Goal: Task Accomplishment & Management: Complete application form

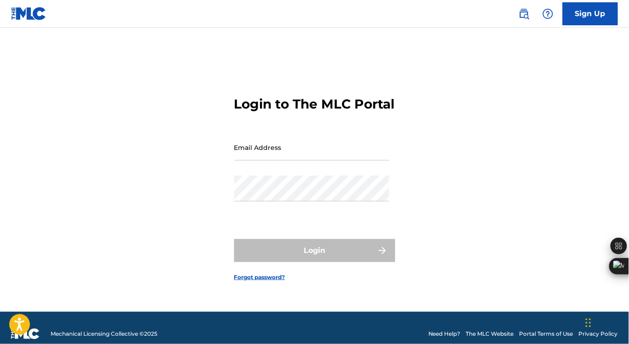
click at [278, 151] on input "Email Address" at bounding box center [312, 147] width 156 height 26
type input "[EMAIL_ADDRESS][DOMAIN_NAME]"
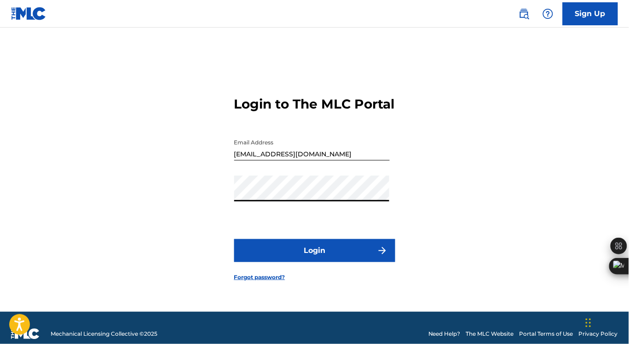
click at [309, 252] on button "Login" at bounding box center [314, 250] width 161 height 23
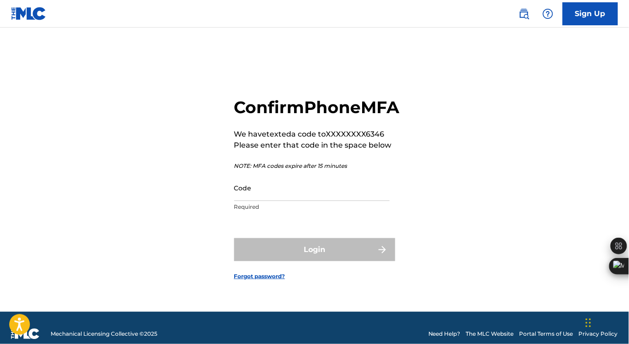
click at [286, 201] on input "Code" at bounding box center [312, 188] width 156 height 26
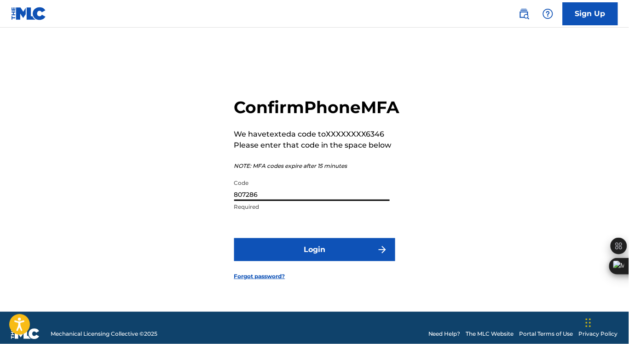
type input "807286"
click at [234, 238] on button "Login" at bounding box center [314, 249] width 161 height 23
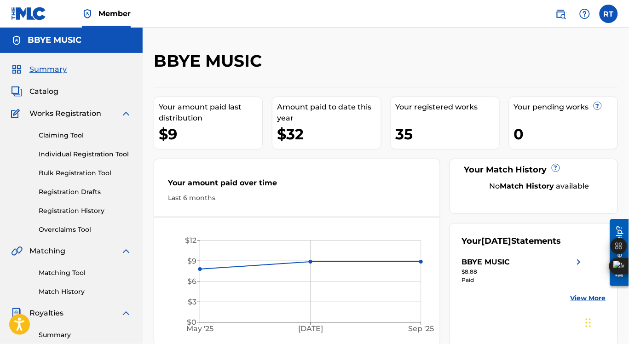
click at [40, 92] on span "Catalog" at bounding box center [43, 91] width 29 height 11
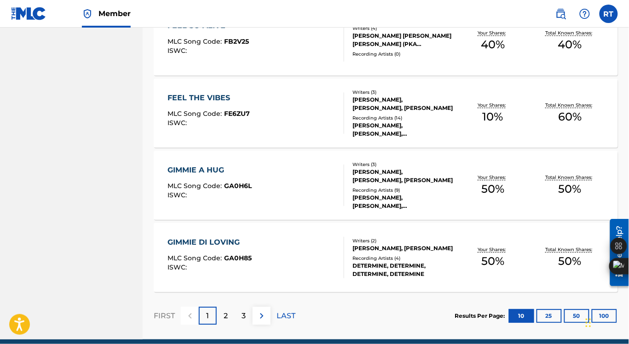
scroll to position [709, 0]
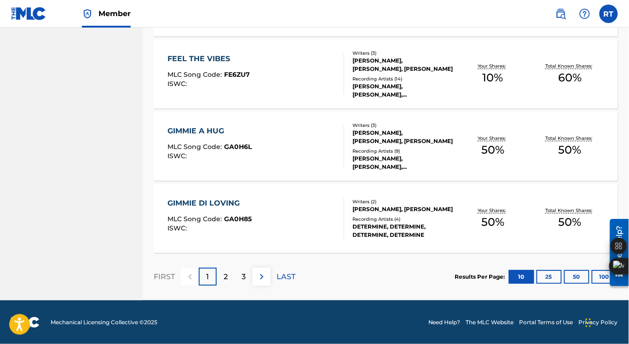
click at [597, 273] on button "100" at bounding box center [604, 277] width 25 height 14
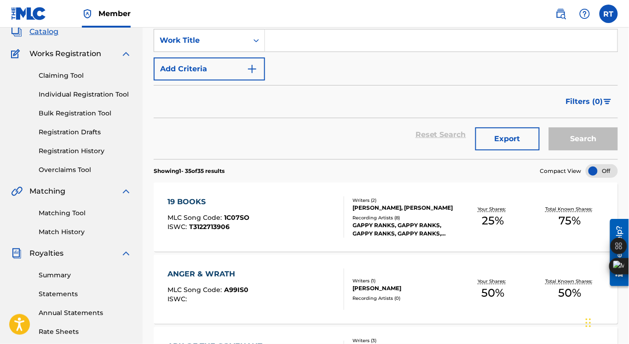
scroll to position [58, 0]
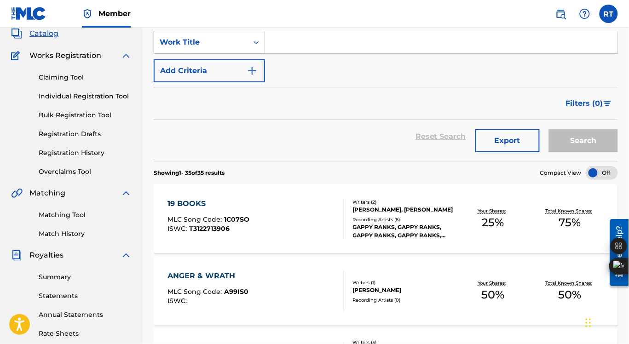
click at [256, 42] on icon "Search Form" at bounding box center [256, 42] width 9 height 9
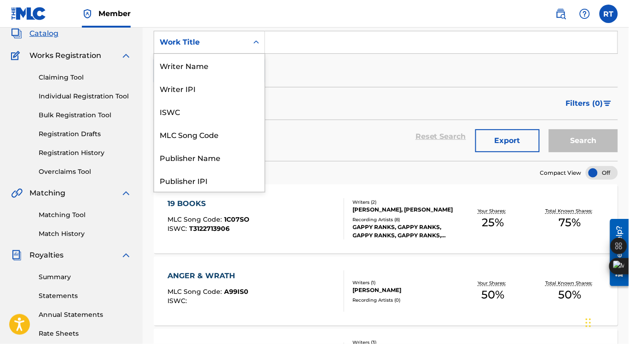
scroll to position [138, 0]
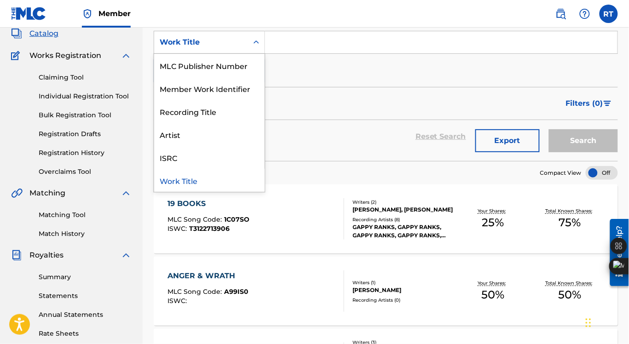
click at [256, 42] on icon "Search Form" at bounding box center [256, 42] width 9 height 9
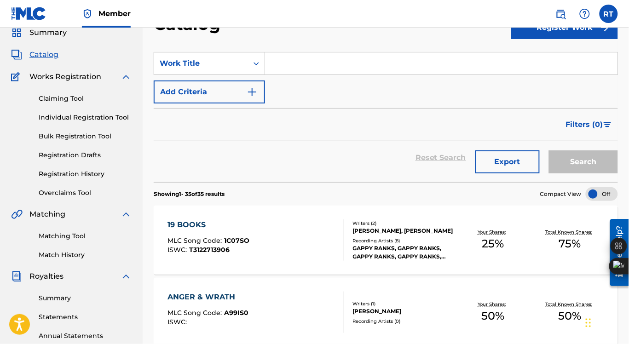
scroll to position [0, 0]
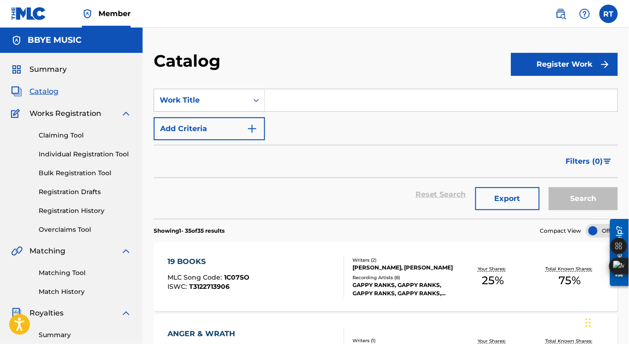
click at [63, 153] on link "Individual Registration Tool" at bounding box center [85, 155] width 93 height 10
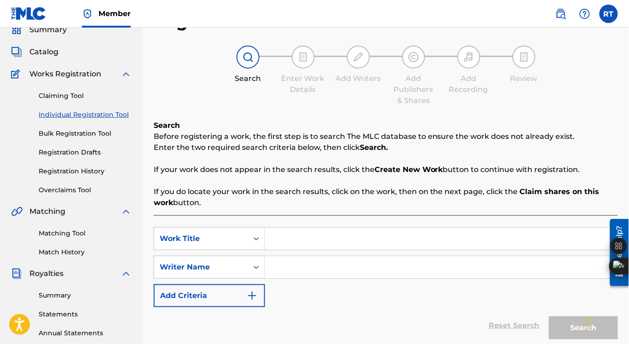
scroll to position [45, 0]
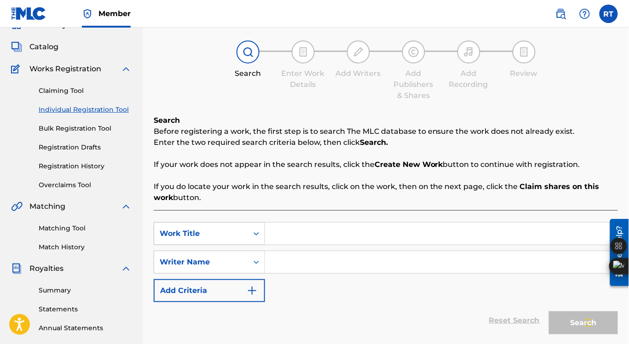
click at [255, 234] on icon "Search Form" at bounding box center [257, 233] width 6 height 3
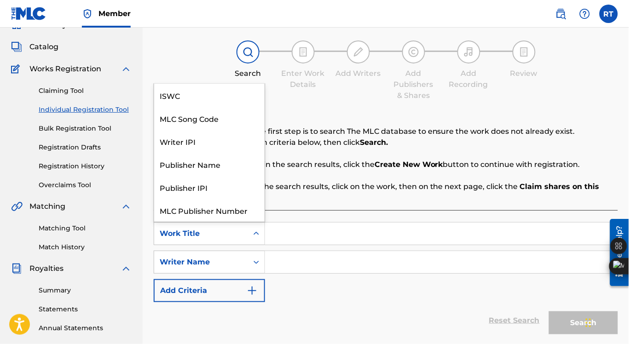
scroll to position [23, 0]
click at [255, 234] on icon "Search Form" at bounding box center [257, 233] width 6 height 3
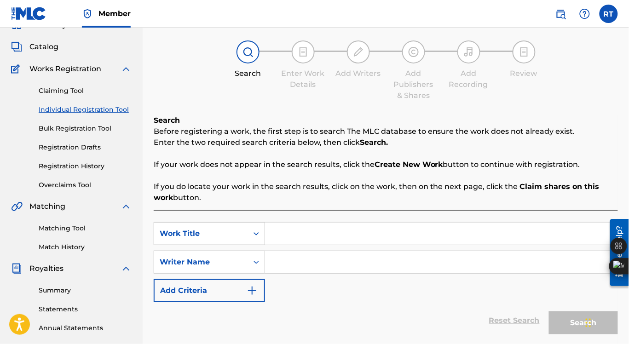
click at [285, 237] on input "Search Form" at bounding box center [441, 234] width 353 height 22
type input "p"
type input "Pressure"
click at [289, 261] on input "Search Form" at bounding box center [441, 262] width 353 height 22
click at [256, 264] on icon "Search Form" at bounding box center [256, 262] width 9 height 9
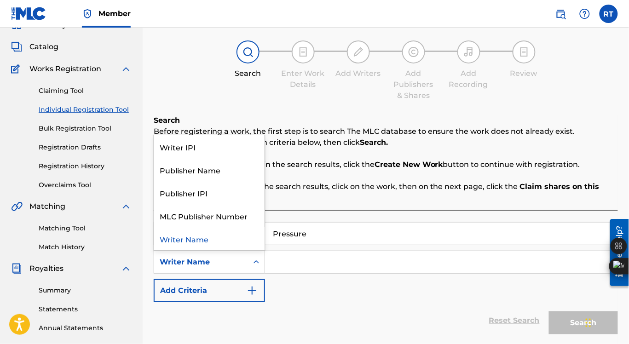
click at [256, 264] on icon "Search Form" at bounding box center [256, 262] width 9 height 9
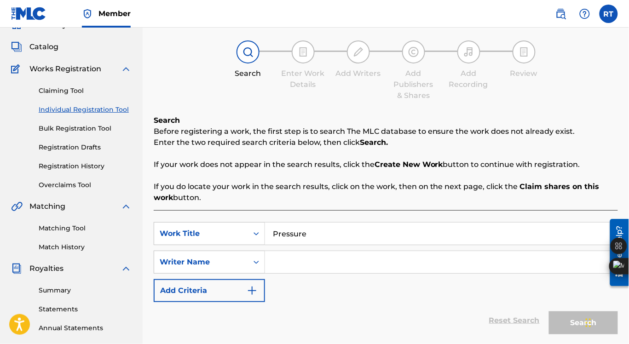
click at [256, 264] on icon "Search Form" at bounding box center [256, 262] width 9 height 9
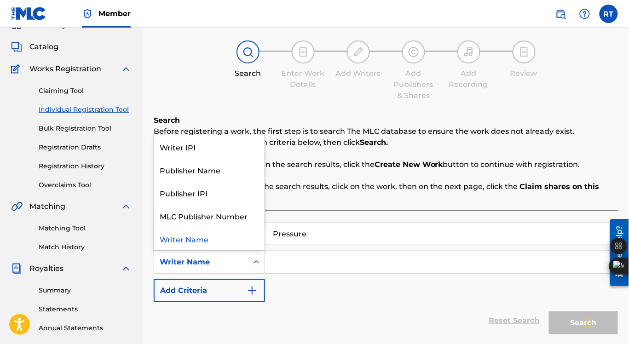
click at [256, 264] on icon "Search Form" at bounding box center [256, 262] width 9 height 9
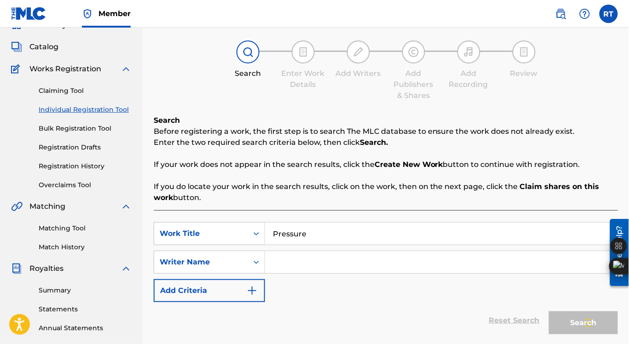
click at [290, 265] on input "Search Form" at bounding box center [441, 262] width 353 height 22
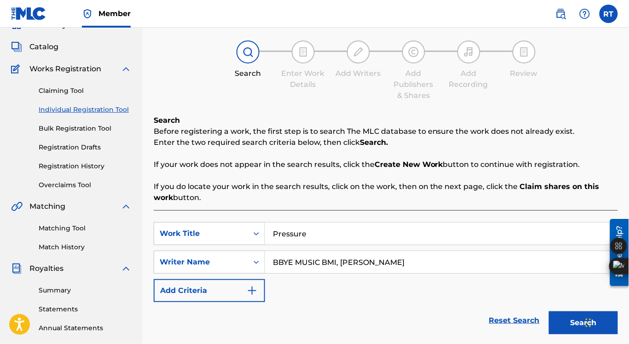
click at [251, 291] on img "Search Form" at bounding box center [252, 290] width 11 height 11
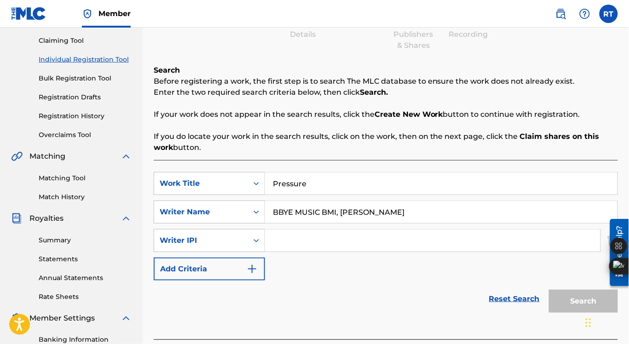
scroll to position [106, 0]
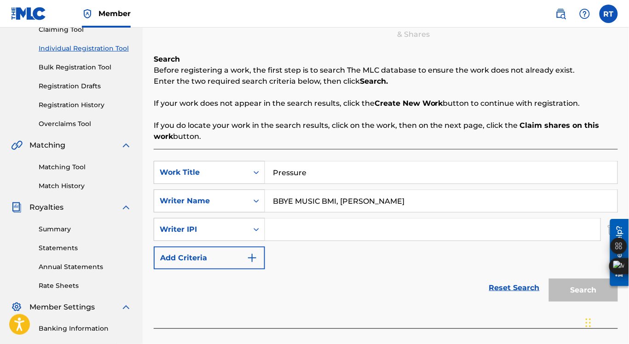
click at [253, 256] on img "Search Form" at bounding box center [252, 258] width 11 height 11
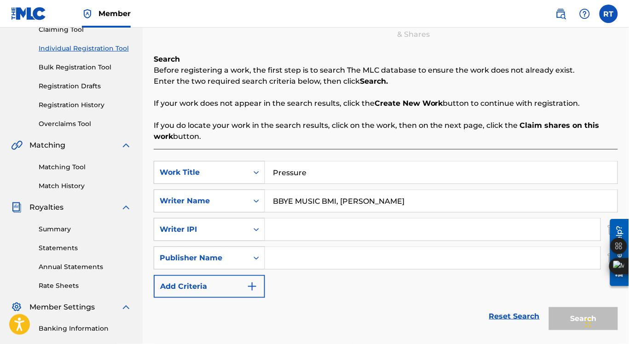
click at [427, 200] on input "BBYE MUSIC BMI, [PERSON_NAME]" at bounding box center [441, 201] width 353 height 22
type input "[PERSON_NAME]"
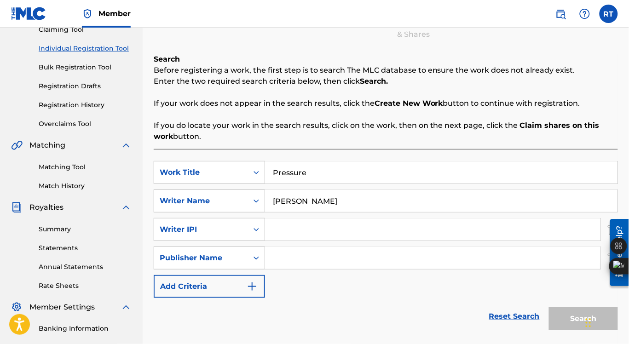
click at [314, 228] on input "Search Form" at bounding box center [433, 230] width 336 height 22
type input "01068360946"
click at [290, 258] on input "Search Form" at bounding box center [433, 258] width 336 height 22
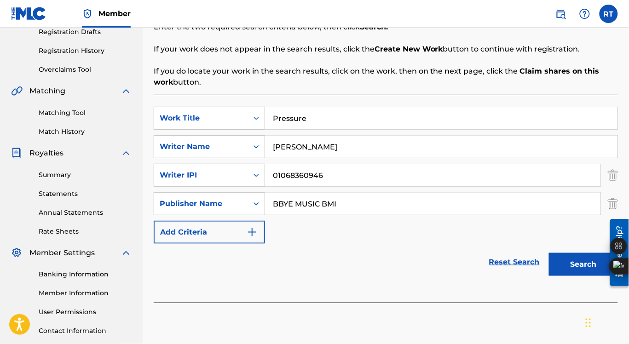
scroll to position [162, 0]
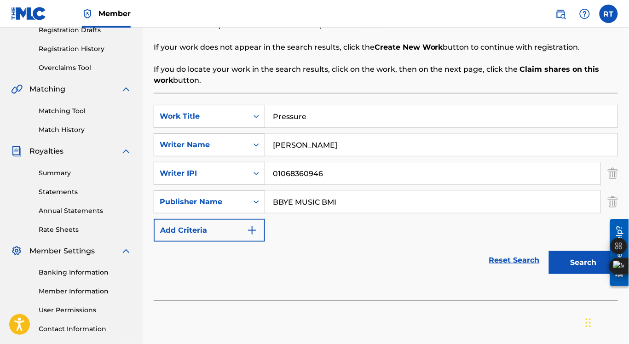
type input "BBYE MUSIC BMI"
click at [253, 232] on img "Search Form" at bounding box center [252, 230] width 11 height 11
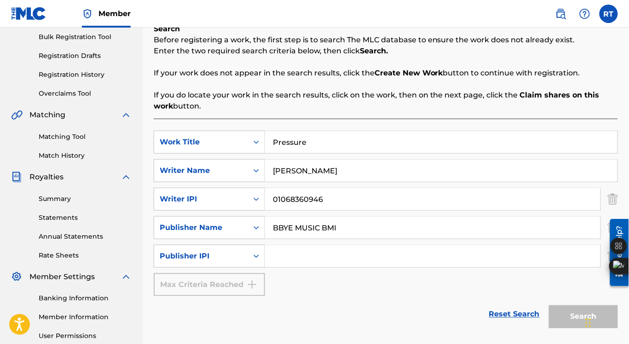
scroll to position [143, 0]
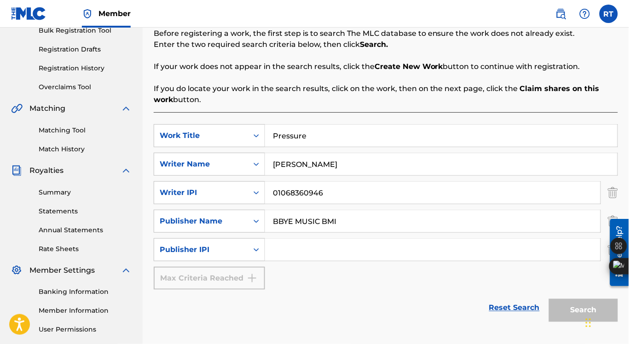
click at [563, 311] on div "Search" at bounding box center [582, 308] width 74 height 37
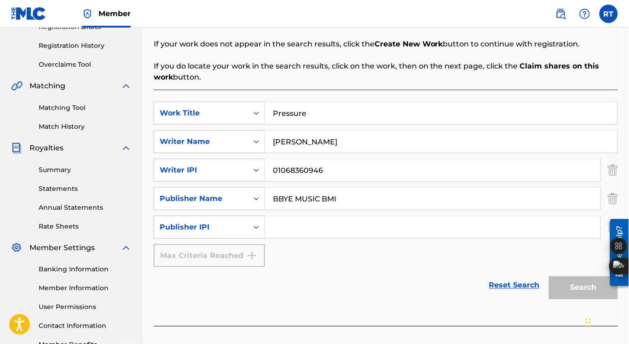
scroll to position [166, 0]
click at [253, 227] on icon "Search Form" at bounding box center [256, 226] width 9 height 9
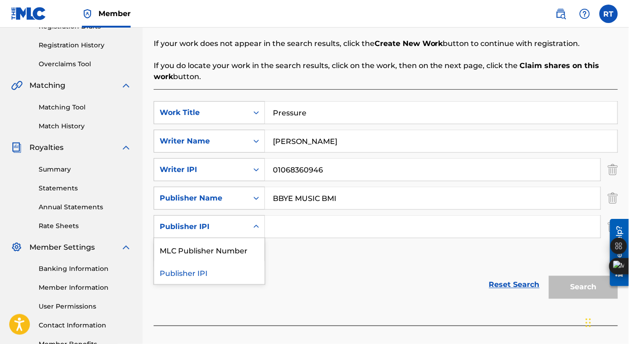
click at [253, 227] on icon "Search Form" at bounding box center [256, 226] width 9 height 9
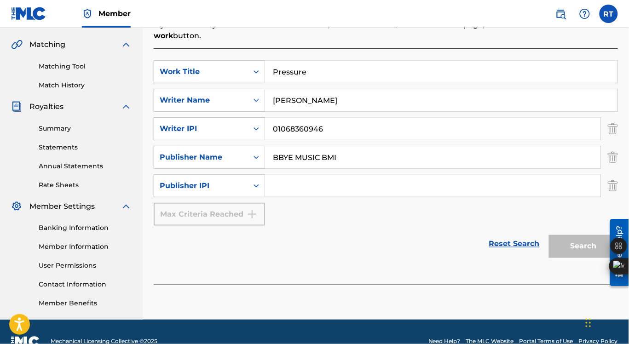
scroll to position [226, 0]
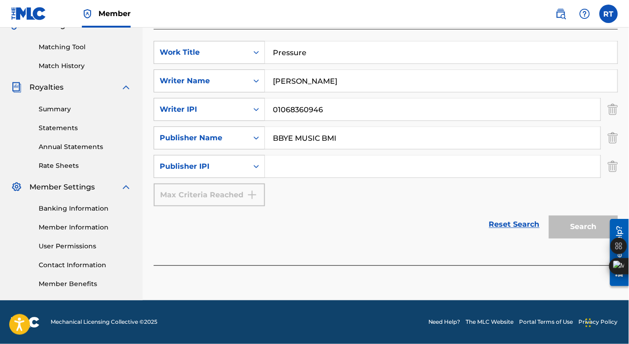
click at [506, 225] on link "Reset Search" at bounding box center [515, 225] width 60 height 20
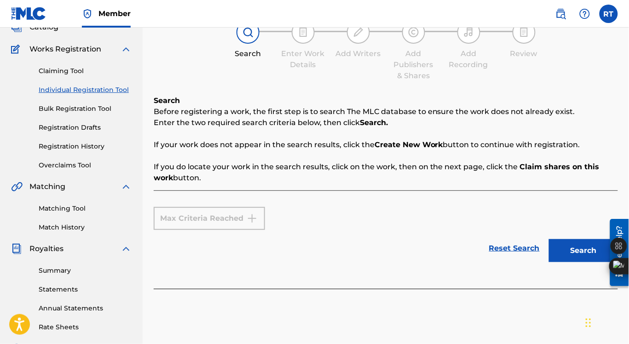
scroll to position [52, 0]
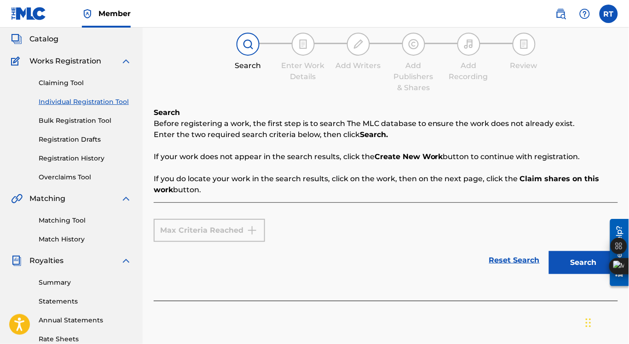
click at [252, 48] on img at bounding box center [248, 44] width 11 height 11
click at [215, 228] on div "Max Criteria Reached" at bounding box center [209, 230] width 111 height 23
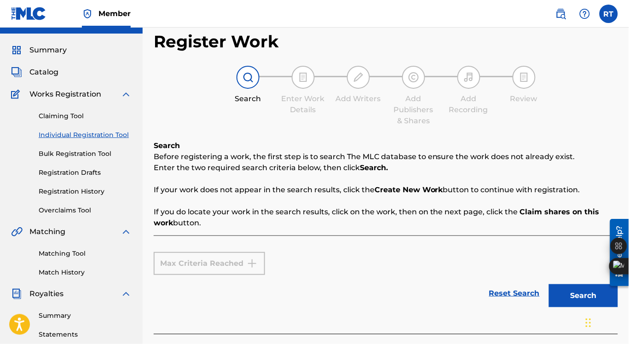
scroll to position [0, 0]
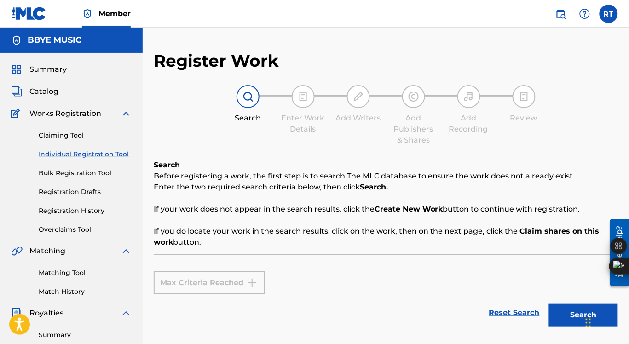
click at [452, 239] on p "If you do locate your work in the search results, click on the work, then on th…" at bounding box center [386, 237] width 465 height 22
click at [217, 281] on div "Max Criteria Reached" at bounding box center [209, 283] width 111 height 23
click at [505, 310] on link "Reset Search" at bounding box center [515, 313] width 60 height 20
click at [515, 314] on link "Reset Search" at bounding box center [515, 313] width 60 height 20
click at [569, 314] on button "Search" at bounding box center [583, 315] width 69 height 23
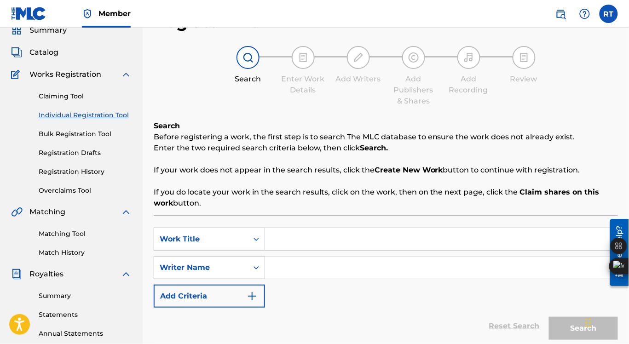
scroll to position [44, 0]
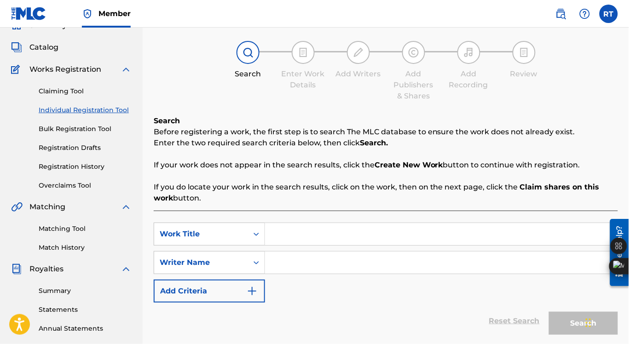
click at [291, 237] on input "Search Form" at bounding box center [441, 234] width 353 height 22
type input "PRESSURE"
click at [405, 279] on div "SearchWithCriteria0664852b-6f1d-45d6-9249-4a4574d2746f Work Title PRESSURE pres…" at bounding box center [386, 263] width 465 height 80
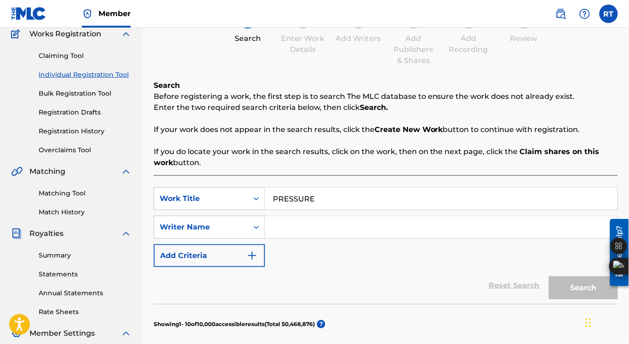
scroll to position [94, 0]
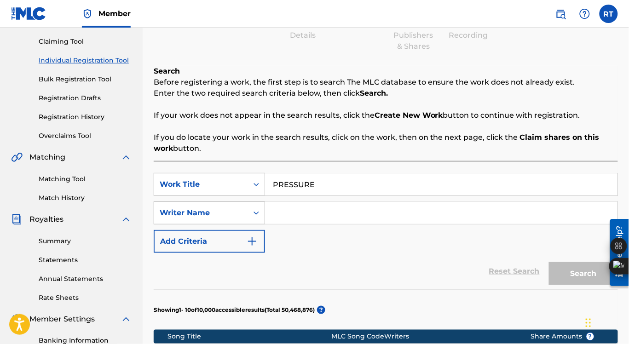
click at [254, 215] on icon "Search Form" at bounding box center [256, 213] width 9 height 9
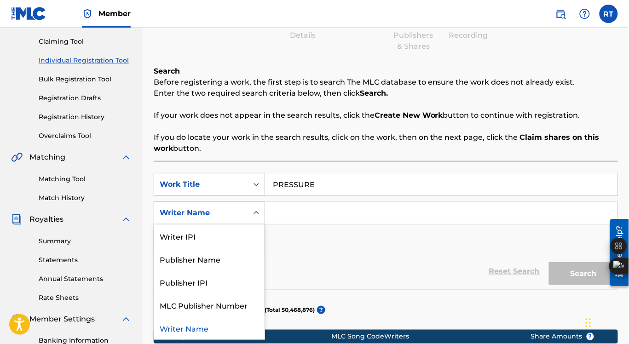
click at [300, 216] on input "Search Form" at bounding box center [441, 213] width 353 height 22
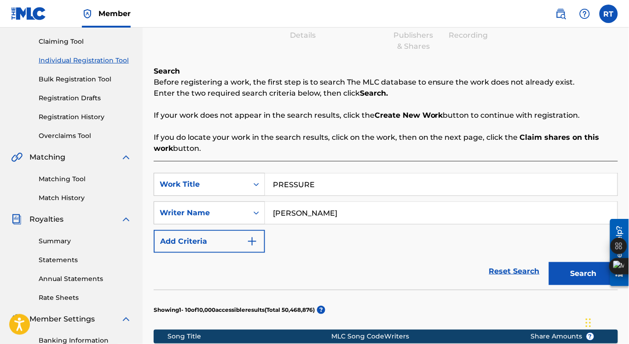
type input "[PERSON_NAME]"
click at [563, 277] on button "Search" at bounding box center [583, 273] width 69 height 23
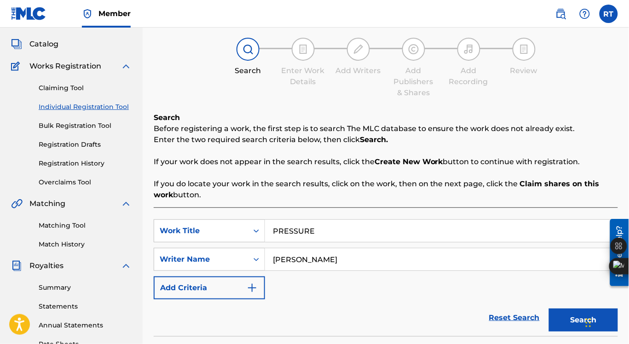
scroll to position [53, 0]
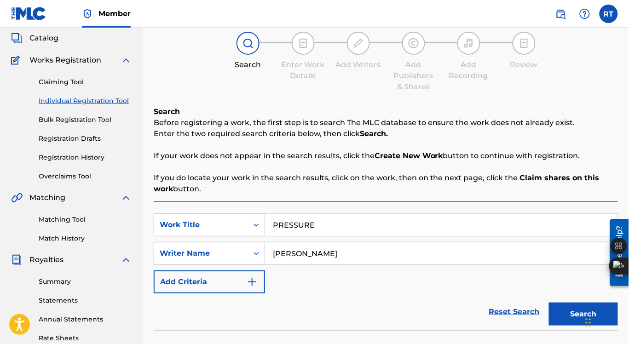
click at [327, 227] on input "PRESSURE" at bounding box center [441, 225] width 353 height 22
type input "ANGER AND WRATH"
click at [365, 254] on input "[PERSON_NAME]" at bounding box center [441, 254] width 353 height 22
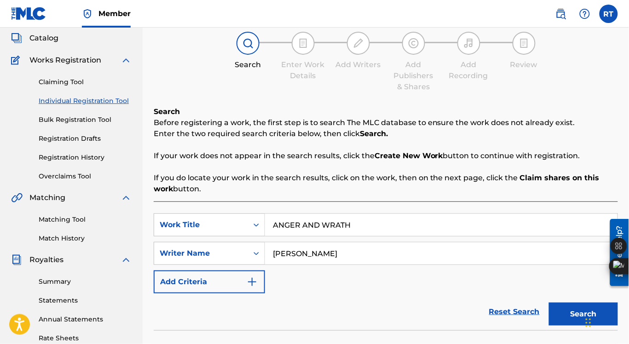
click at [365, 254] on input "[PERSON_NAME]" at bounding box center [441, 254] width 353 height 22
type input "QUANDAJAI"
click at [553, 314] on button "Search" at bounding box center [583, 314] width 69 height 23
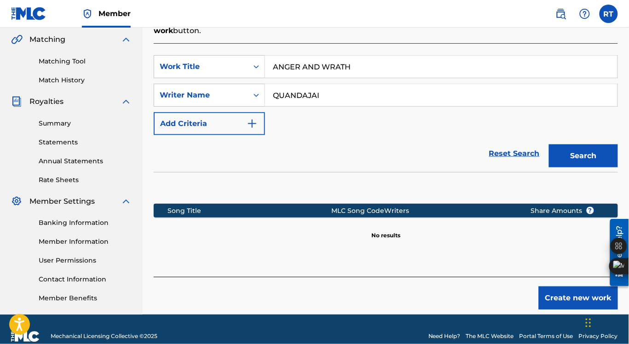
scroll to position [213, 0]
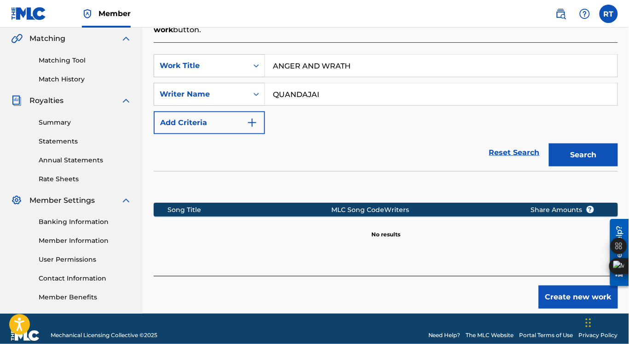
click at [562, 302] on button "Create new work" at bounding box center [578, 297] width 79 height 23
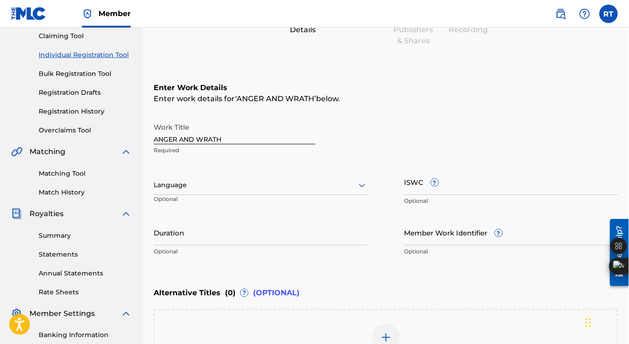
scroll to position [100, 0]
click at [362, 183] on icon at bounding box center [362, 185] width 11 height 11
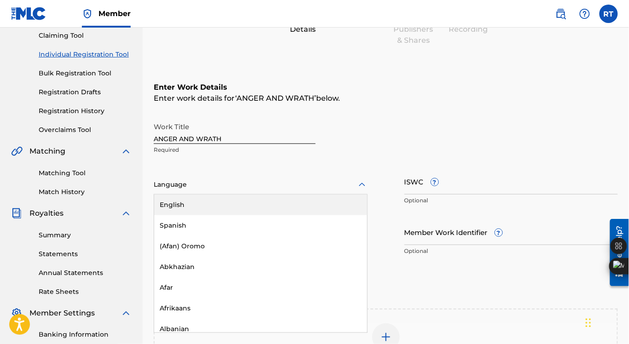
click at [257, 209] on div "English" at bounding box center [260, 205] width 213 height 21
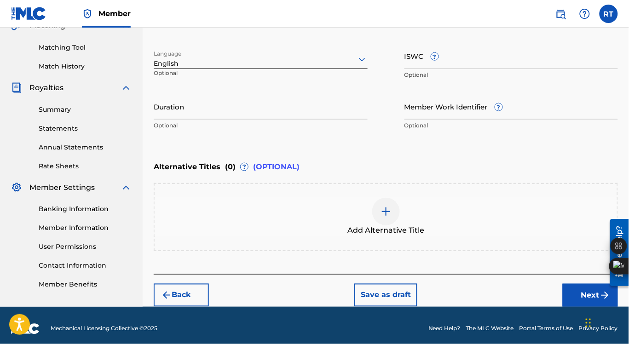
scroll to position [232, 0]
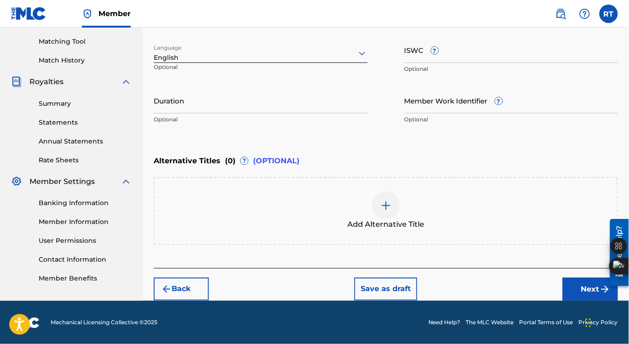
click at [581, 284] on button "Next" at bounding box center [590, 289] width 55 height 23
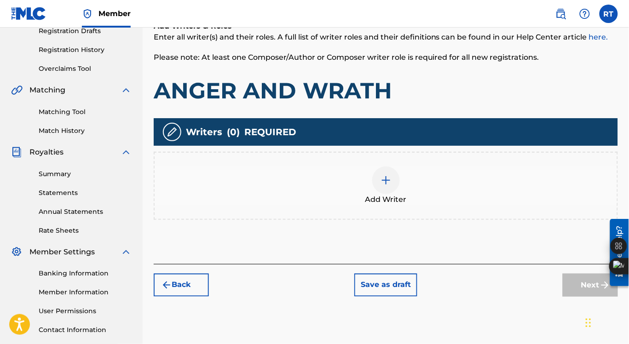
scroll to position [175, 0]
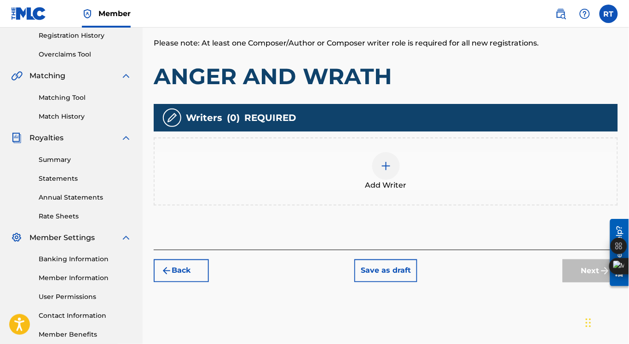
click at [388, 168] on img at bounding box center [386, 166] width 11 height 11
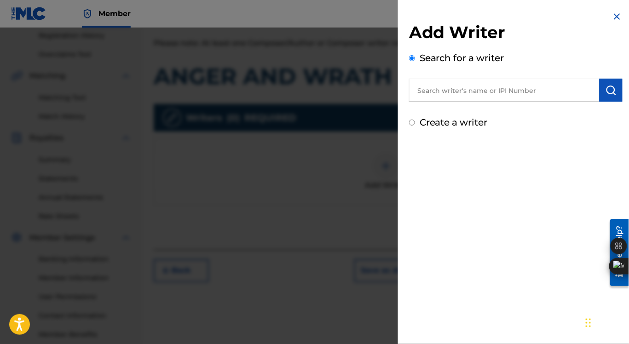
click at [460, 93] on input "text" at bounding box center [504, 90] width 191 height 23
type input "QUANDAJAI [PERSON_NAME]"
click at [606, 89] on img "submit" at bounding box center [611, 90] width 11 height 11
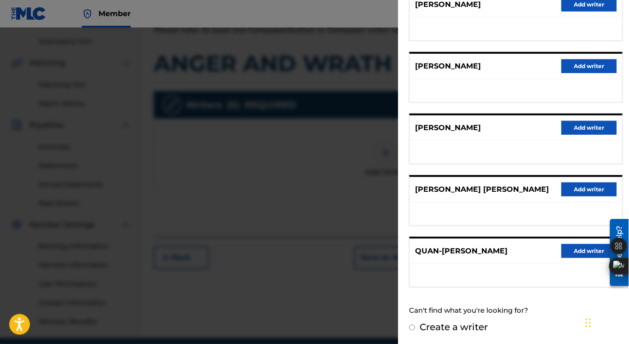
scroll to position [189, 0]
click at [578, 253] on button "Add writer" at bounding box center [589, 251] width 55 height 14
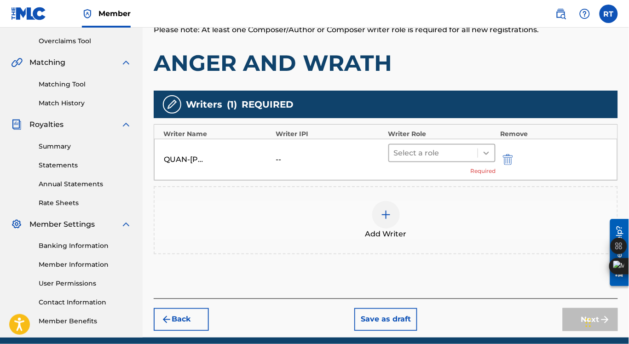
click at [487, 151] on icon at bounding box center [486, 153] width 9 height 9
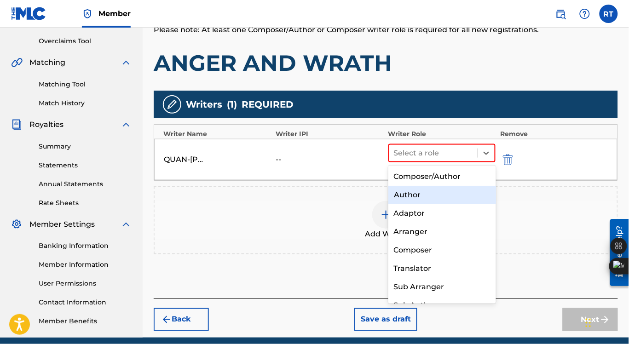
click at [429, 191] on div "Author" at bounding box center [443, 195] width 108 height 18
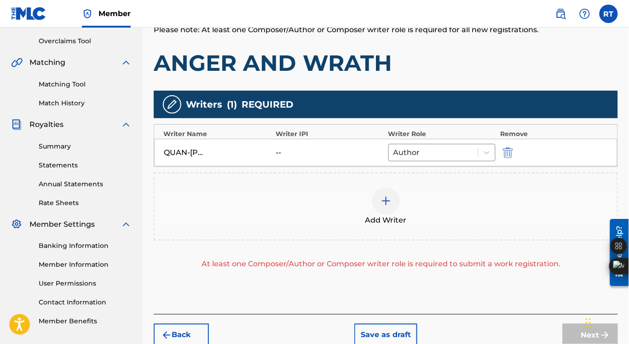
click at [388, 202] on img at bounding box center [386, 201] width 11 height 11
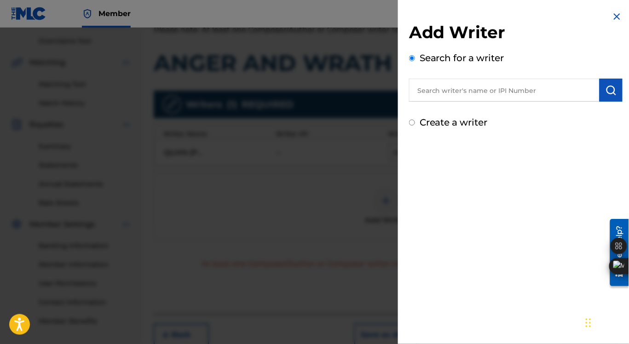
click at [455, 93] on input "text" at bounding box center [504, 90] width 191 height 23
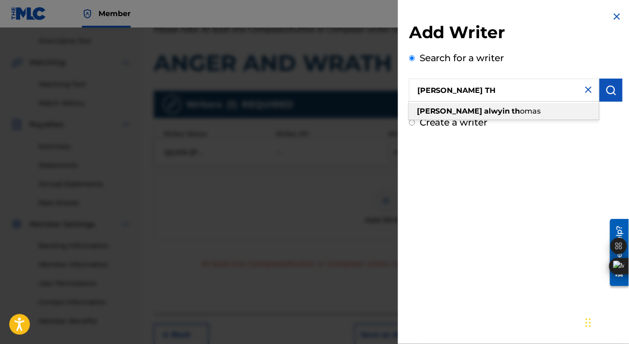
click at [512, 110] on strong "th" at bounding box center [516, 111] width 8 height 9
type input "[PERSON_NAME]"
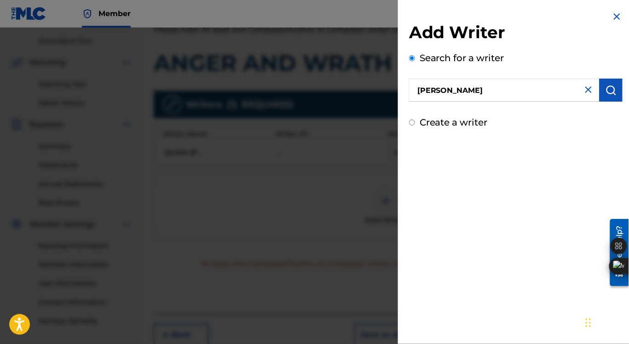
click at [607, 92] on img "submit" at bounding box center [611, 90] width 11 height 11
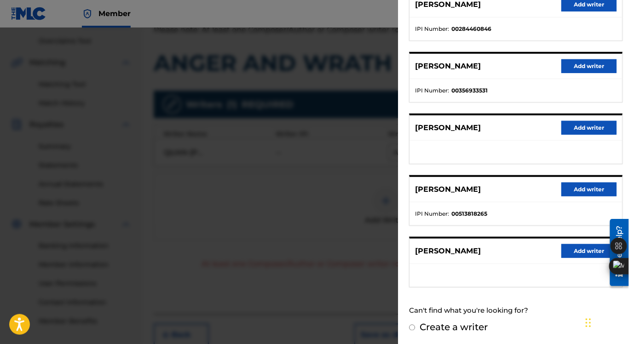
click at [581, 191] on button "Add writer" at bounding box center [589, 190] width 55 height 14
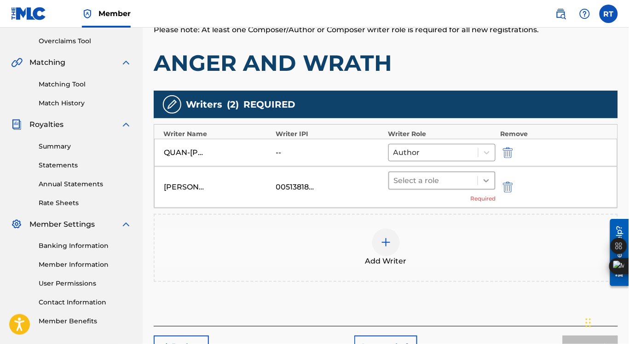
click at [487, 181] on icon at bounding box center [487, 181] width 6 height 3
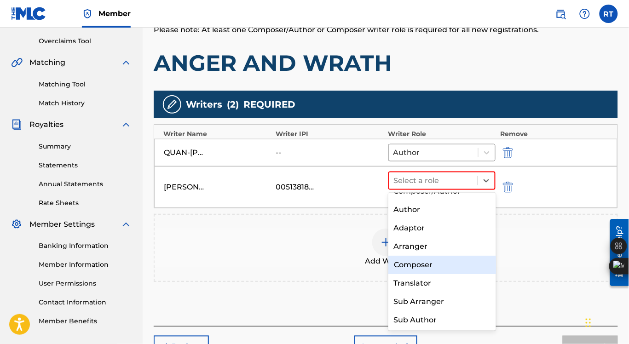
scroll to position [0, 0]
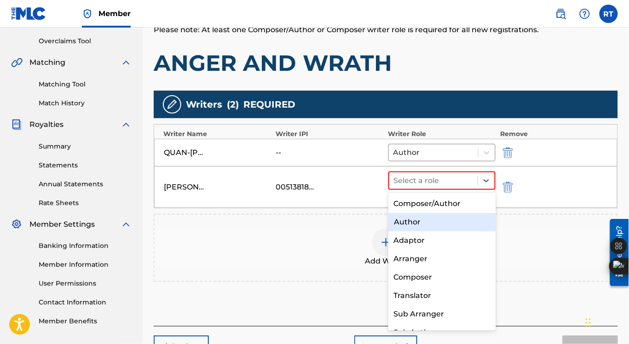
click at [303, 267] on div "Add Writer" at bounding box center [386, 248] width 465 height 68
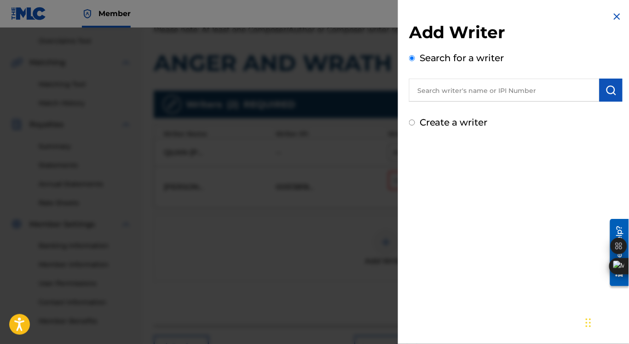
click at [441, 208] on div "Add Writer Search for a writer Create a writer" at bounding box center [516, 172] width 236 height 344
click at [615, 18] on img at bounding box center [617, 16] width 11 height 11
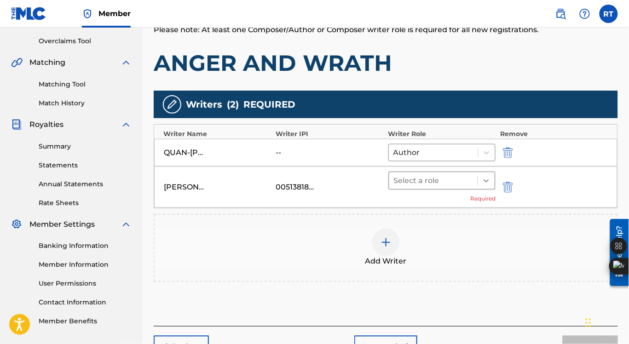
click at [487, 180] on icon at bounding box center [487, 181] width 6 height 3
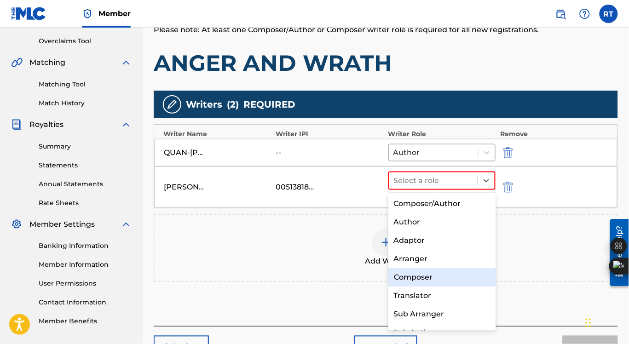
click at [431, 274] on div "Composer" at bounding box center [443, 277] width 108 height 18
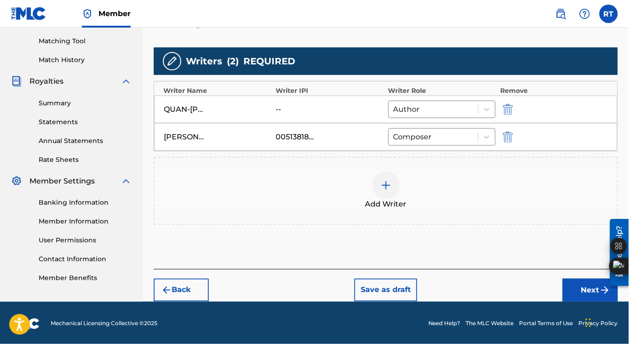
scroll to position [232, 0]
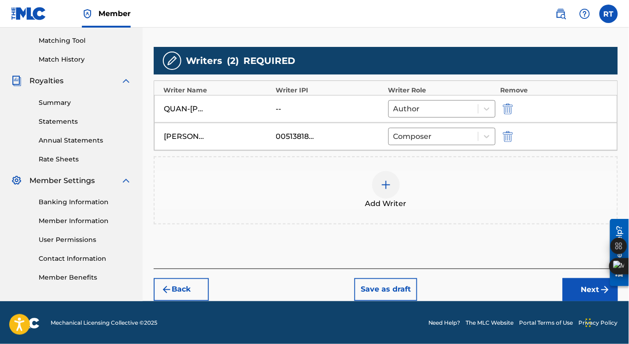
click at [598, 285] on button "Next" at bounding box center [590, 290] width 55 height 23
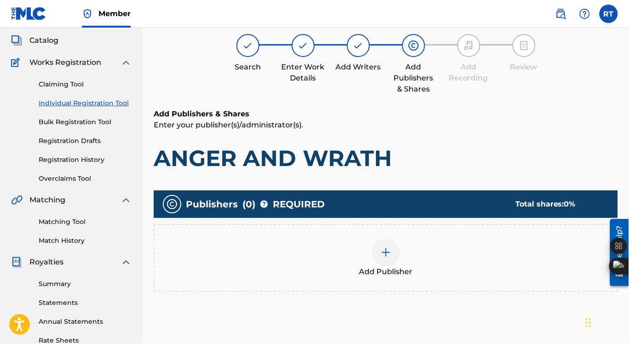
scroll to position [41, 0]
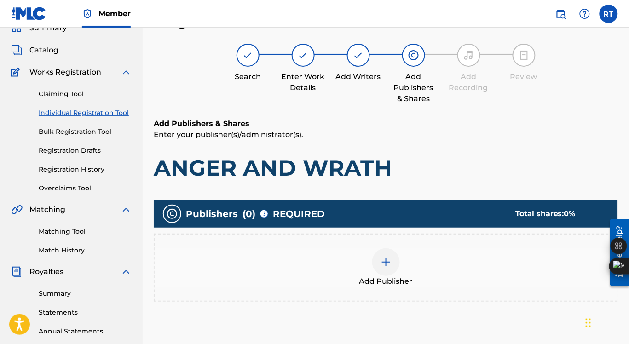
click at [385, 264] on img at bounding box center [386, 262] width 11 height 11
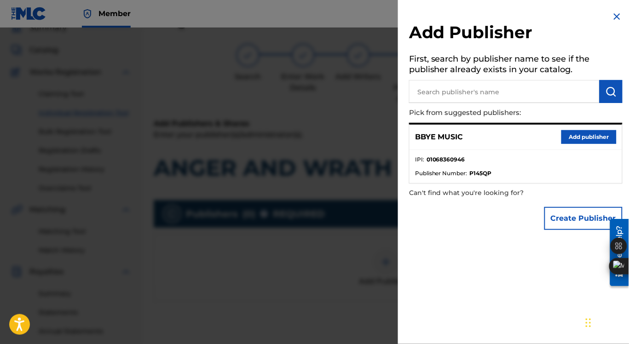
click at [574, 136] on button "Add publisher" at bounding box center [589, 137] width 55 height 14
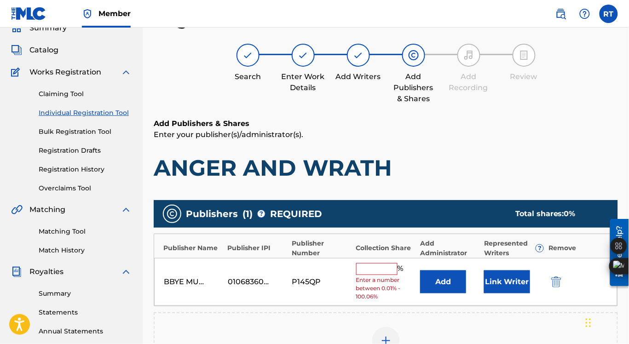
click at [374, 271] on input "text" at bounding box center [376, 269] width 41 height 12
type input "50"
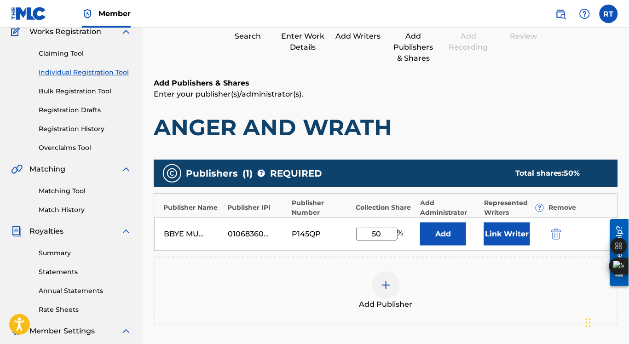
scroll to position [84, 0]
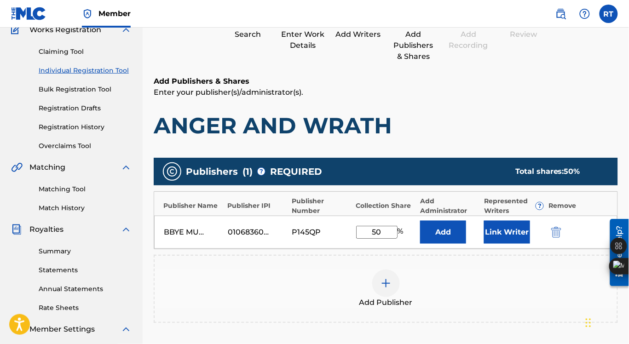
click at [385, 285] on img at bounding box center [386, 283] width 11 height 11
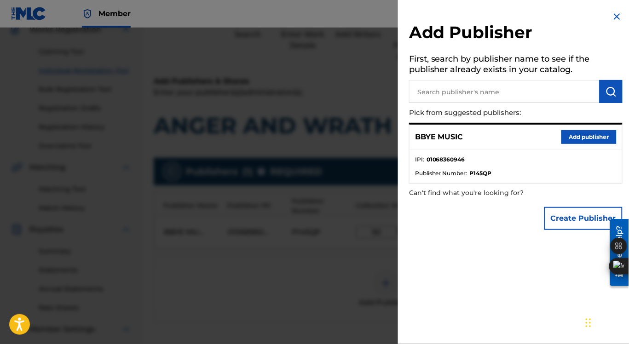
click at [584, 134] on button "Add publisher" at bounding box center [589, 137] width 55 height 14
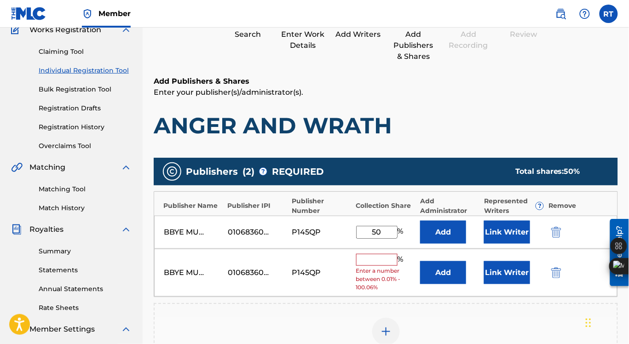
click at [557, 274] on img "submit" at bounding box center [557, 272] width 10 height 11
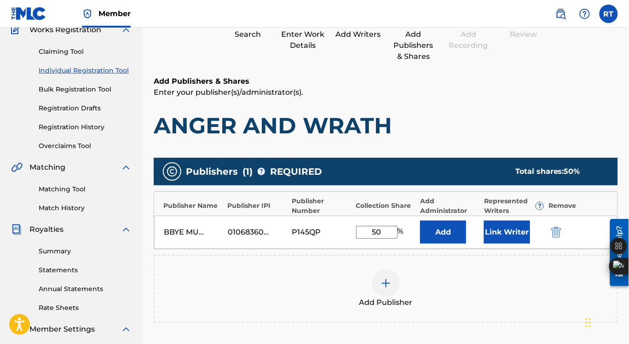
click at [387, 282] on img at bounding box center [386, 283] width 11 height 11
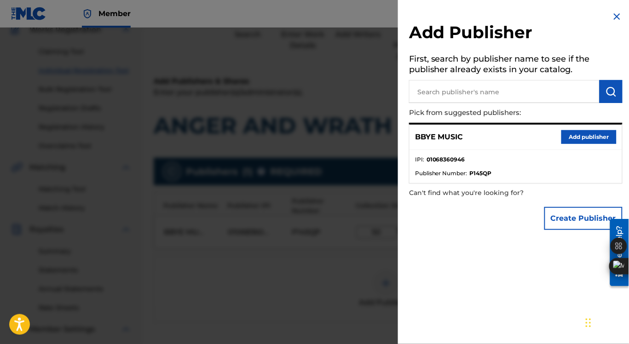
click at [570, 221] on button "Create Publisher" at bounding box center [584, 218] width 78 height 23
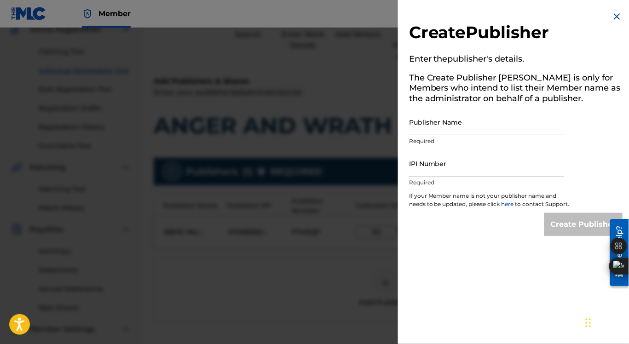
click at [616, 14] on img at bounding box center [617, 16] width 11 height 11
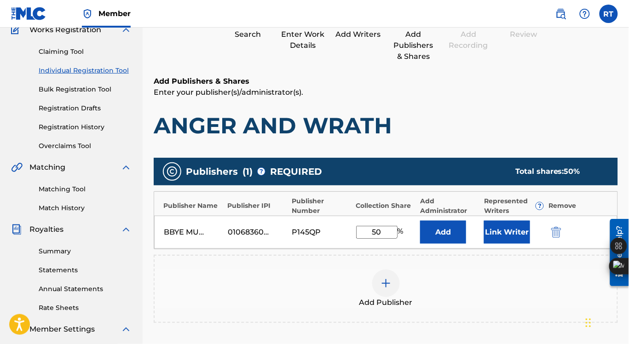
click at [389, 282] on img at bounding box center [386, 283] width 11 height 11
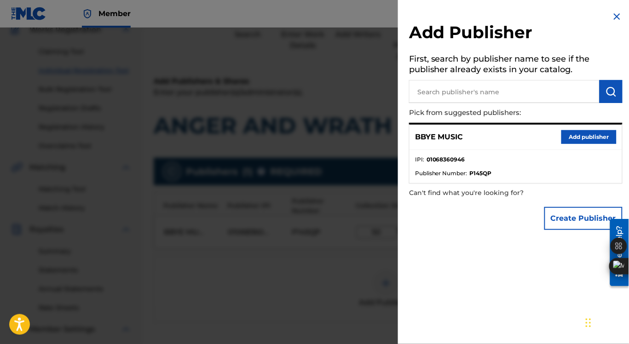
click at [456, 94] on input "text" at bounding box center [504, 91] width 191 height 23
type input "QUANDAJAI [PERSON_NAME]"
click at [609, 90] on img "submit" at bounding box center [611, 91] width 11 height 11
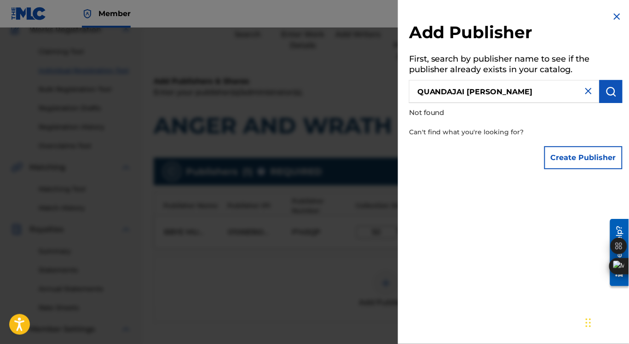
click at [579, 157] on button "Create Publisher" at bounding box center [584, 157] width 78 height 23
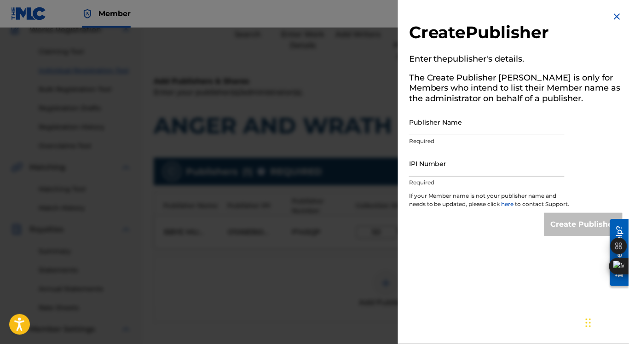
click at [464, 129] on input "Publisher Name" at bounding box center [487, 122] width 156 height 26
click at [614, 14] on img at bounding box center [617, 16] width 11 height 11
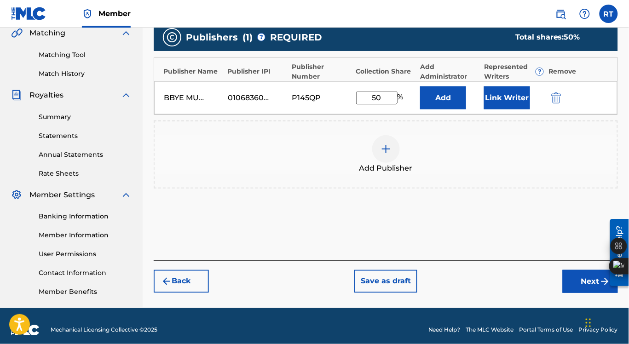
scroll to position [219, 0]
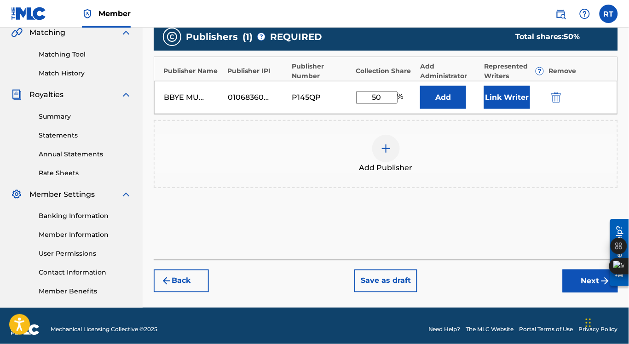
click at [581, 283] on button "Next" at bounding box center [590, 281] width 55 height 23
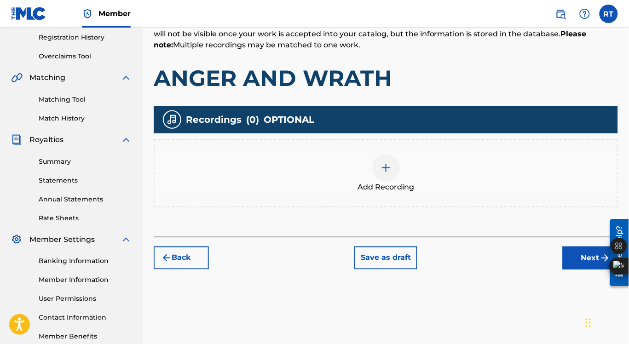
scroll to position [180, 0]
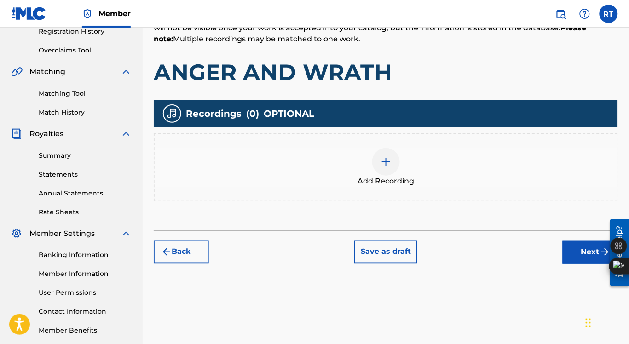
click at [383, 162] on img at bounding box center [386, 162] width 11 height 11
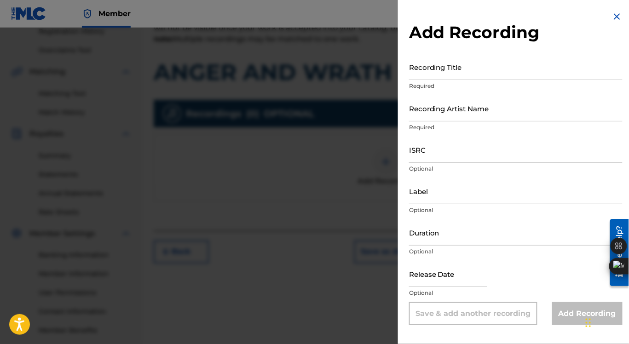
click at [463, 70] on input "Recording Title" at bounding box center [516, 67] width 214 height 26
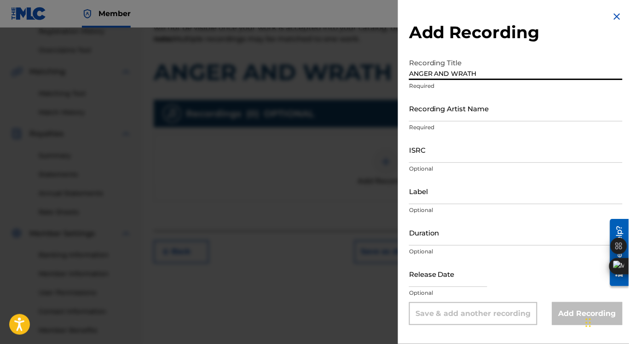
type input "ANGER AND WRATH"
click at [484, 115] on input "Recording Artist Name" at bounding box center [516, 108] width 214 height 26
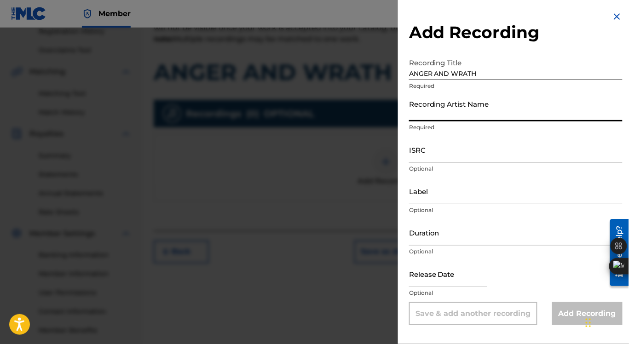
type input "QUAN-DAJAI"
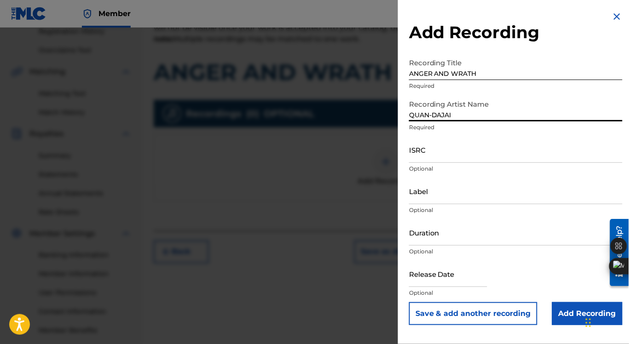
click at [448, 154] on input "ISRC" at bounding box center [516, 150] width 214 height 26
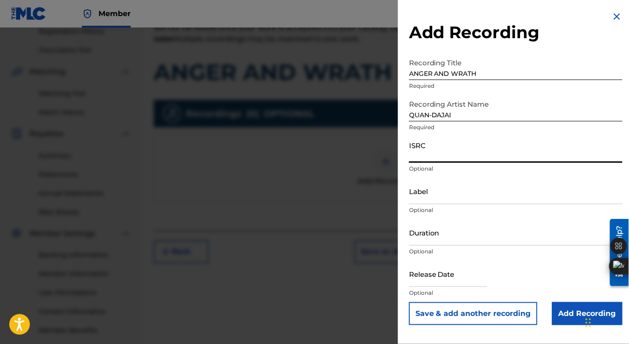
type input "QZMPV2000022"
click at [458, 191] on input "Label" at bounding box center [516, 191] width 214 height 26
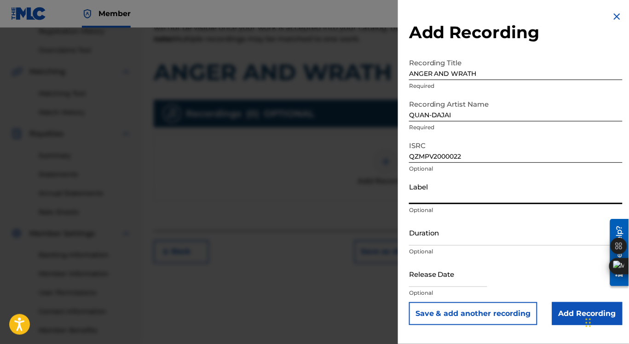
type input "LIONKINGMUZIK"
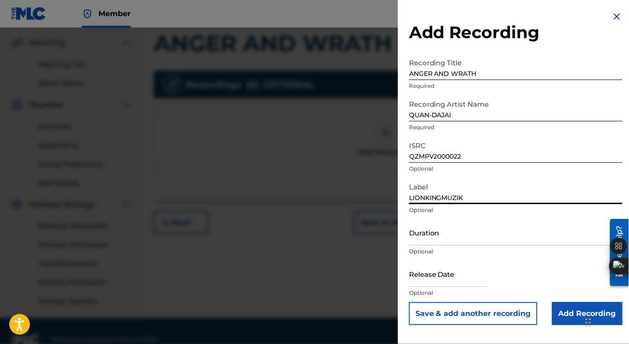
scroll to position [226, 0]
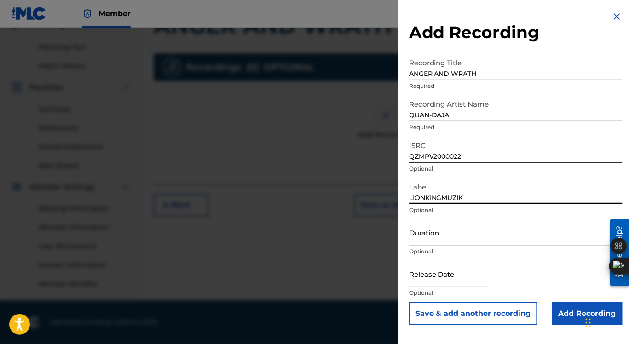
click at [442, 293] on p "Optional" at bounding box center [516, 293] width 214 height 8
click at [444, 281] on input "text" at bounding box center [448, 274] width 78 height 26
select select "8"
select select "2025"
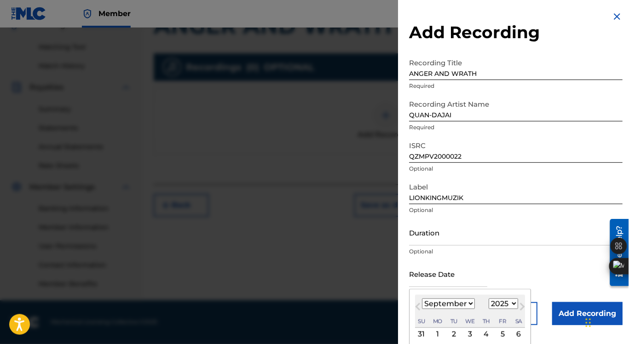
type input "[DATE]"
select select "5"
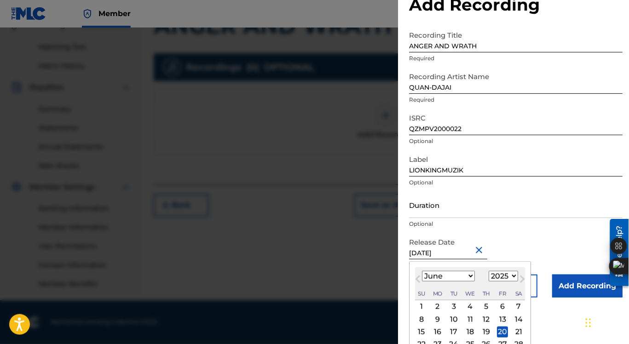
scroll to position [65, 0]
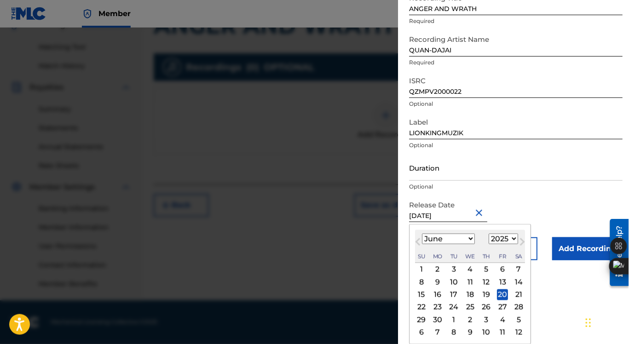
click at [568, 186] on form "Recording Title ANGER AND WRATH Required Recording Artist Name QUAN-DAJAI Requi…" at bounding box center [516, 125] width 214 height 272
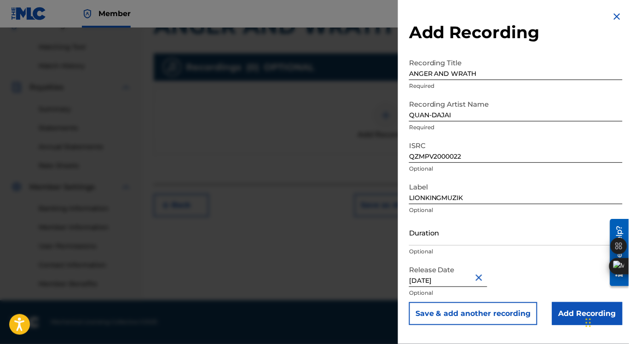
click at [563, 313] on input "Add Recording" at bounding box center [587, 313] width 70 height 23
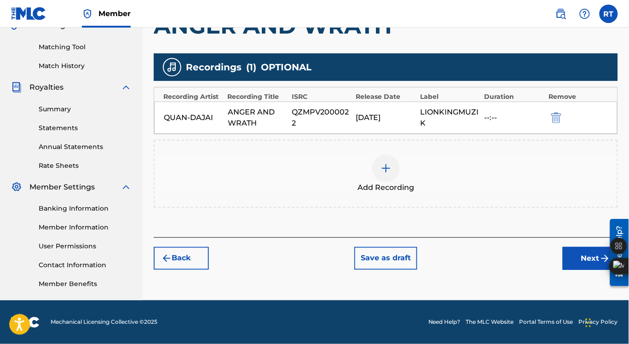
click at [579, 255] on button "Next" at bounding box center [590, 258] width 55 height 23
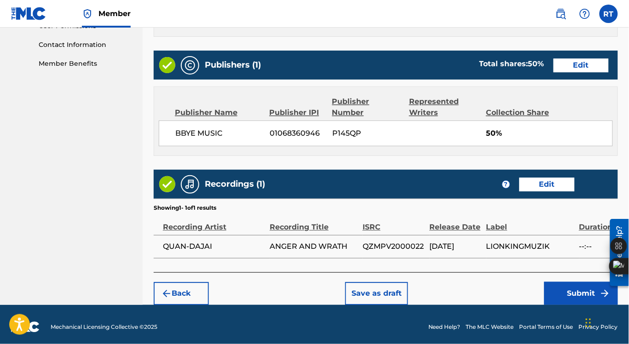
scroll to position [450, 0]
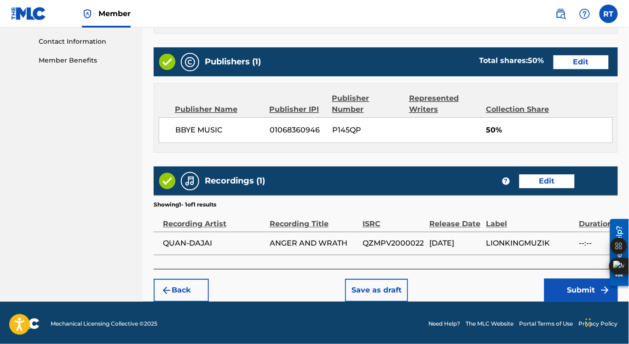
click at [569, 288] on button "Submit" at bounding box center [582, 290] width 74 height 23
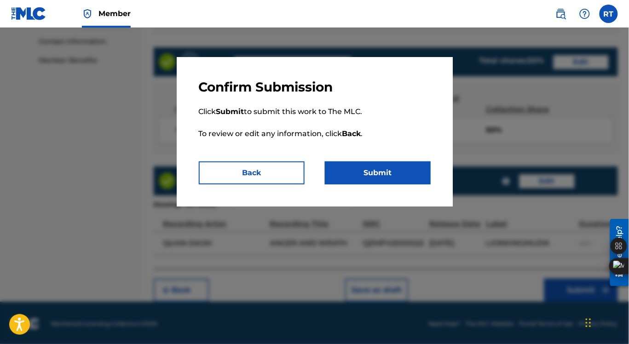
click at [387, 171] on button "Submit" at bounding box center [378, 173] width 106 height 23
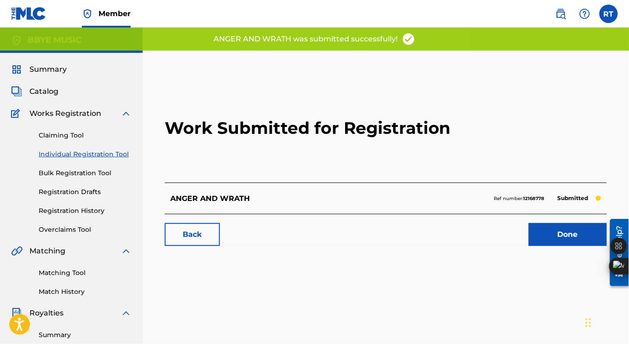
click at [555, 230] on link "Done" at bounding box center [568, 234] width 78 height 23
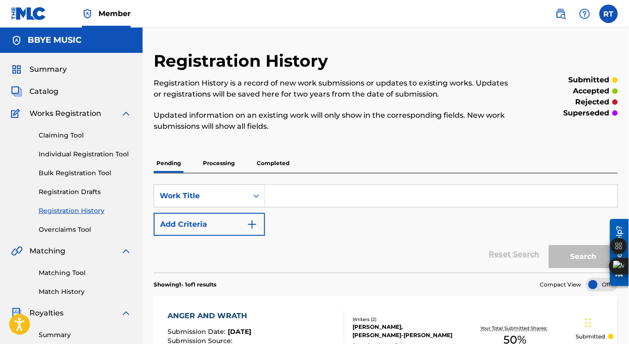
click at [61, 151] on link "Individual Registration Tool" at bounding box center [85, 155] width 93 height 10
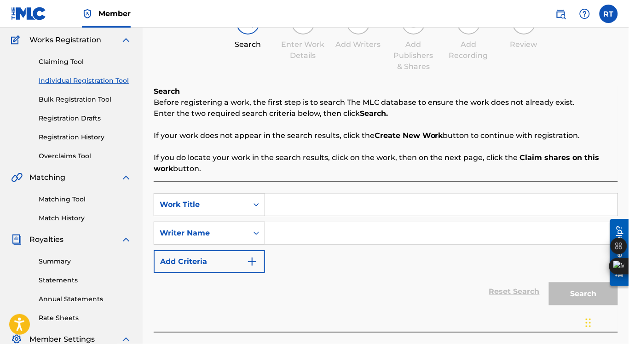
scroll to position [77, 0]
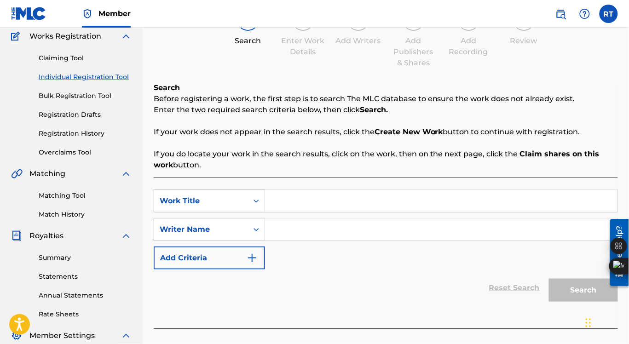
click at [286, 200] on input "Search Form" at bounding box center [441, 201] width 353 height 22
type input "SIGNAL"
click at [301, 251] on div "SearchWithCriteria0664852b-6f1d-45d6-9249-4a4574d2746f Work Title SIGNAL signal…" at bounding box center [386, 230] width 465 height 80
click at [282, 232] on input "Search Form" at bounding box center [441, 230] width 353 height 22
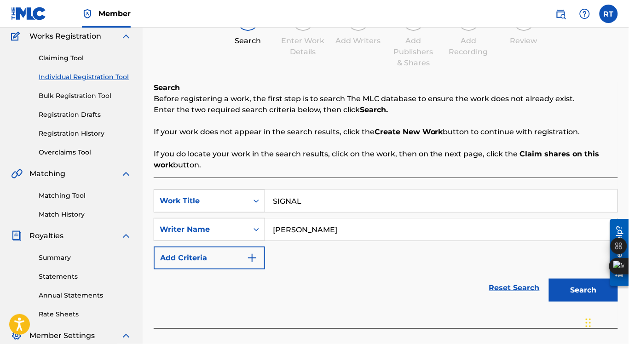
type input "[PERSON_NAME]"
click at [582, 287] on button "Search" at bounding box center [583, 290] width 69 height 23
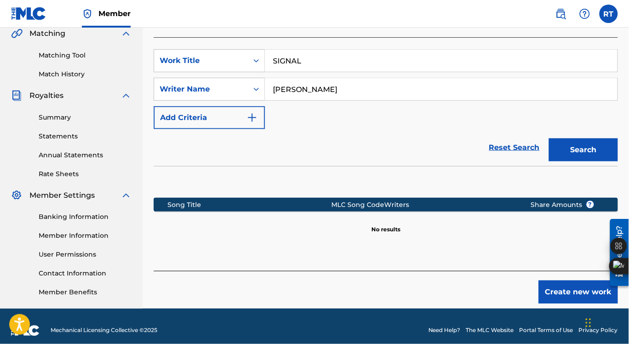
scroll to position [219, 0]
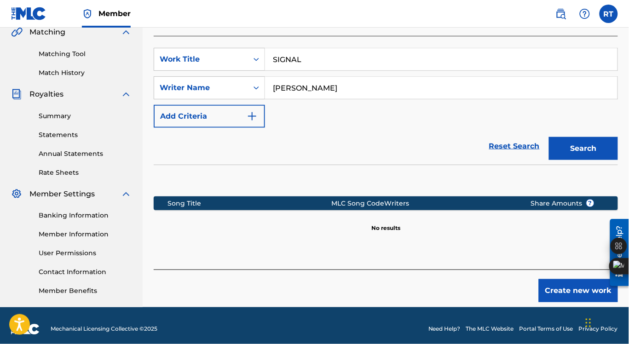
click at [573, 287] on button "Create new work" at bounding box center [578, 290] width 79 height 23
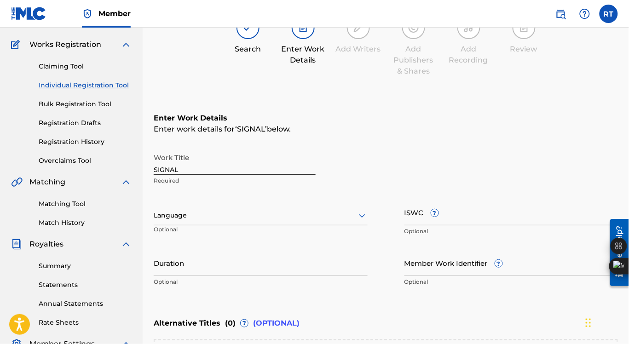
scroll to position [87, 0]
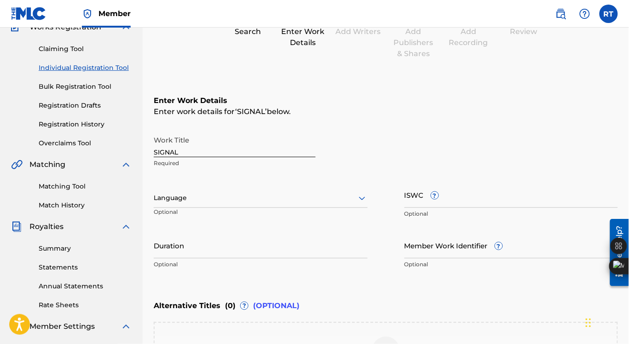
click at [360, 199] on icon at bounding box center [362, 198] width 11 height 11
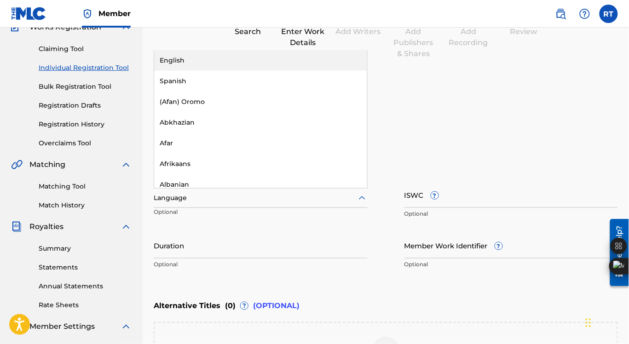
click at [254, 56] on div "English" at bounding box center [260, 60] width 213 height 21
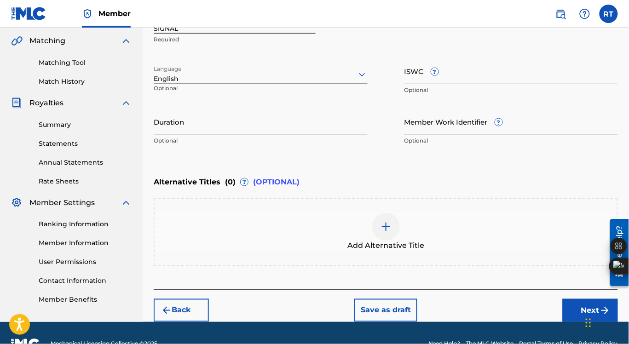
scroll to position [232, 0]
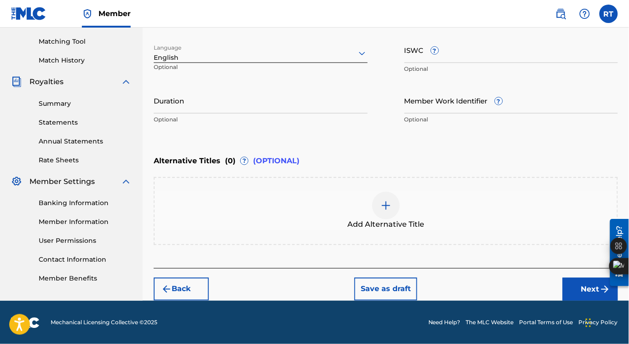
click at [593, 293] on button "Next" at bounding box center [590, 289] width 55 height 23
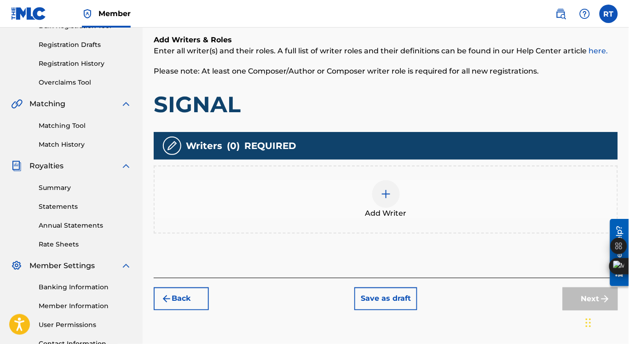
scroll to position [148, 0]
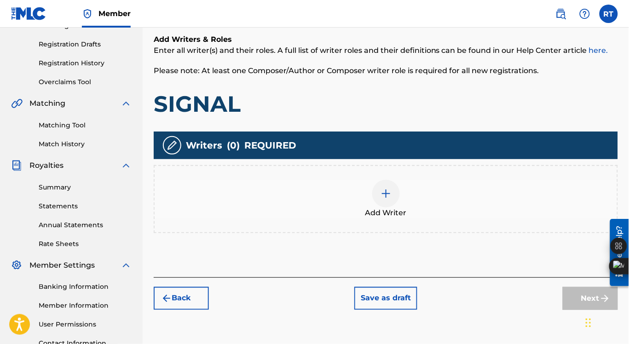
click at [386, 193] on img at bounding box center [386, 193] width 11 height 11
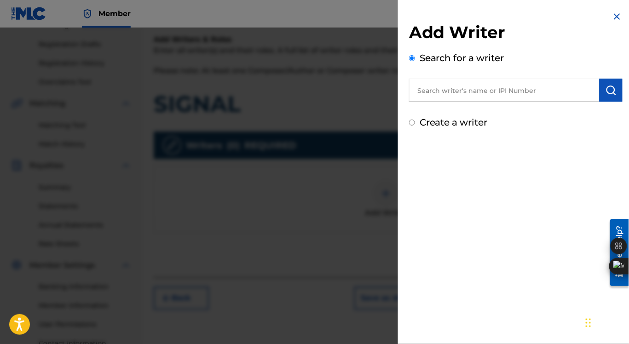
click at [455, 91] on input "text" at bounding box center [504, 90] width 191 height 23
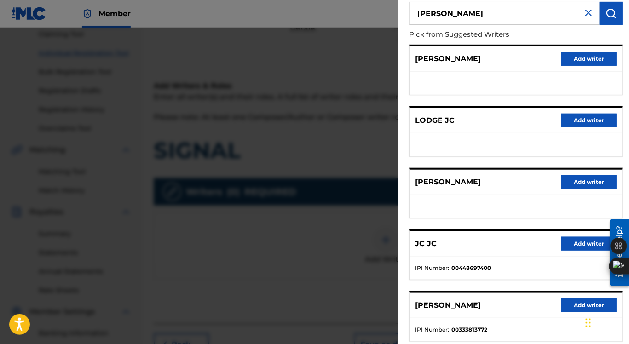
scroll to position [14, 0]
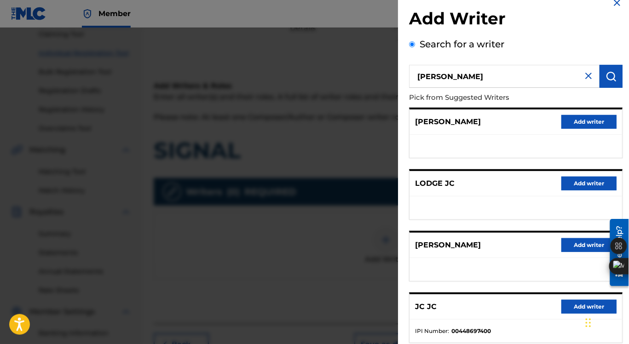
click at [427, 76] on input "[PERSON_NAME]" at bounding box center [504, 76] width 191 height 23
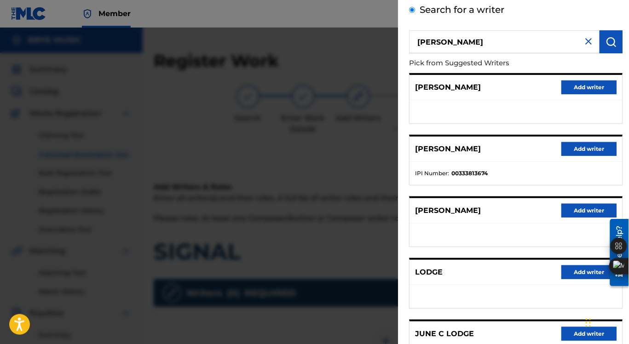
scroll to position [41, 0]
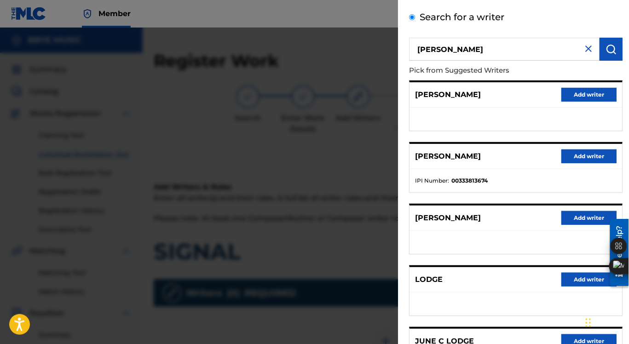
click at [473, 51] on input "[PERSON_NAME]" at bounding box center [504, 49] width 191 height 23
type input "[PERSON_NAME]"
click at [606, 54] on img "submit" at bounding box center [611, 49] width 11 height 11
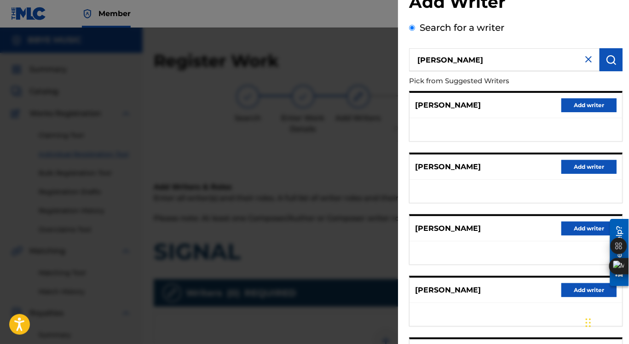
scroll to position [0, 0]
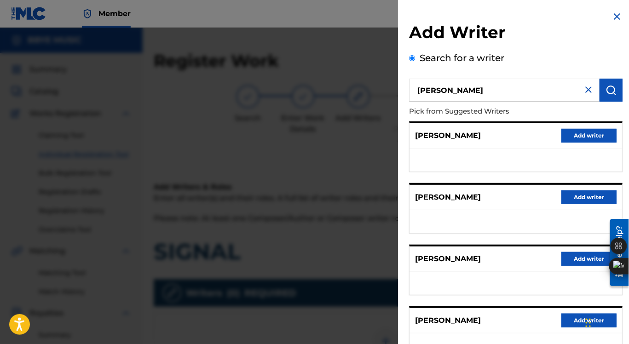
click at [614, 14] on img at bounding box center [617, 16] width 11 height 11
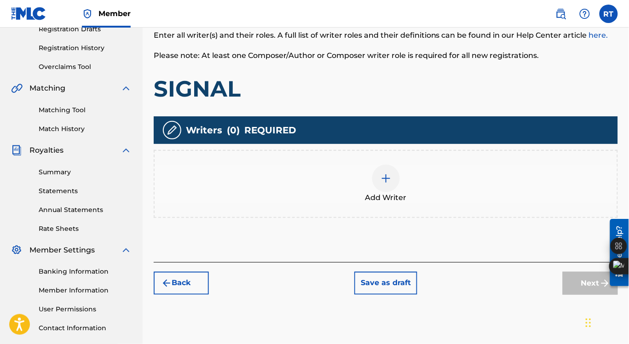
scroll to position [168, 0]
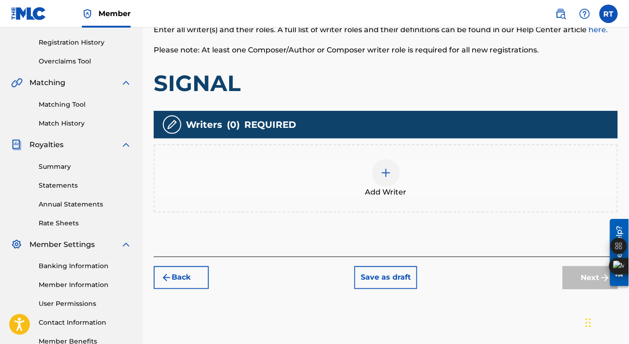
click at [389, 172] on img at bounding box center [386, 173] width 11 height 11
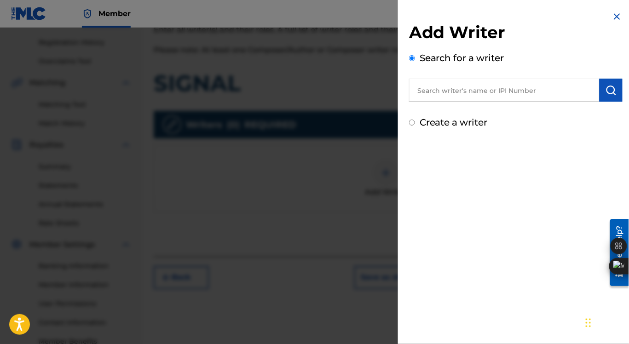
click at [442, 93] on input "text" at bounding box center [504, 90] width 191 height 23
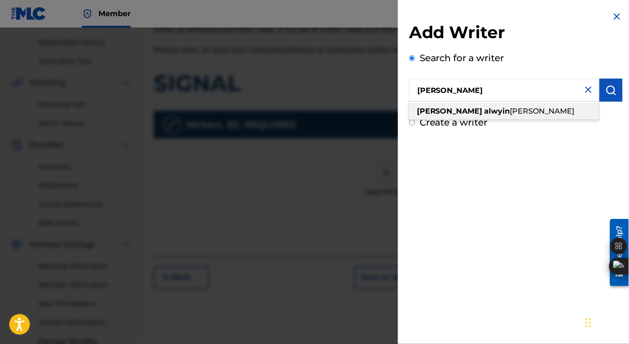
click at [511, 113] on span "[PERSON_NAME]" at bounding box center [543, 111] width 64 height 9
type input "[PERSON_NAME]"
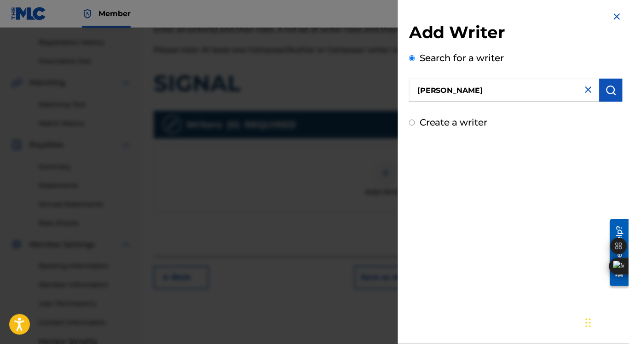
click at [607, 92] on img "submit" at bounding box center [611, 90] width 11 height 11
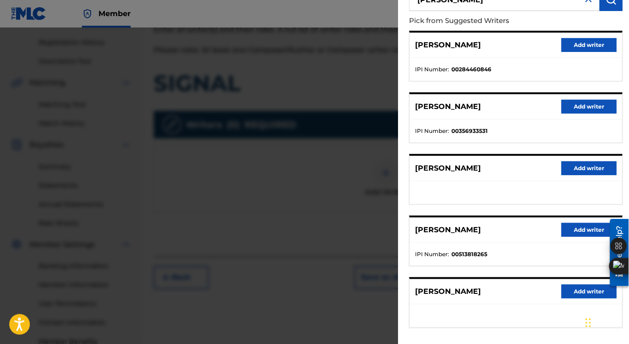
scroll to position [91, 0]
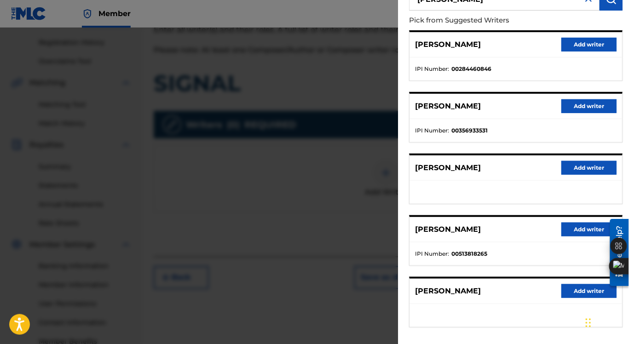
click at [579, 228] on button "Add writer" at bounding box center [589, 230] width 55 height 14
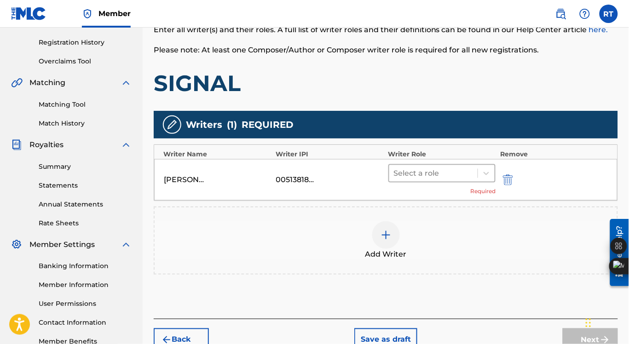
click at [436, 172] on div at bounding box center [434, 173] width 80 height 13
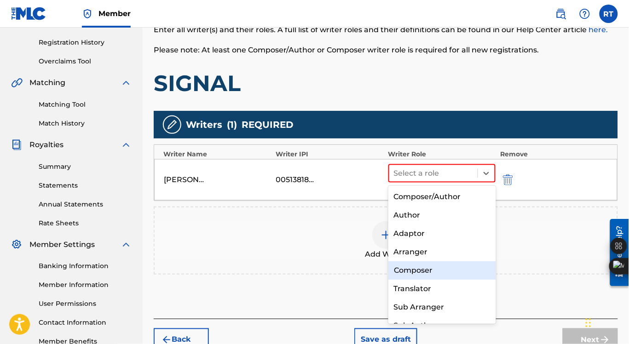
click at [420, 267] on div "Composer" at bounding box center [443, 270] width 108 height 18
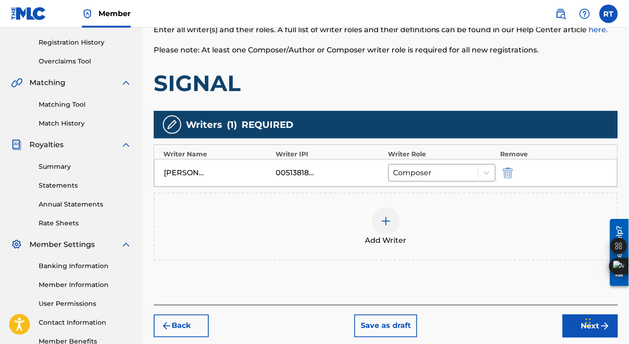
click at [385, 222] on img at bounding box center [386, 221] width 11 height 11
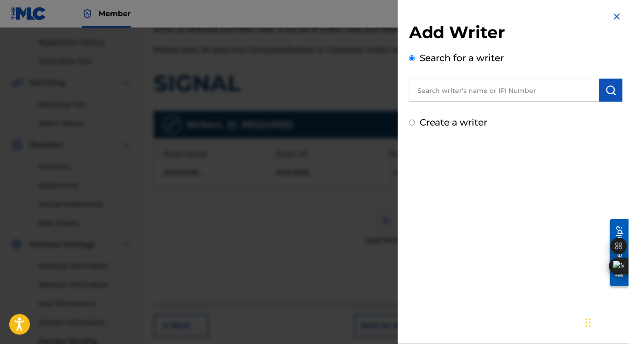
click at [445, 88] on input "text" at bounding box center [504, 90] width 191 height 23
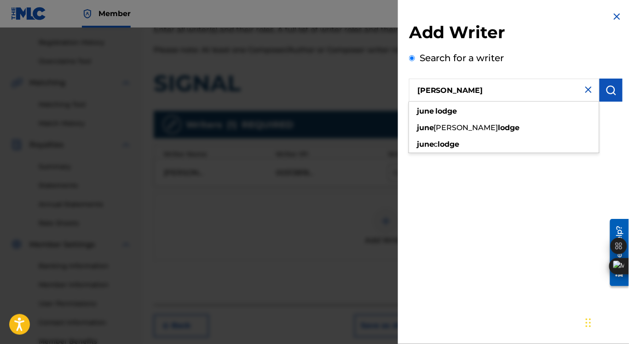
type input "[PERSON_NAME]"
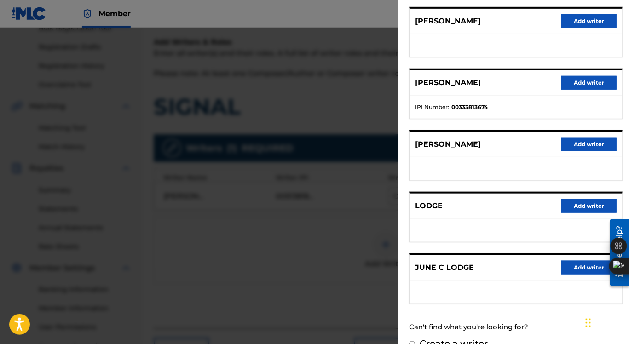
scroll to position [112, 0]
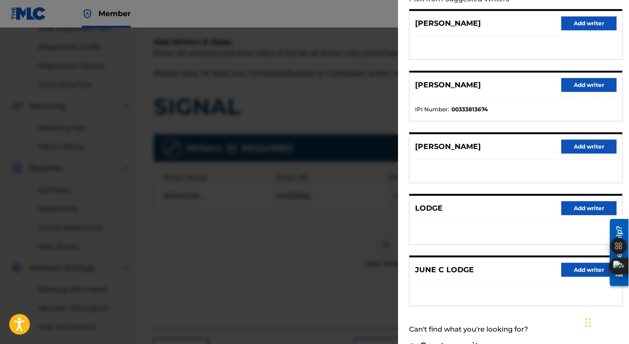
click at [577, 83] on button "Add writer" at bounding box center [589, 85] width 55 height 14
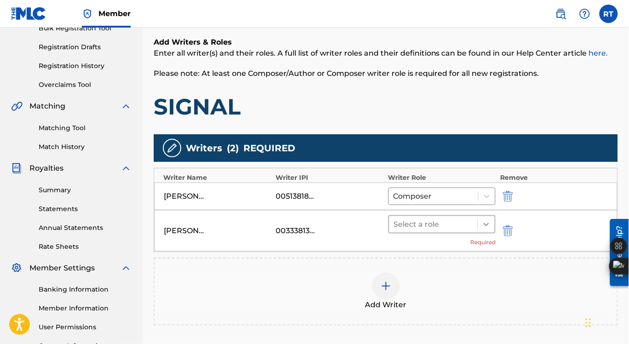
click at [487, 224] on icon at bounding box center [486, 224] width 9 height 9
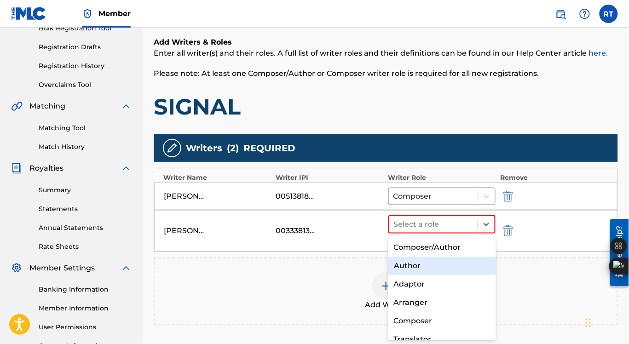
click at [421, 264] on div "Author" at bounding box center [443, 266] width 108 height 18
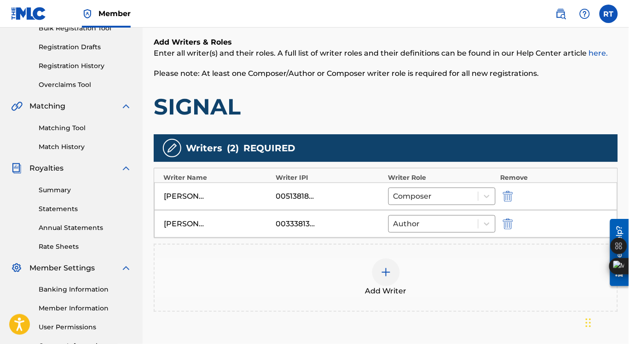
click at [385, 272] on img at bounding box center [386, 272] width 11 height 11
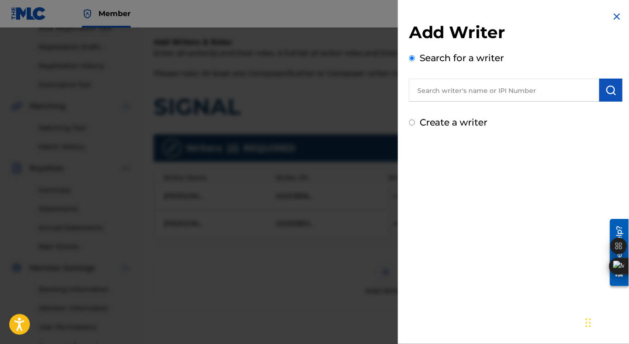
click at [447, 89] on input "text" at bounding box center [504, 90] width 191 height 23
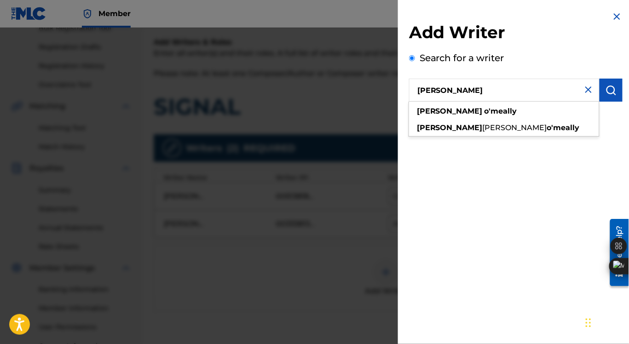
type input "[PERSON_NAME]"
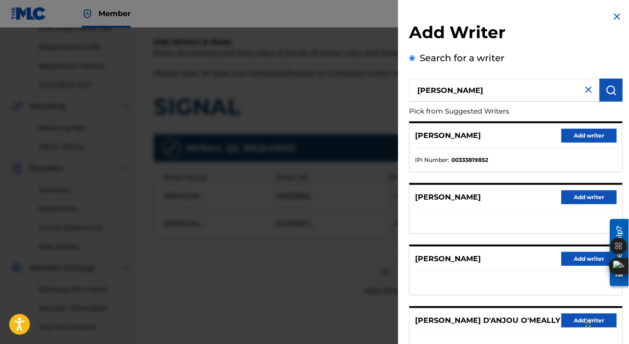
click at [583, 136] on button "Add writer" at bounding box center [589, 136] width 55 height 14
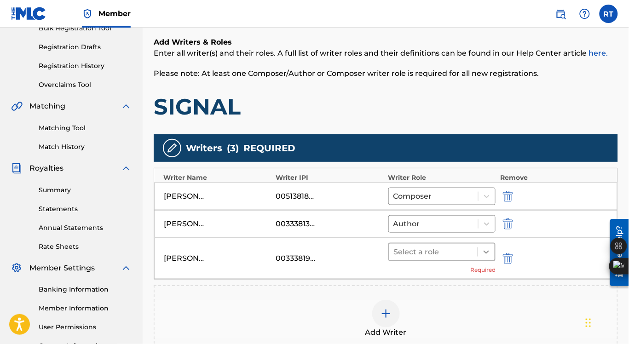
click at [486, 249] on icon at bounding box center [486, 252] width 9 height 9
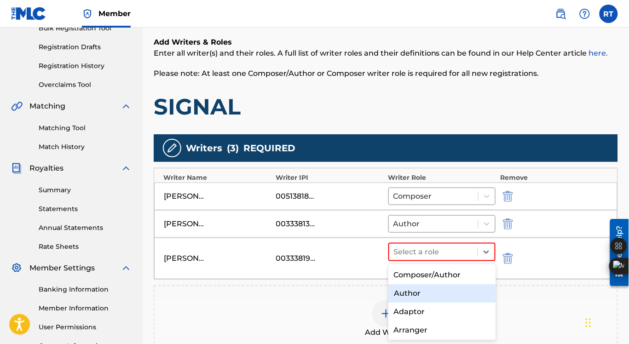
click at [426, 295] on div "Author" at bounding box center [443, 294] width 108 height 18
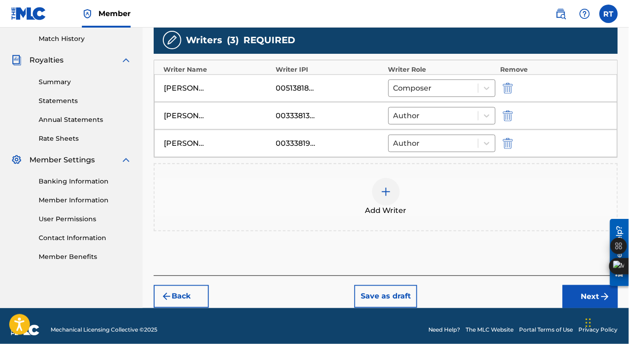
scroll to position [261, 0]
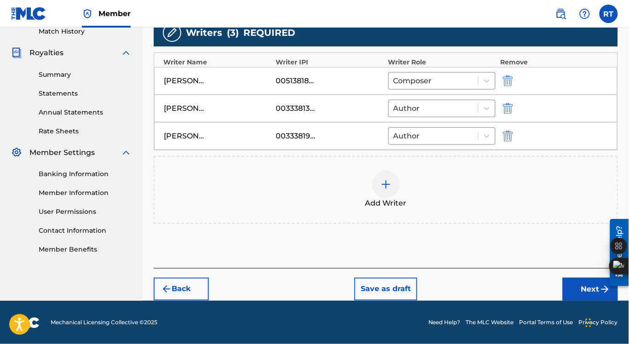
click at [593, 287] on button "Next" at bounding box center [590, 289] width 55 height 23
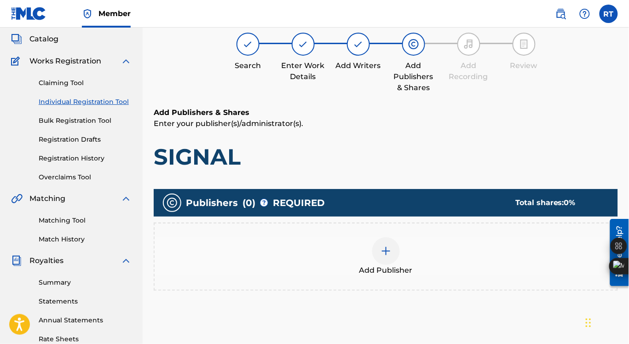
scroll to position [41, 0]
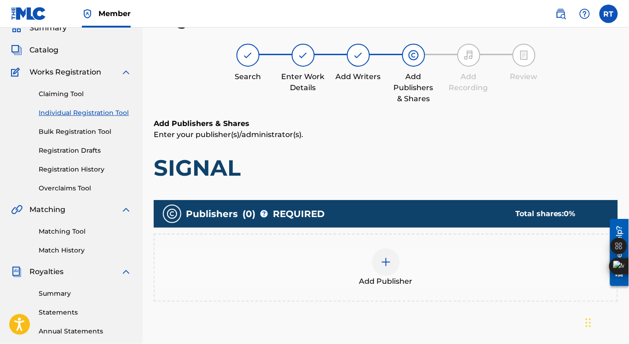
click at [385, 261] on img at bounding box center [386, 262] width 11 height 11
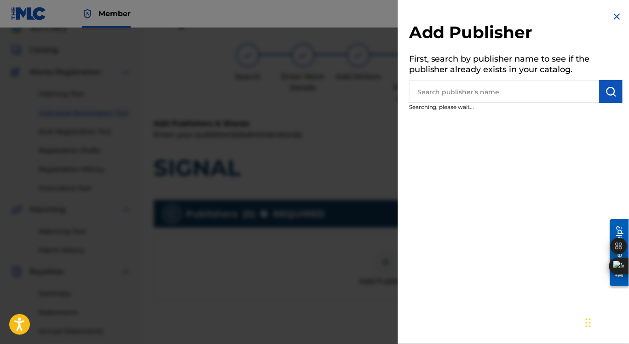
click at [458, 95] on input "text" at bounding box center [504, 91] width 191 height 23
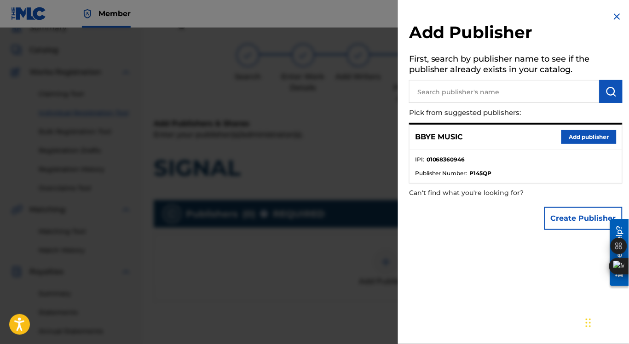
click at [575, 134] on button "Add publisher" at bounding box center [589, 137] width 55 height 14
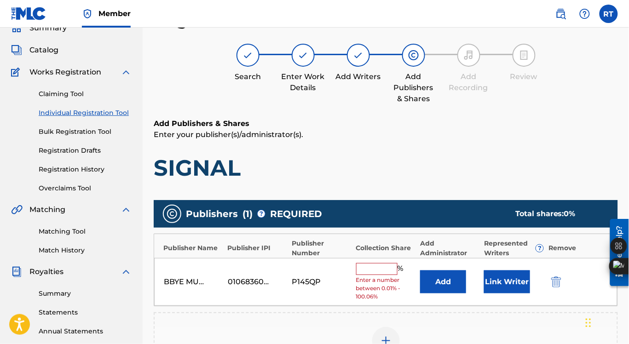
click at [372, 270] on input "text" at bounding box center [376, 269] width 41 height 12
type input "50"
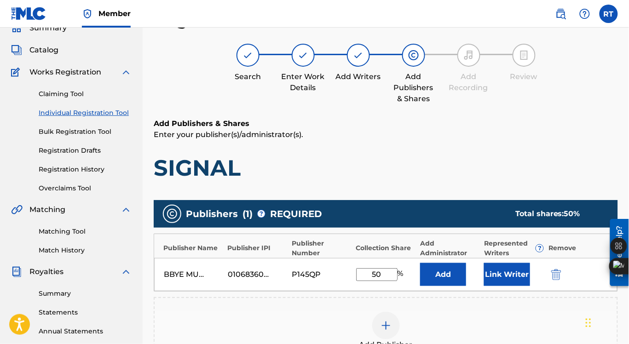
click at [387, 321] on img at bounding box center [386, 325] width 11 height 11
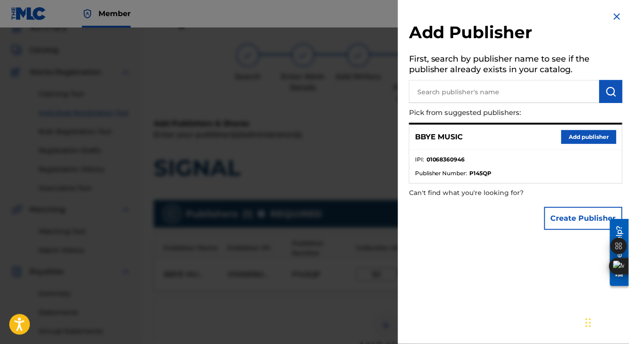
click at [446, 90] on input "text" at bounding box center [504, 91] width 191 height 23
type input "tunecore"
click at [606, 95] on img "submit" at bounding box center [611, 91] width 11 height 11
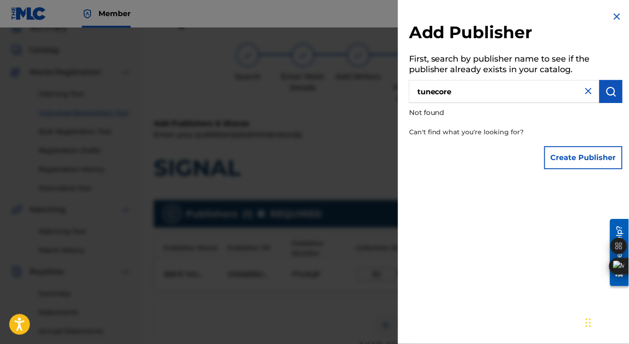
click at [466, 94] on input "tunecore" at bounding box center [504, 91] width 191 height 23
click at [612, 16] on img at bounding box center [617, 16] width 11 height 11
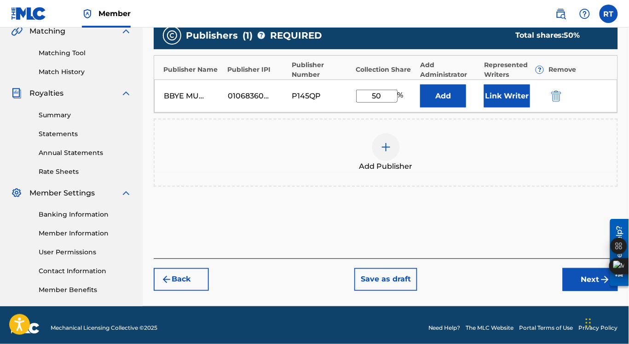
click at [587, 280] on button "Next" at bounding box center [590, 279] width 55 height 23
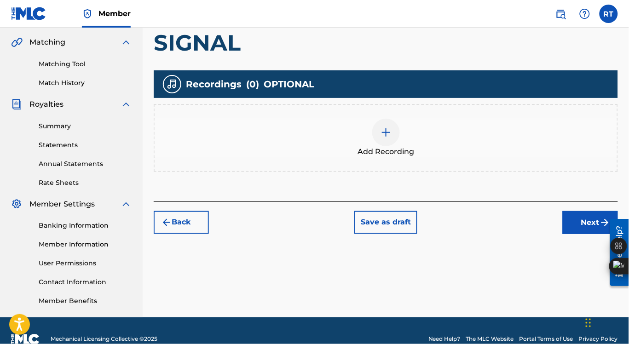
scroll to position [215, 0]
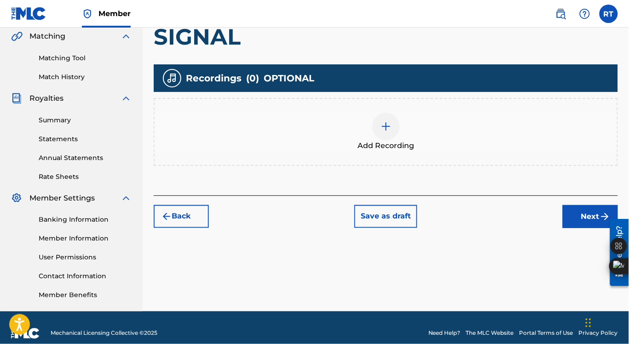
click at [383, 128] on img at bounding box center [386, 126] width 11 height 11
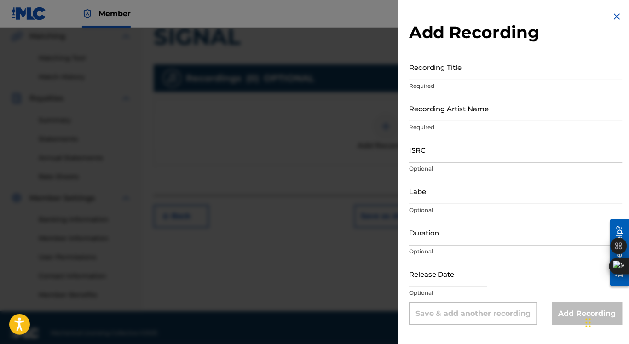
click at [454, 68] on input "Recording Title" at bounding box center [516, 67] width 214 height 26
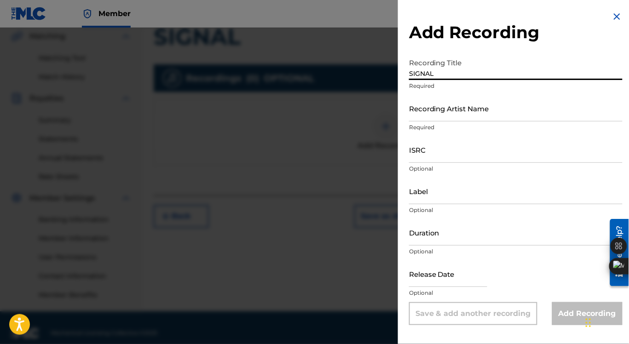
type input "SIGNAL"
click at [469, 113] on input "Recording Artist Name" at bounding box center [516, 108] width 214 height 26
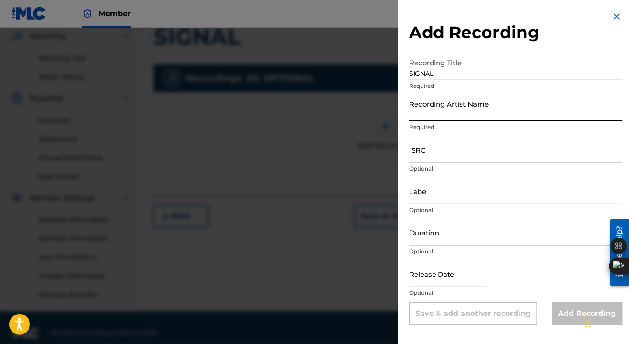
type input "[PERSON_NAME]"
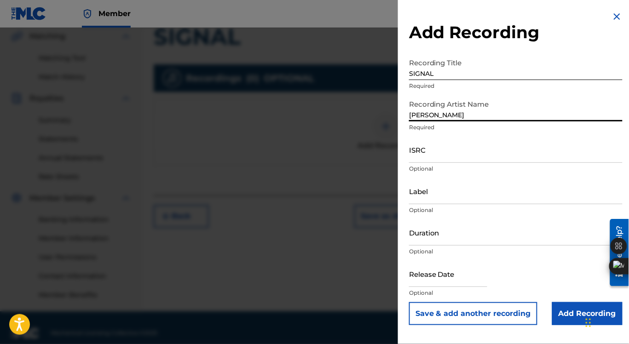
click at [444, 161] on input "ISRC" at bounding box center [516, 150] width 214 height 26
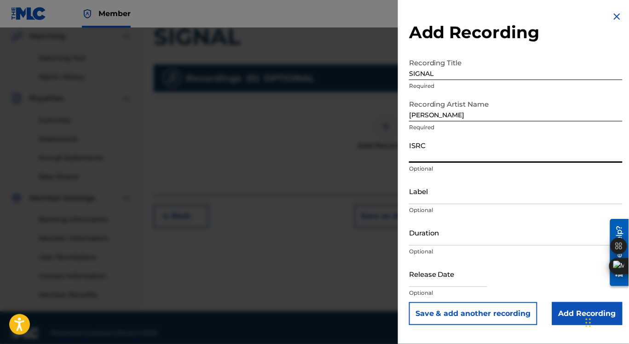
type input "QZMPV2000026"
click at [461, 183] on input "Label" at bounding box center [516, 191] width 214 height 26
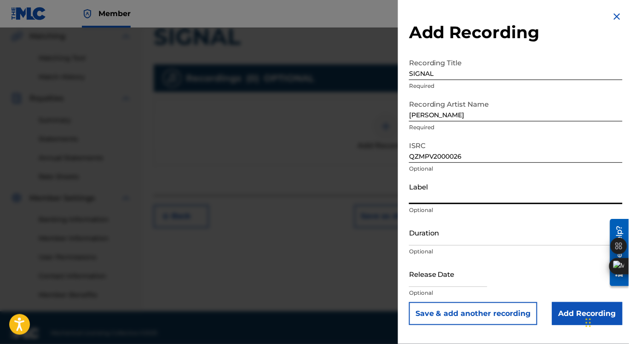
type input "LIONKINGMUZIK"
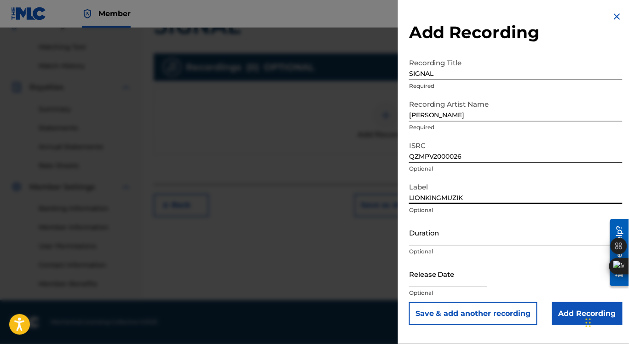
click at [446, 289] on p "Optional" at bounding box center [516, 293] width 214 height 8
click at [447, 277] on input "text" at bounding box center [448, 274] width 78 height 26
select select "8"
select select "2025"
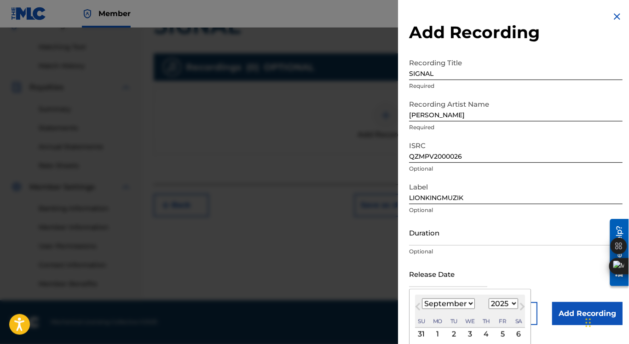
type input "[DATE]"
select select "5"
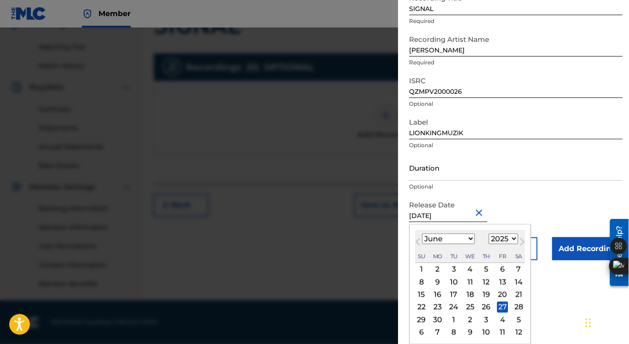
scroll to position [0, 0]
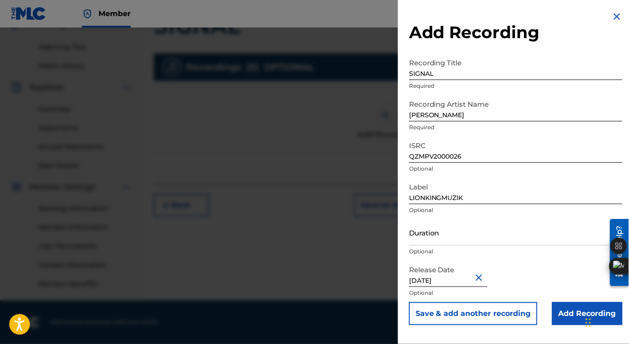
click at [566, 314] on input "Add Recording" at bounding box center [587, 313] width 70 height 23
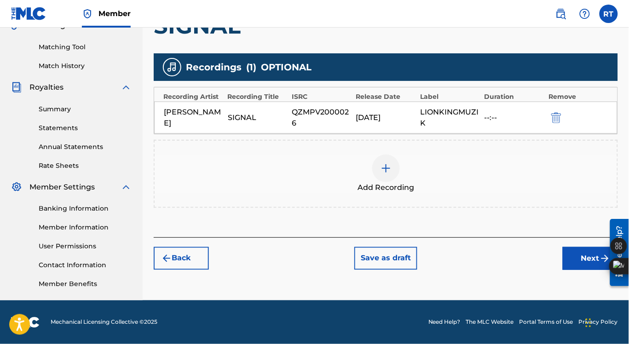
click at [387, 168] on img at bounding box center [386, 168] width 11 height 11
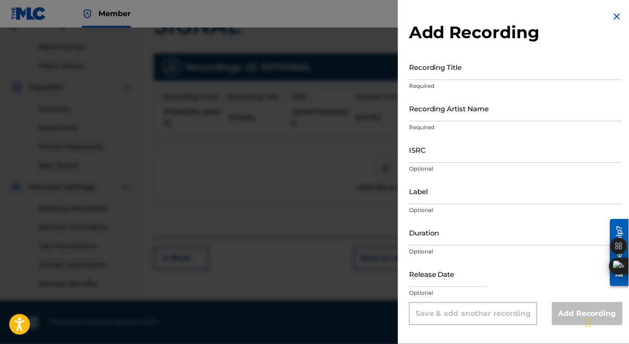
click at [613, 16] on img at bounding box center [617, 16] width 11 height 11
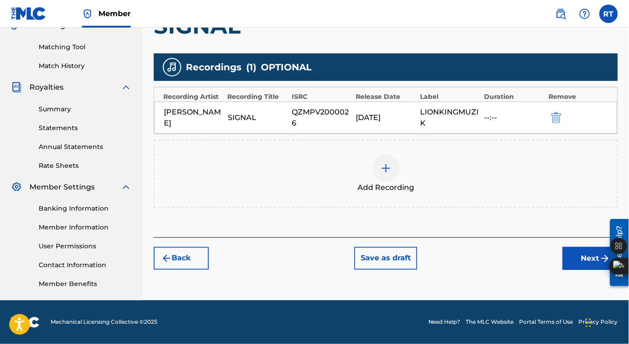
click at [384, 168] on img at bounding box center [386, 168] width 11 height 11
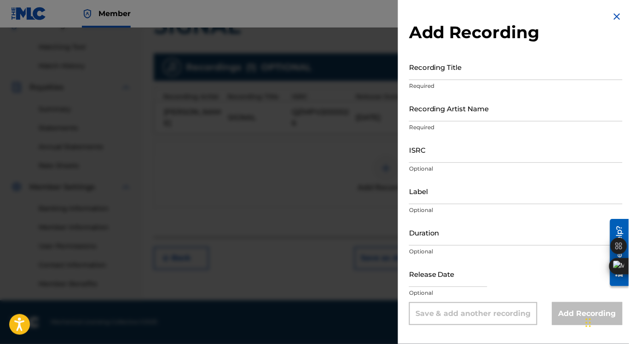
click at [442, 74] on input "Recording Title" at bounding box center [516, 67] width 214 height 26
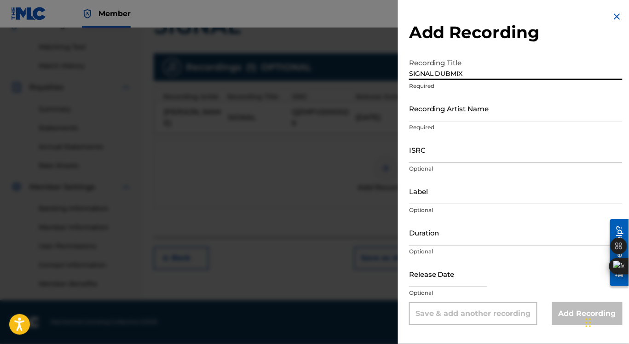
type input "SIGNAL DUBMIX"
click at [468, 110] on input "Recording Artist Name" at bounding box center [516, 108] width 214 height 26
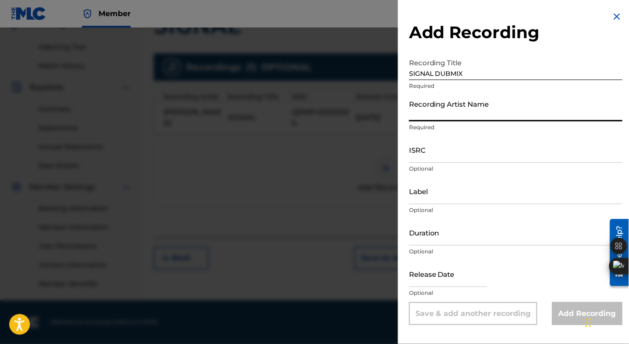
type input "[PERSON_NAME]"
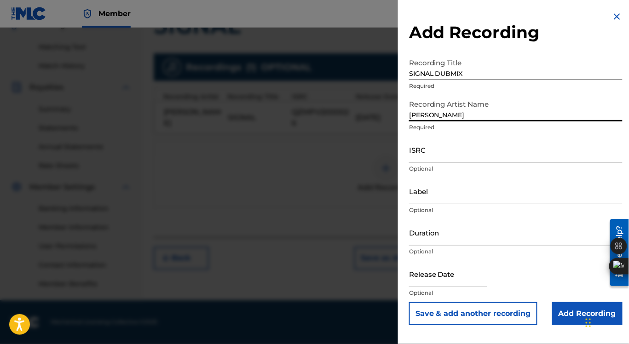
click at [450, 156] on input "ISRC" at bounding box center [516, 150] width 214 height 26
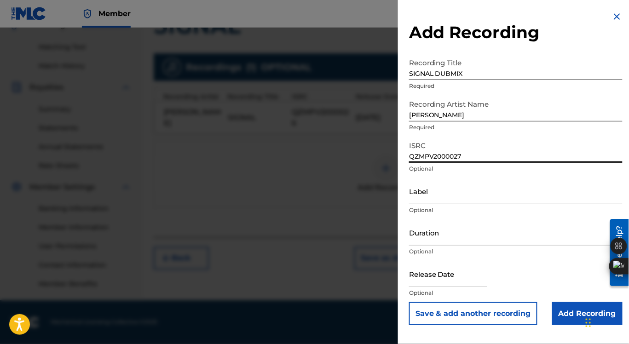
type input "QZMPV2000027"
click at [447, 198] on input "Label" at bounding box center [516, 191] width 214 height 26
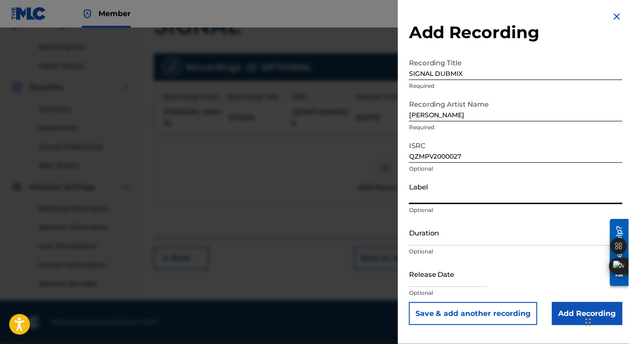
type input "LIONKINGMUZIK"
click at [463, 276] on input "text" at bounding box center [448, 274] width 78 height 26
select select "8"
select select "2025"
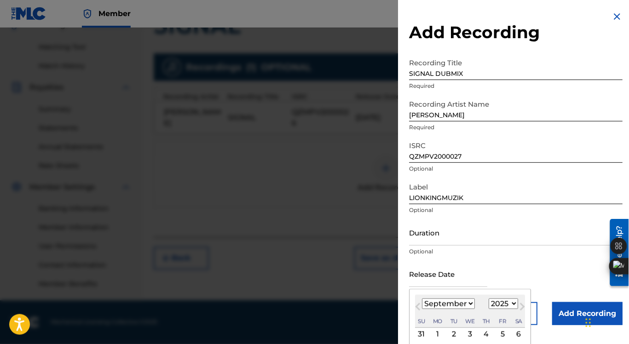
type input "[DATE]"
select select "5"
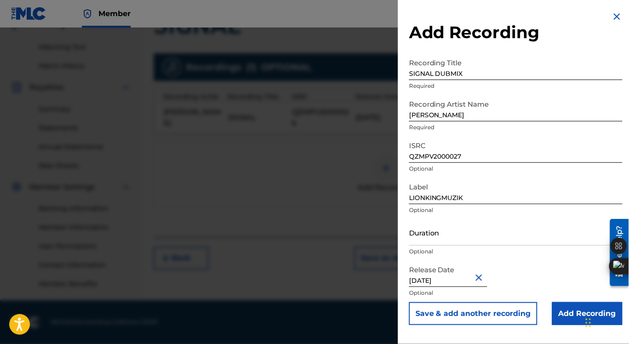
click at [571, 315] on input "Add Recording" at bounding box center [587, 313] width 70 height 23
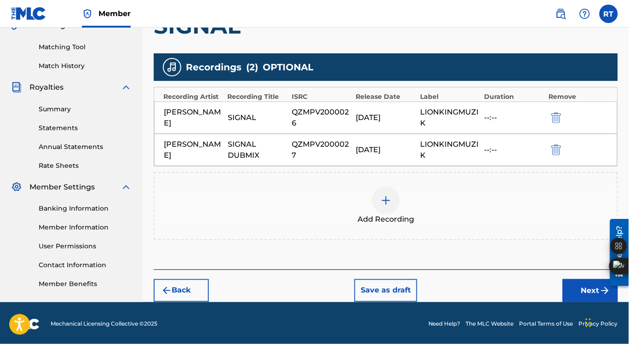
click at [585, 286] on button "Next" at bounding box center [590, 290] width 55 height 23
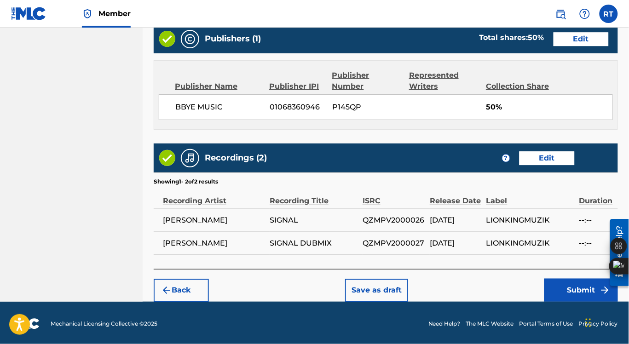
scroll to position [476, 0]
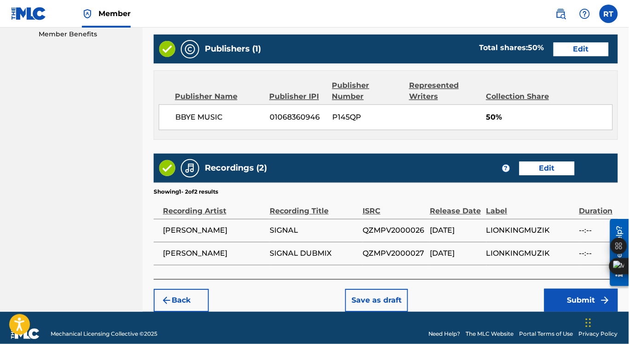
click at [183, 300] on button "Back" at bounding box center [181, 300] width 55 height 23
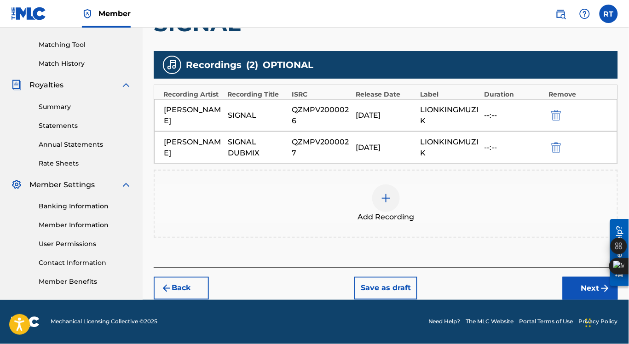
scroll to position [228, 0]
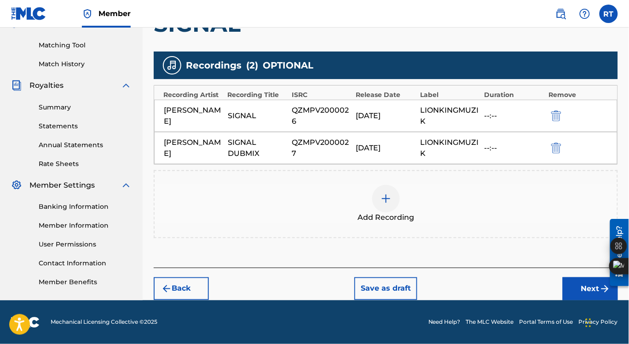
click at [388, 200] on img at bounding box center [386, 198] width 11 height 11
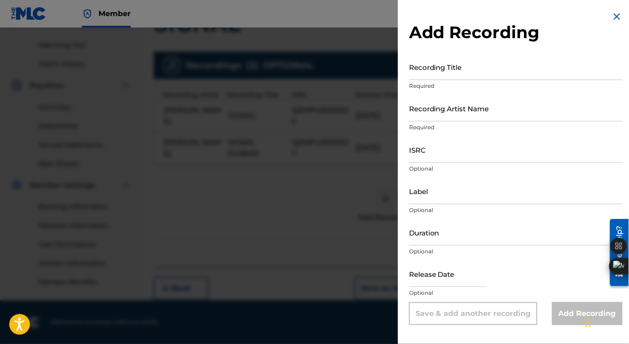
click at [453, 68] on input "Recording Title" at bounding box center [516, 67] width 214 height 26
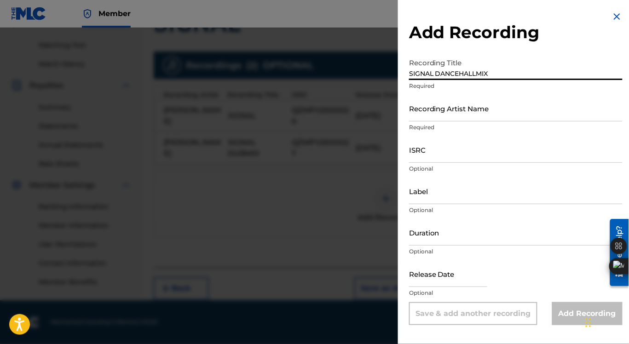
type input "SIGNAL DANCEHALLMIX"
click at [469, 109] on input "Recording Artist Name" at bounding box center [516, 108] width 214 height 26
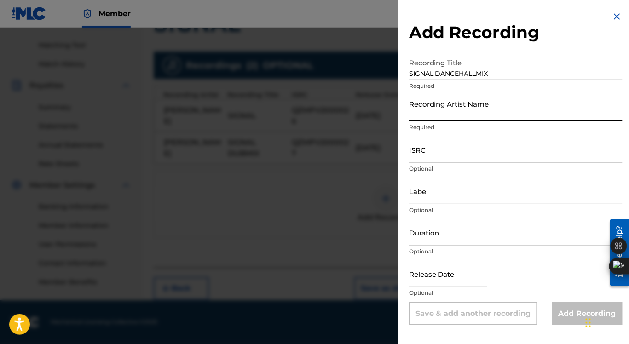
type input "[PERSON_NAME]"
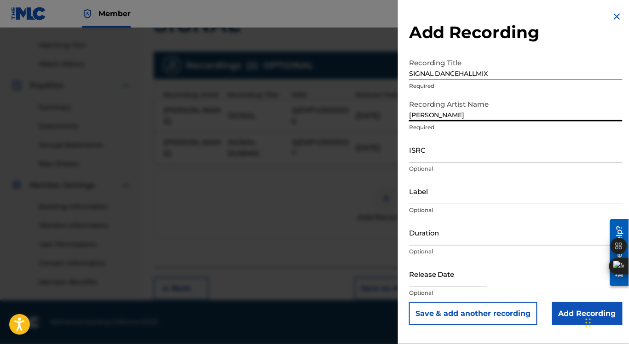
click at [462, 155] on input "ISRC" at bounding box center [516, 150] width 214 height 26
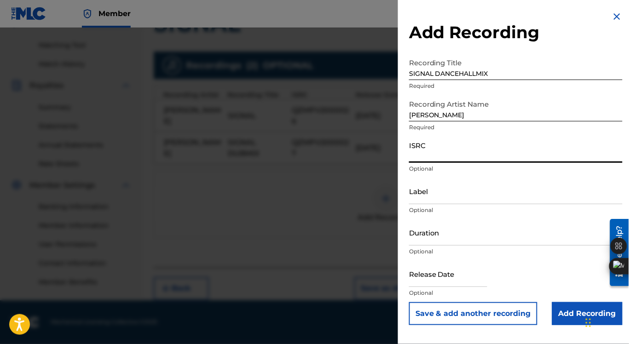
type input "QZMPV2000029"
click at [459, 192] on input "Label" at bounding box center [516, 191] width 214 height 26
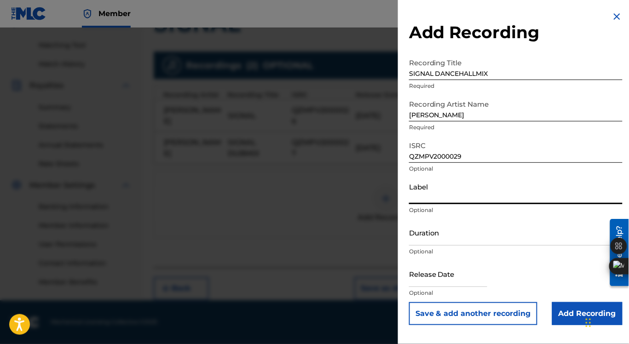
type input "LIONKINGMUZIK"
click at [455, 275] on input "text" at bounding box center [448, 274] width 78 height 26
select select "8"
select select "2025"
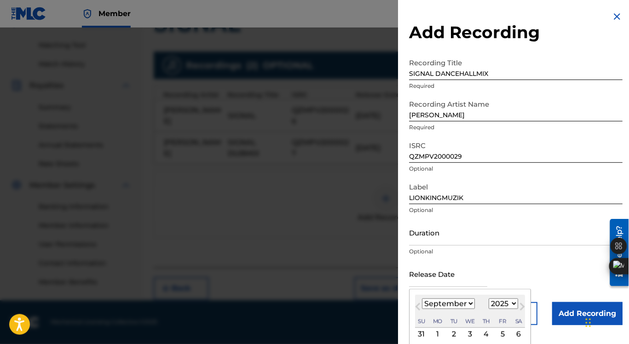
type input "[DATE]"
select select "7"
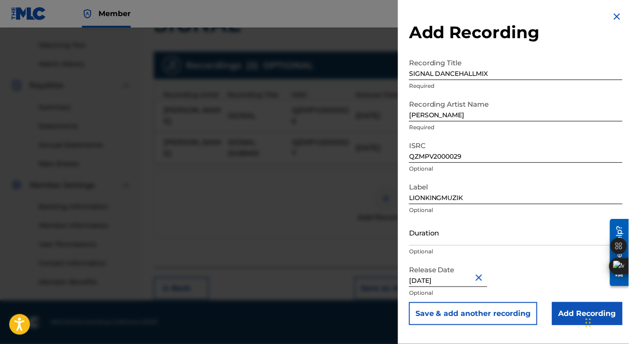
click at [571, 311] on input "Add Recording" at bounding box center [587, 313] width 70 height 23
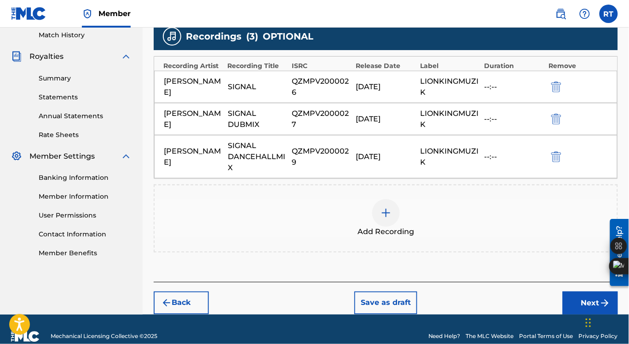
scroll to position [271, 0]
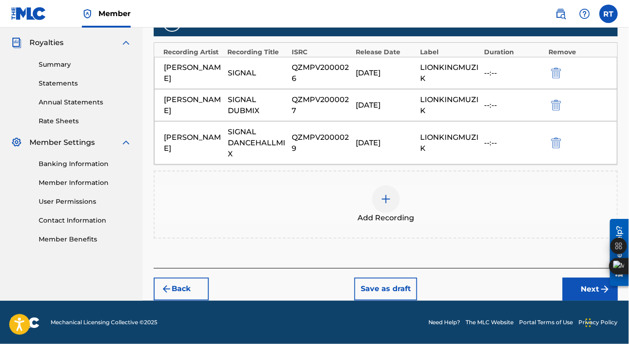
click at [588, 295] on button "Next" at bounding box center [590, 289] width 55 height 23
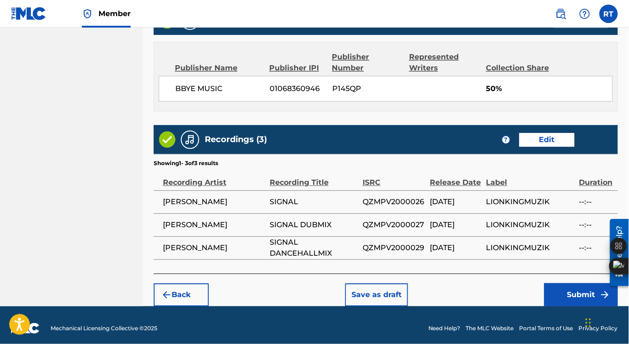
scroll to position [510, 0]
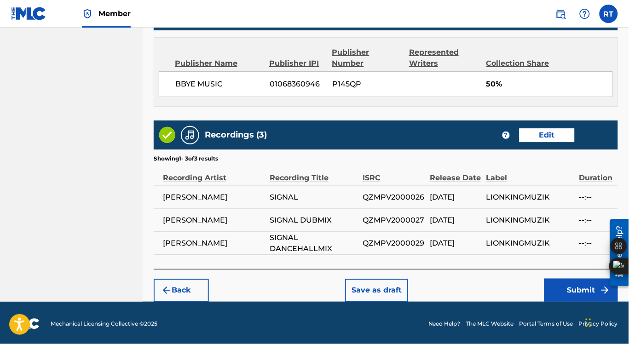
click at [573, 289] on button "Submit" at bounding box center [582, 290] width 74 height 23
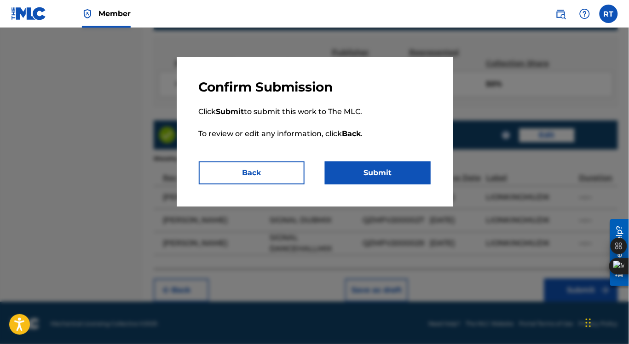
click at [392, 170] on button "Submit" at bounding box center [378, 173] width 106 height 23
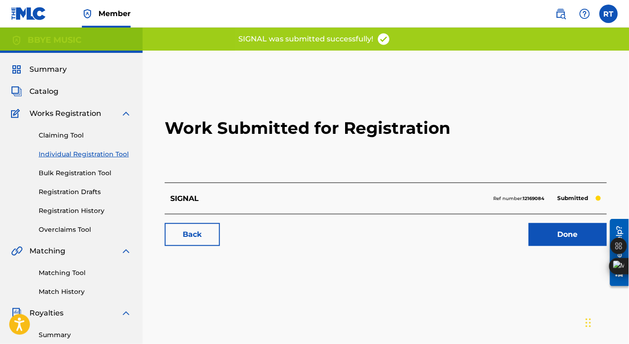
click at [569, 236] on link "Done" at bounding box center [568, 234] width 78 height 23
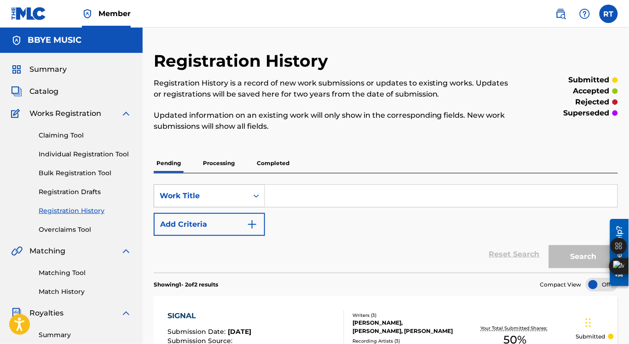
click at [256, 195] on icon "Search Form" at bounding box center [256, 196] width 9 height 9
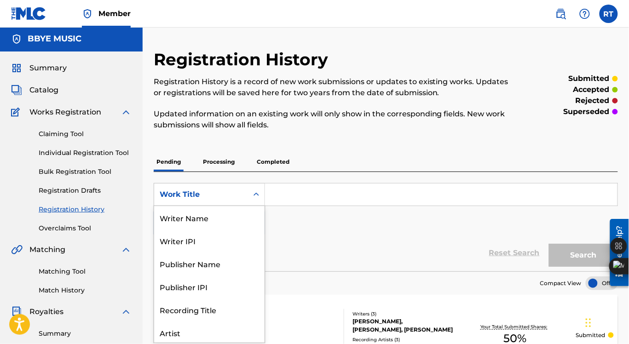
scroll to position [46, 0]
click at [256, 195] on icon "Search Form" at bounding box center [257, 194] width 6 height 3
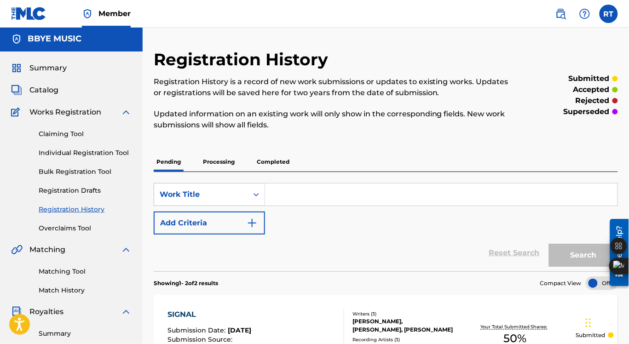
click at [290, 198] on input "Search Form" at bounding box center [441, 195] width 353 height 22
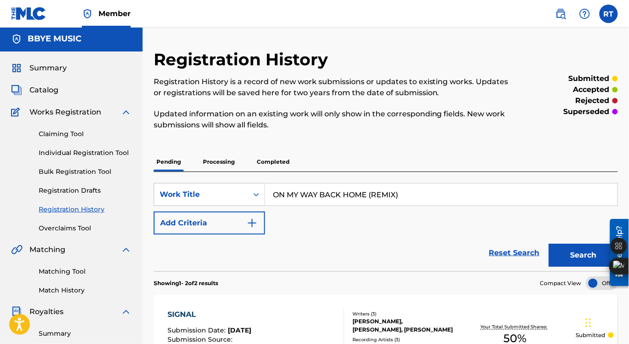
type input "ON MY WAY BACK HOME (REMIX)"
click at [251, 224] on img "Search Form" at bounding box center [252, 223] width 11 height 11
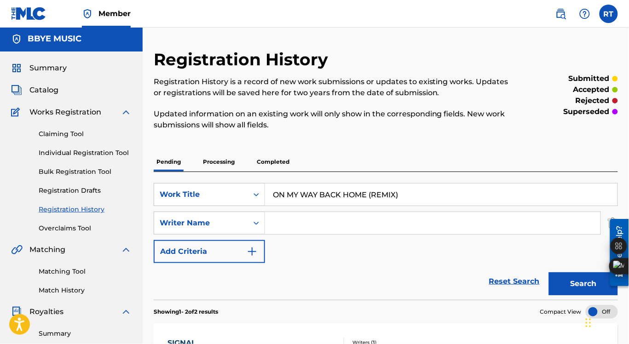
click at [563, 284] on button "Search" at bounding box center [583, 284] width 69 height 23
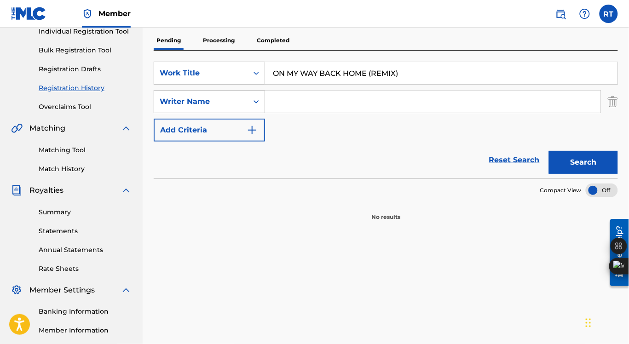
scroll to position [118, 0]
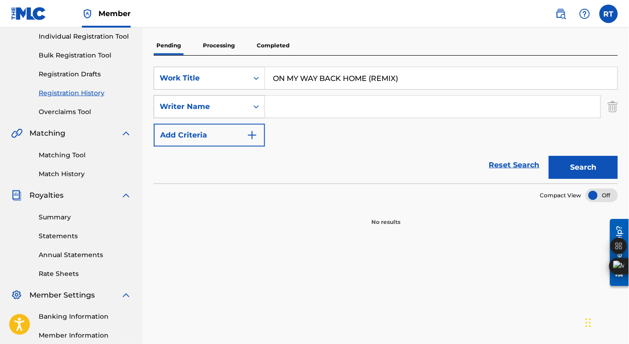
click at [255, 107] on icon "Search Form" at bounding box center [257, 106] width 6 height 3
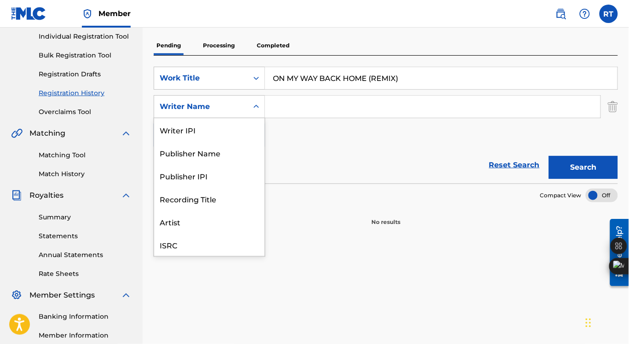
scroll to position [23, 0]
click at [255, 107] on icon "Search Form" at bounding box center [257, 106] width 6 height 3
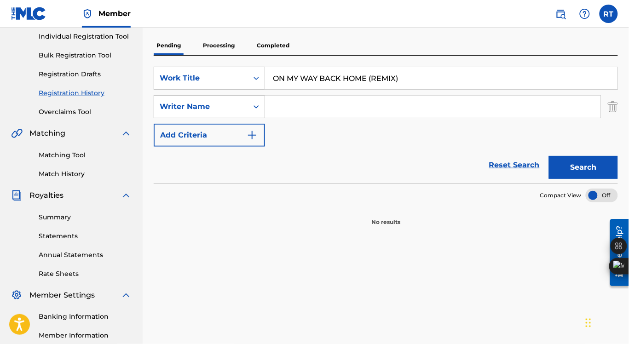
click at [613, 105] on img "Search Form" at bounding box center [613, 106] width 10 height 23
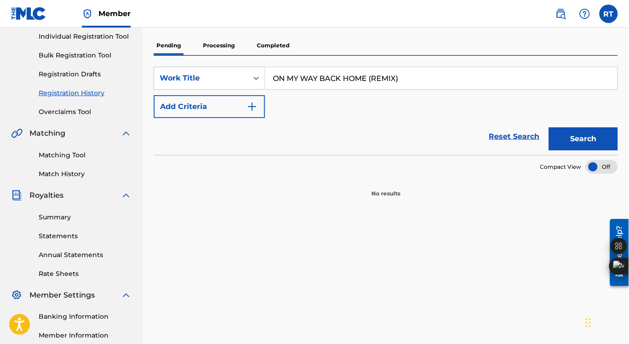
click at [586, 136] on button "Search" at bounding box center [583, 139] width 69 height 23
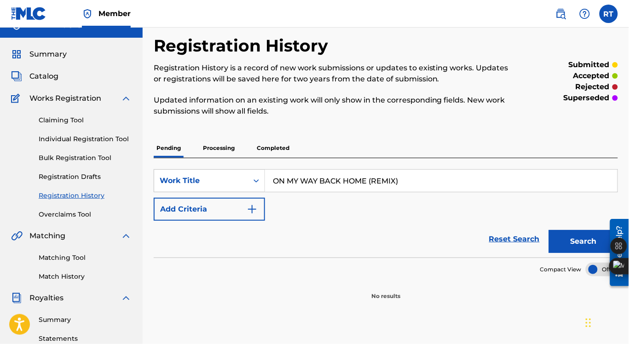
scroll to position [16, 0]
click at [102, 140] on link "Individual Registration Tool" at bounding box center [85, 139] width 93 height 10
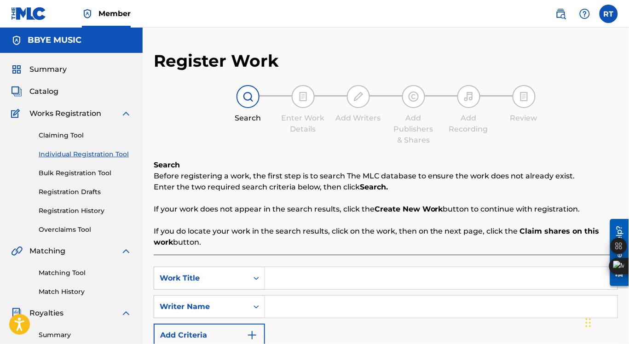
click at [297, 281] on input "Search Form" at bounding box center [441, 278] width 353 height 22
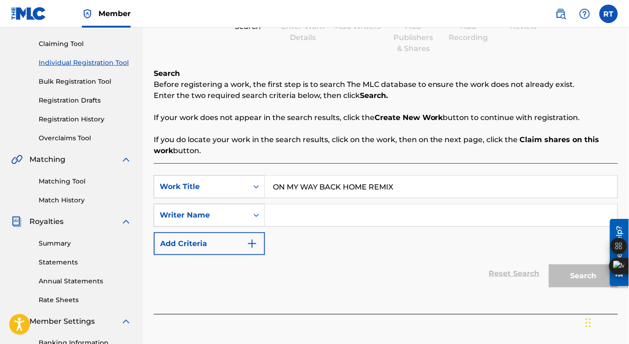
scroll to position [99, 0]
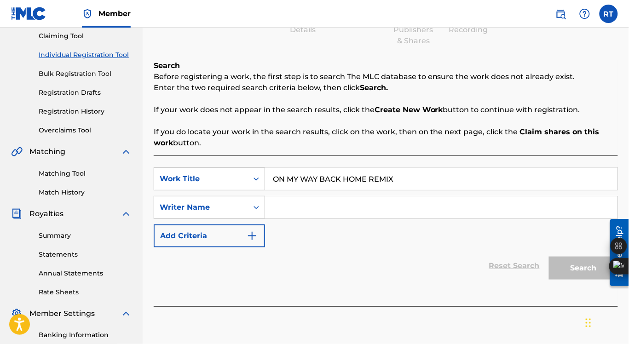
type input "ON MY WAY BACK HOME REMIX"
click at [356, 201] on input "Search Form" at bounding box center [441, 208] width 353 height 22
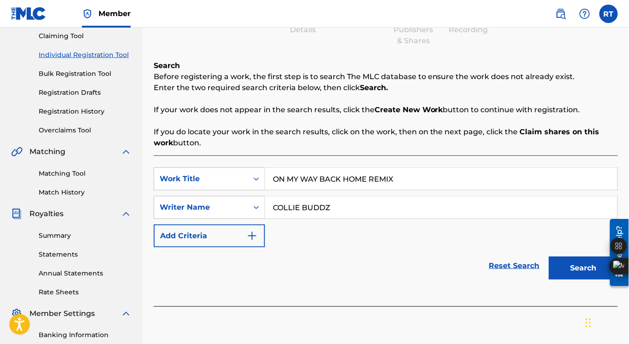
type input "COLLIE BUDDZ"
click at [591, 267] on button "Search" at bounding box center [583, 268] width 69 height 23
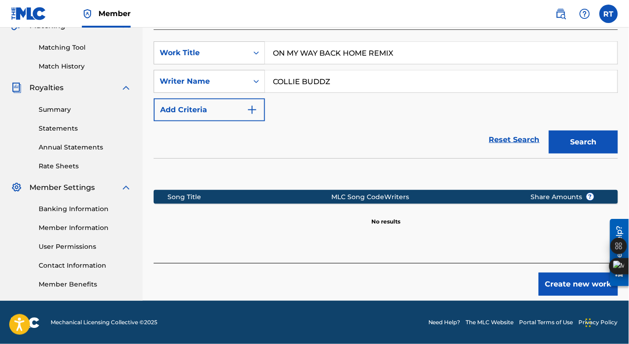
scroll to position [226, 0]
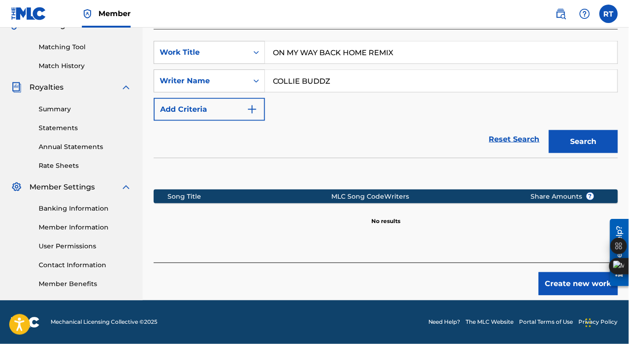
click at [566, 285] on button "Create new work" at bounding box center [578, 284] width 79 height 23
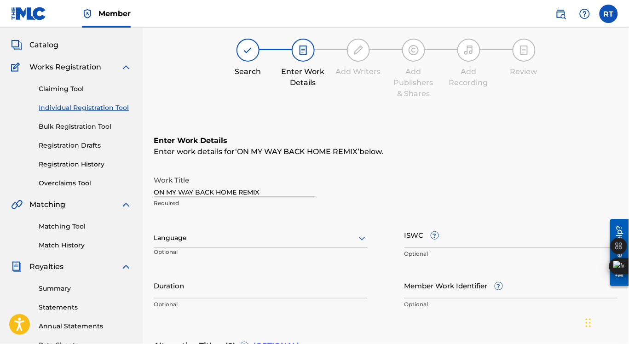
scroll to position [46, 0]
click at [361, 238] on icon at bounding box center [362, 240] width 6 height 4
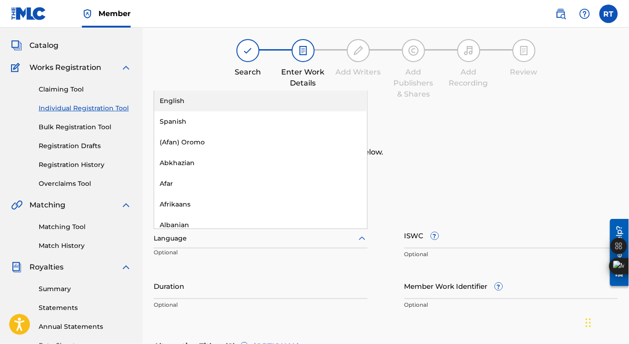
click at [275, 104] on div "English" at bounding box center [260, 101] width 213 height 21
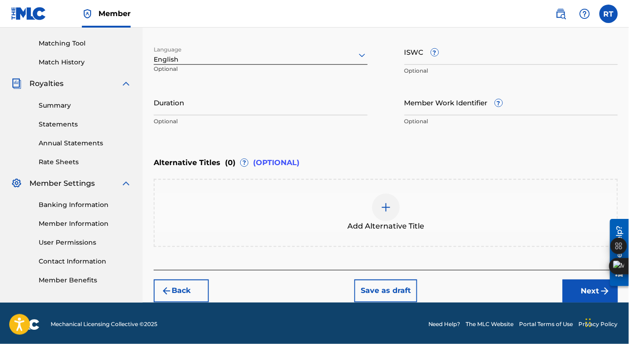
scroll to position [232, 0]
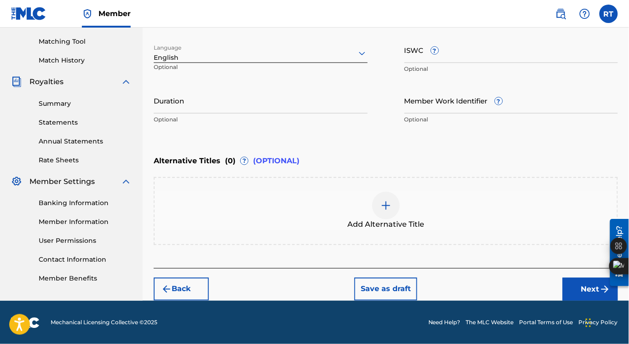
click at [588, 290] on button "Next" at bounding box center [590, 289] width 55 height 23
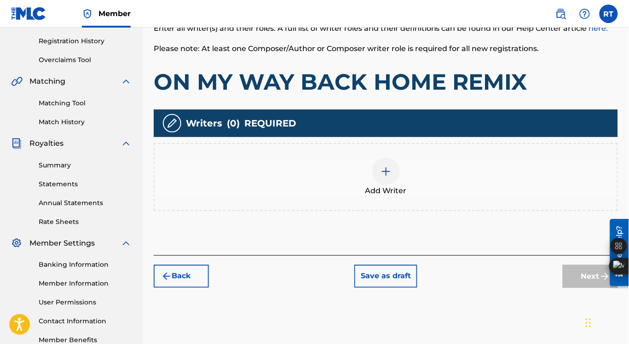
scroll to position [170, 0]
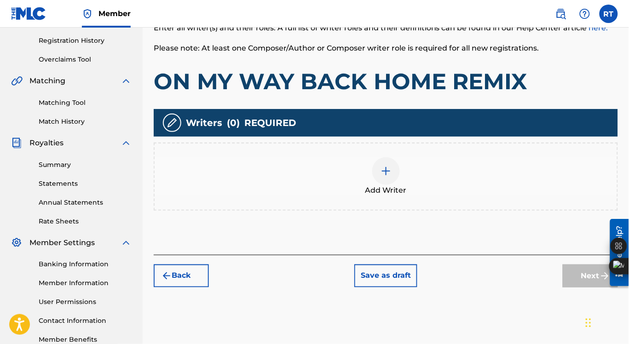
click at [389, 168] on img at bounding box center [386, 171] width 11 height 11
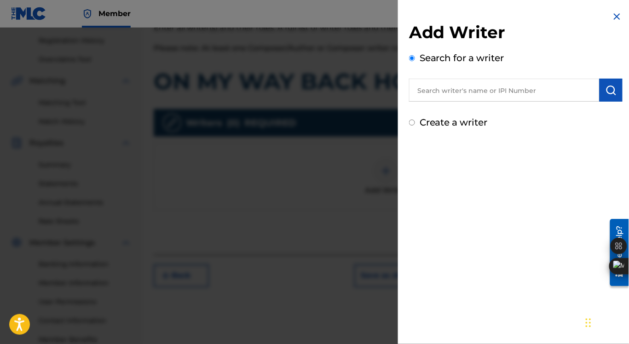
click at [451, 93] on input "text" at bounding box center [504, 90] width 191 height 23
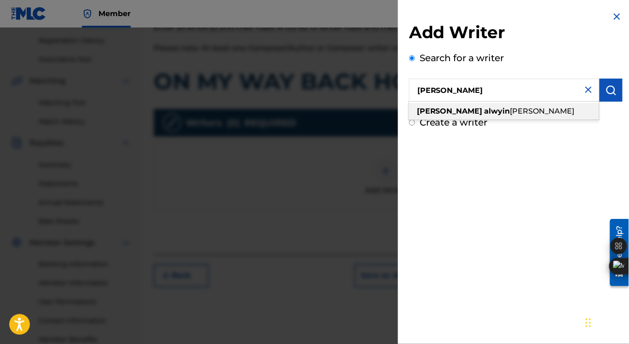
click at [511, 110] on span "[PERSON_NAME]" at bounding box center [543, 111] width 64 height 9
type input "[PERSON_NAME]"
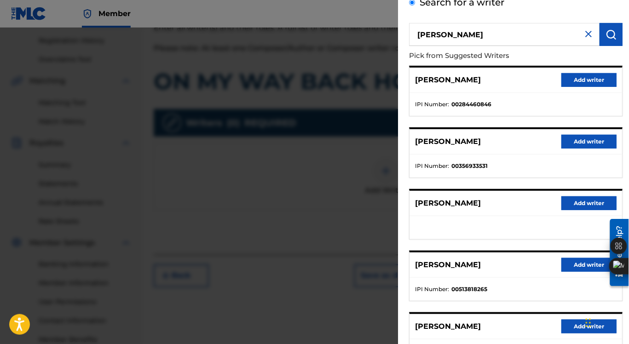
scroll to position [60, 0]
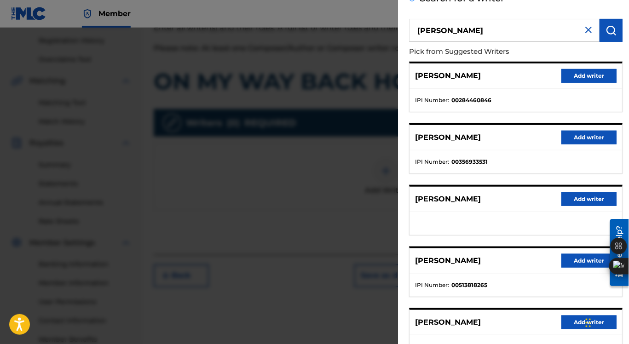
click at [578, 261] on button "Add writer" at bounding box center [589, 261] width 55 height 14
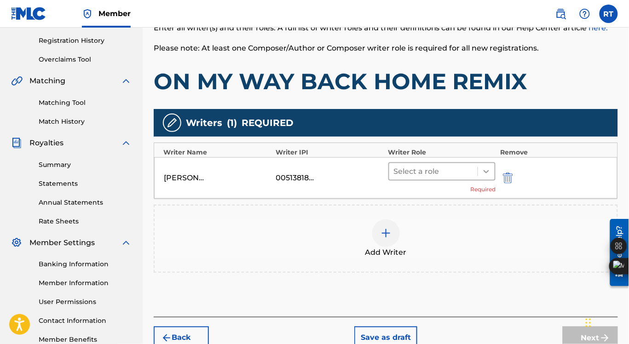
click at [486, 170] on icon at bounding box center [486, 171] width 9 height 9
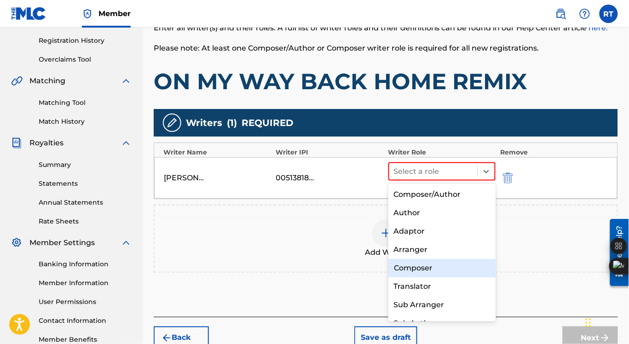
click at [427, 264] on div "Composer" at bounding box center [443, 268] width 108 height 18
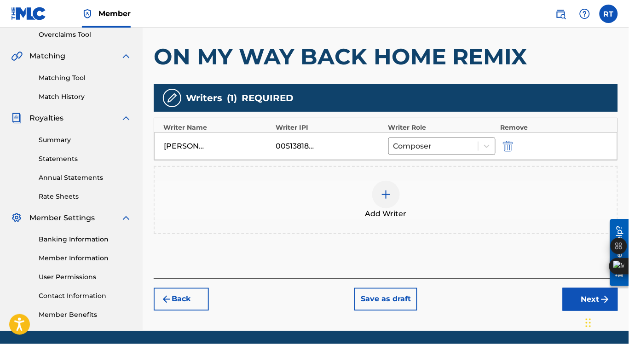
scroll to position [200, 0]
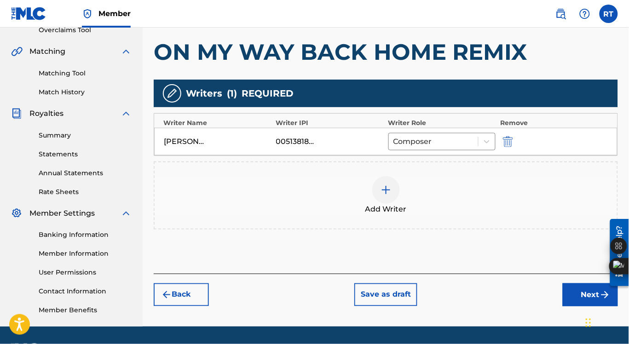
click at [588, 290] on button "Next" at bounding box center [590, 295] width 55 height 23
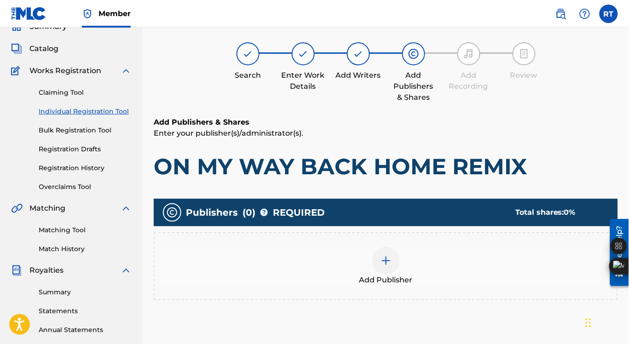
scroll to position [41, 0]
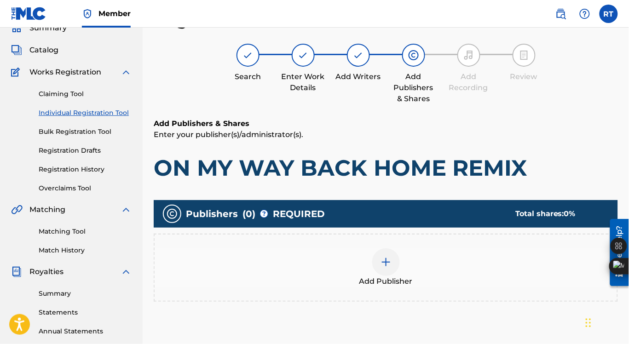
click at [383, 261] on img at bounding box center [386, 262] width 11 height 11
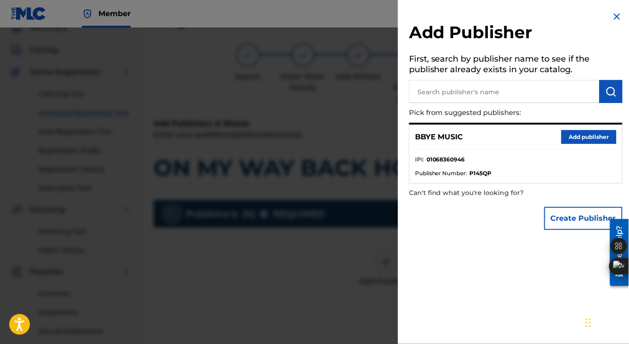
click at [448, 93] on input "text" at bounding box center [504, 91] width 191 height 23
click at [580, 135] on button "Add publisher" at bounding box center [589, 137] width 55 height 14
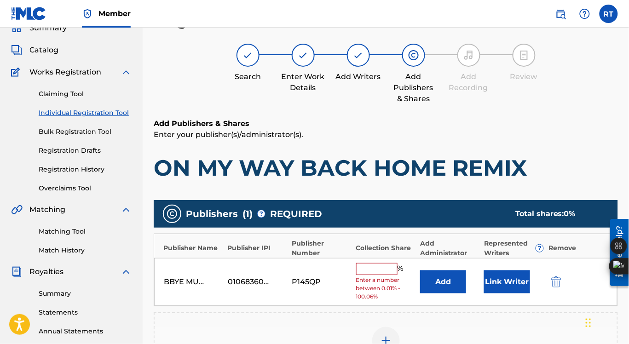
click at [383, 267] on input "text" at bounding box center [376, 269] width 41 height 12
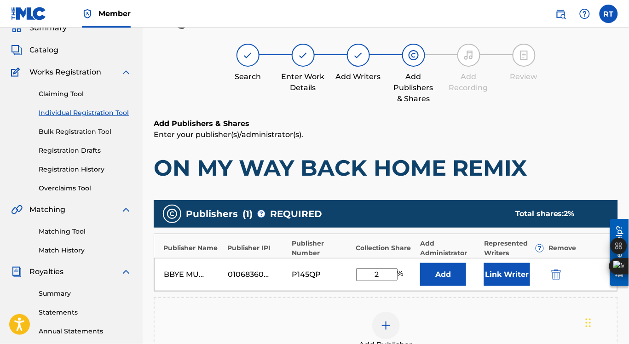
type input "25"
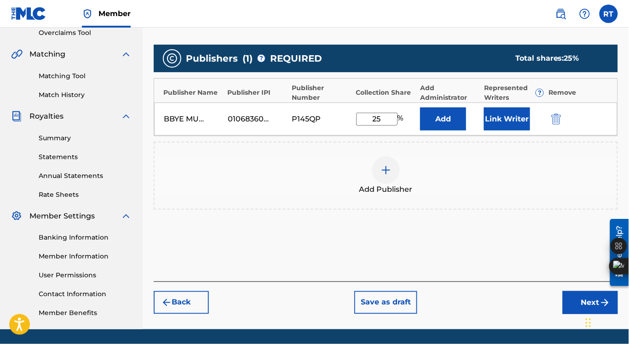
scroll to position [226, 0]
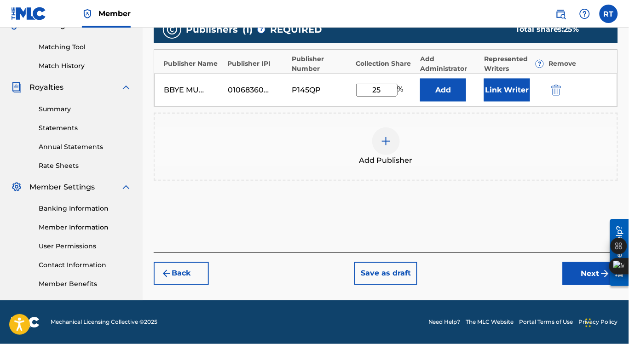
click at [595, 272] on button "Next" at bounding box center [590, 273] width 55 height 23
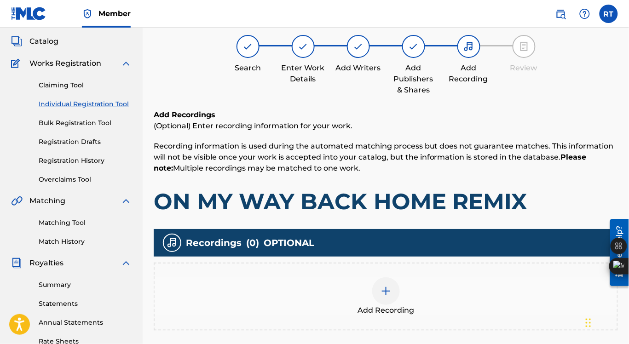
scroll to position [41, 0]
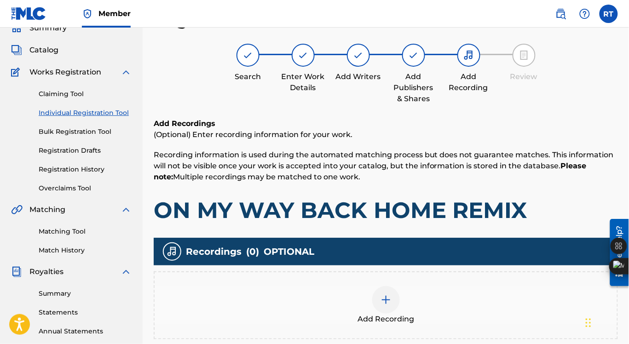
click at [387, 299] on img at bounding box center [386, 300] width 11 height 11
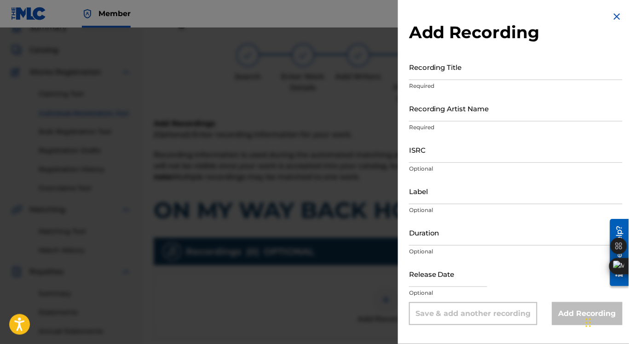
click at [439, 70] on input "Recording Title" at bounding box center [516, 67] width 214 height 26
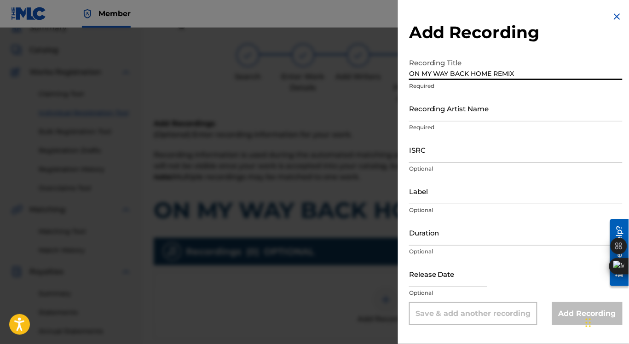
type input "ON MY WAY BACK HOME REMIX"
click at [453, 113] on input "Recording Artist Name" at bounding box center [516, 108] width 214 height 26
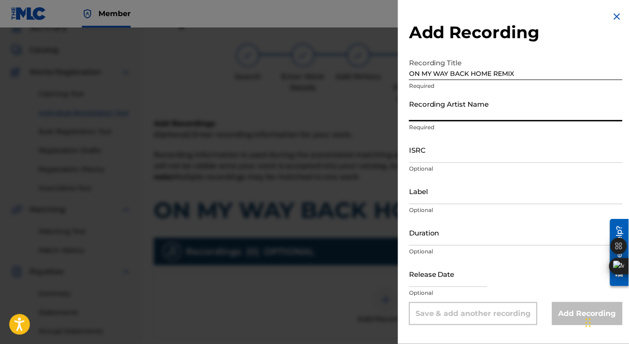
type input "[PERSON_NAME], [PERSON_NAME]"
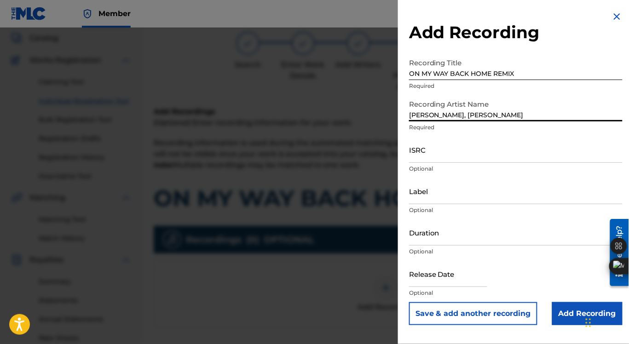
scroll to position [57, 0]
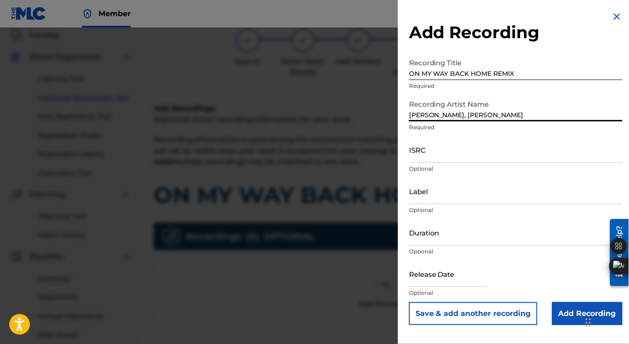
click at [454, 154] on input "ISRC" at bounding box center [516, 150] width 214 height 26
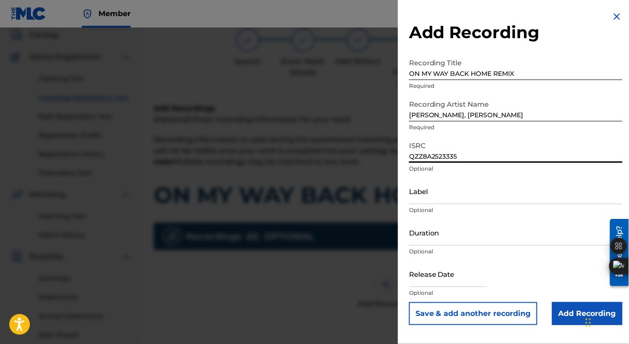
scroll to position [64, 0]
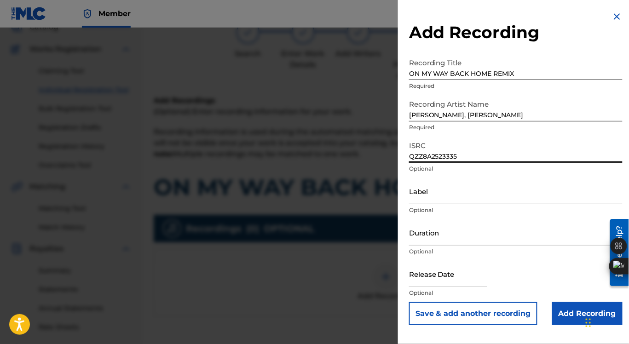
type input "QZZ8A2523335"
click at [451, 195] on input "Label" at bounding box center [516, 191] width 214 height 26
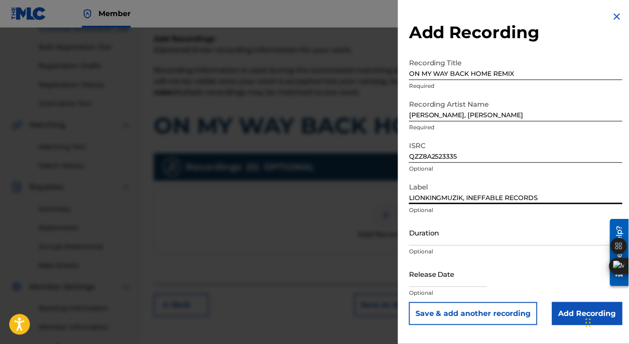
scroll to position [132, 0]
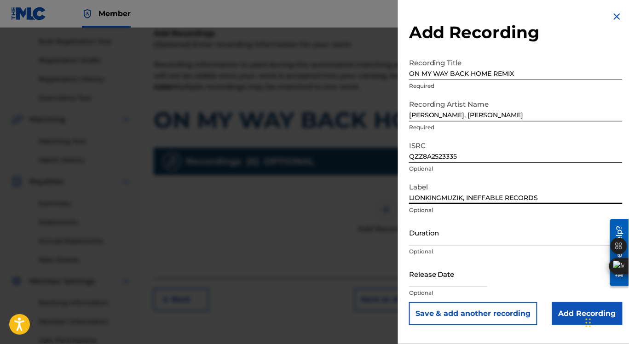
type input "LIONKINGMUZIK, INEFFABLE RECORDS"
click at [451, 277] on input "text" at bounding box center [448, 274] width 78 height 26
select select "8"
select select "2025"
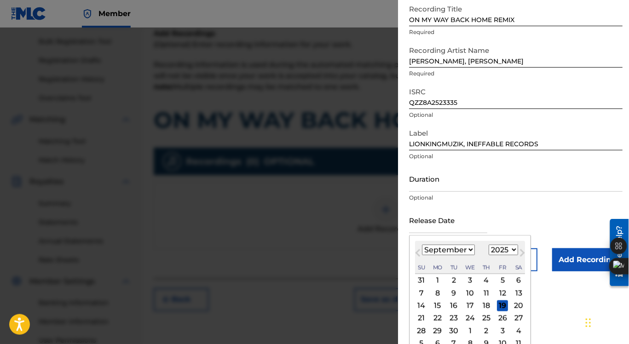
scroll to position [55, 0]
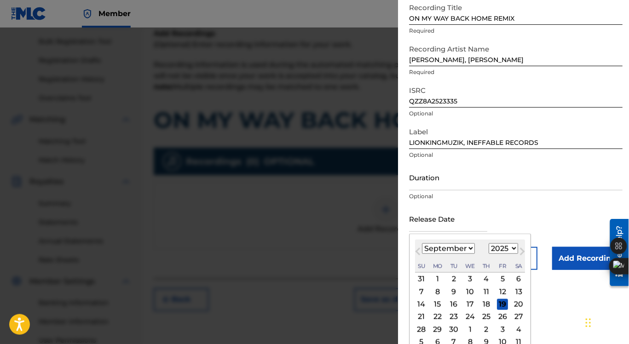
click at [499, 304] on div "19" at bounding box center [502, 304] width 11 height 11
type input "[DATE]"
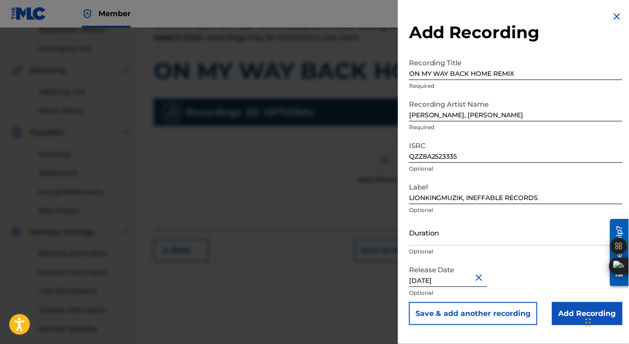
scroll to position [181, 0]
click at [567, 317] on input "Add Recording" at bounding box center [587, 313] width 70 height 23
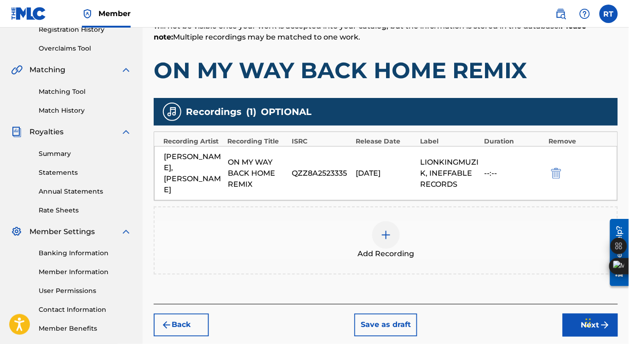
click at [582, 316] on button "Next" at bounding box center [590, 325] width 55 height 23
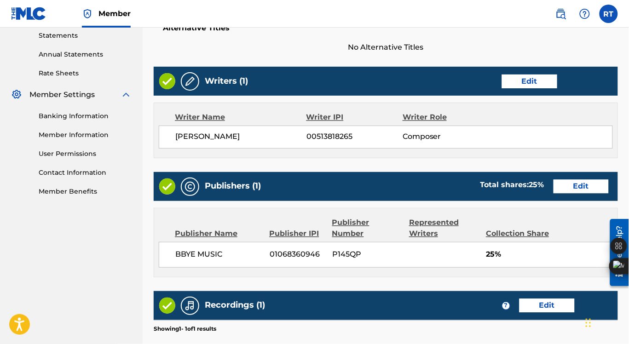
scroll to position [324, 0]
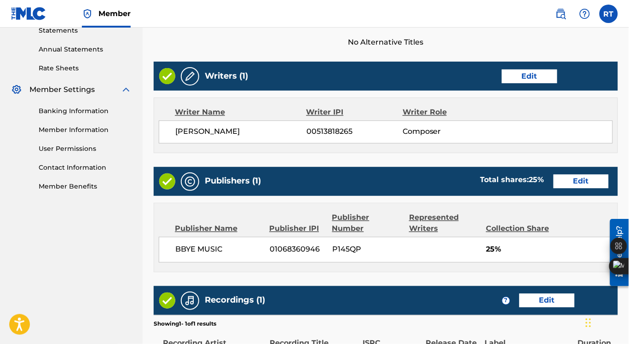
click at [529, 74] on button "Edit" at bounding box center [529, 77] width 55 height 14
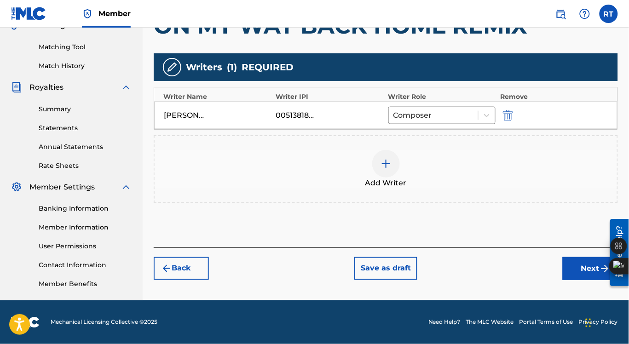
click at [388, 163] on img at bounding box center [386, 163] width 11 height 11
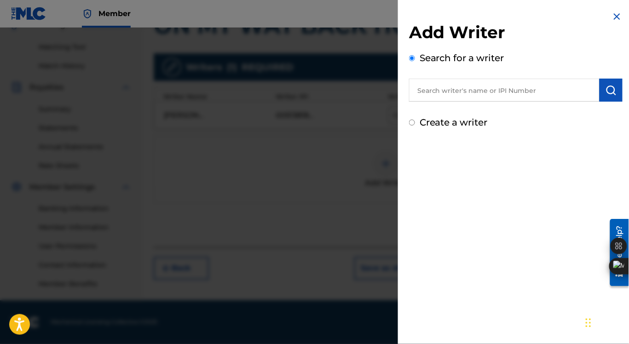
click at [445, 91] on input "text" at bounding box center [504, 90] width 191 height 23
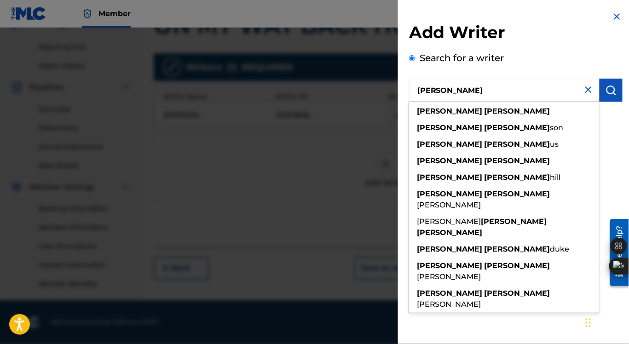
click at [445, 91] on input "[PERSON_NAME]" at bounding box center [504, 90] width 191 height 23
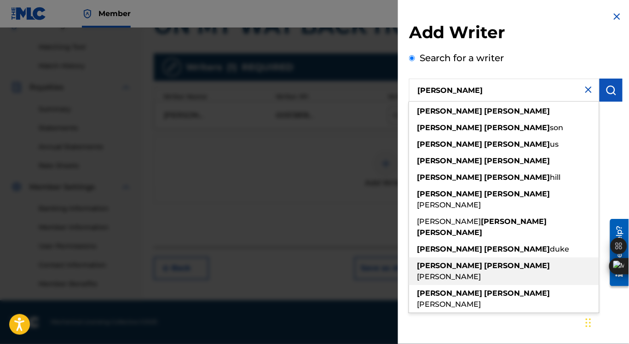
click at [467, 273] on span "[PERSON_NAME]" at bounding box center [449, 277] width 64 height 9
type input "[PERSON_NAME] [PERSON_NAME]"
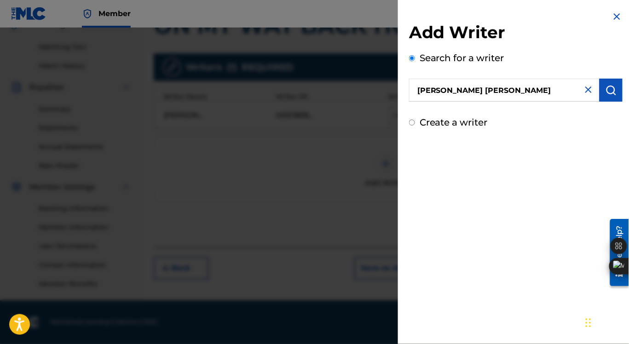
click at [606, 88] on img "submit" at bounding box center [611, 90] width 11 height 11
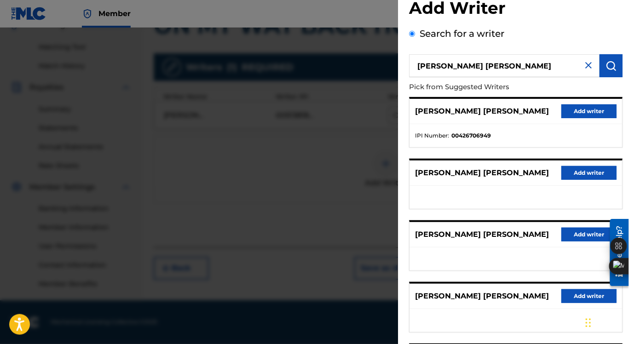
scroll to position [0, 0]
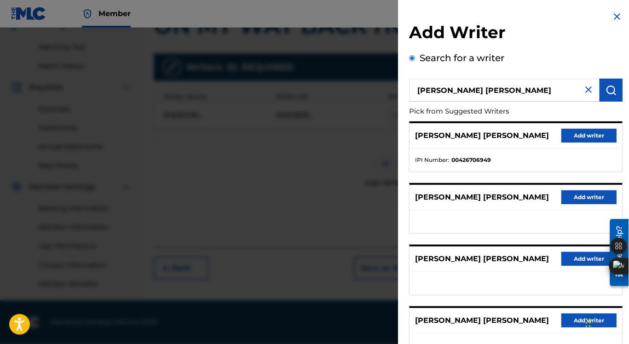
click at [582, 136] on button "Add writer" at bounding box center [589, 136] width 55 height 14
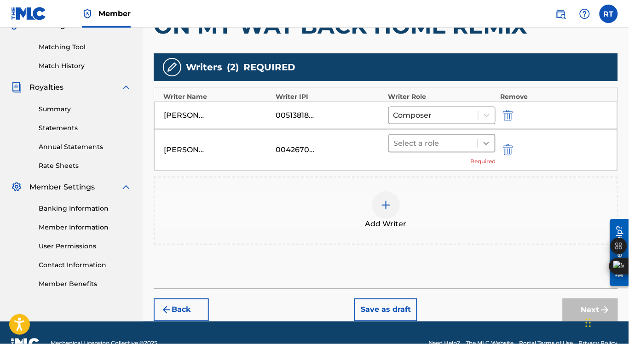
click at [487, 141] on icon at bounding box center [486, 143] width 9 height 9
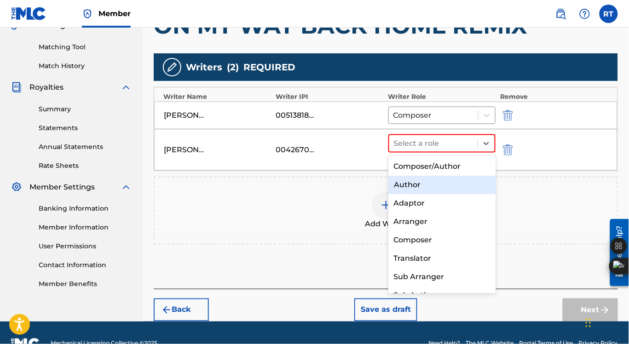
click at [430, 182] on div "Author" at bounding box center [443, 185] width 108 height 18
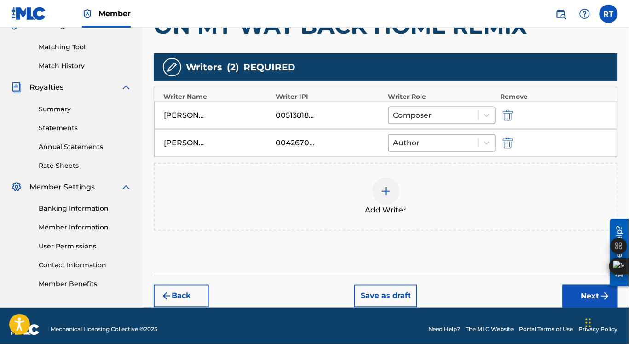
click at [387, 192] on img at bounding box center [386, 191] width 11 height 11
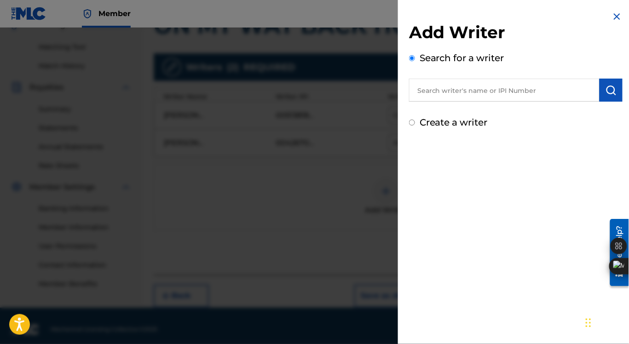
click at [467, 92] on input "text" at bounding box center [504, 90] width 191 height 23
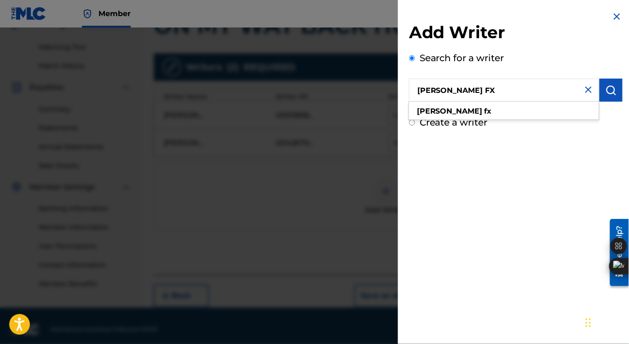
type input "[PERSON_NAME] FX"
click at [608, 90] on img "submit" at bounding box center [611, 90] width 11 height 11
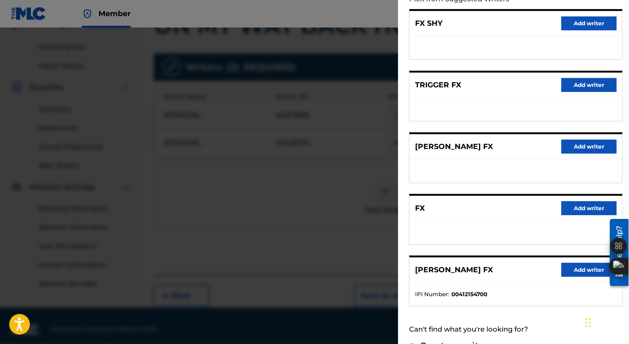
scroll to position [124, 0]
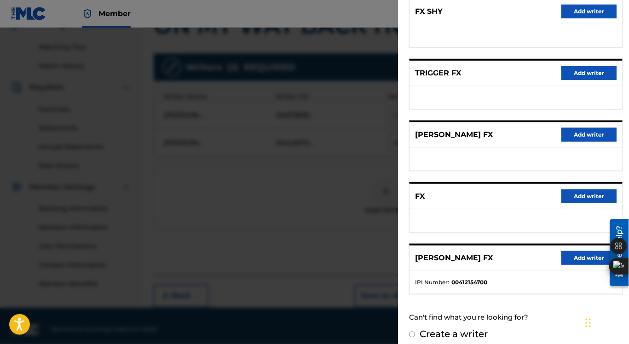
click at [581, 255] on button "Add writer" at bounding box center [589, 258] width 55 height 14
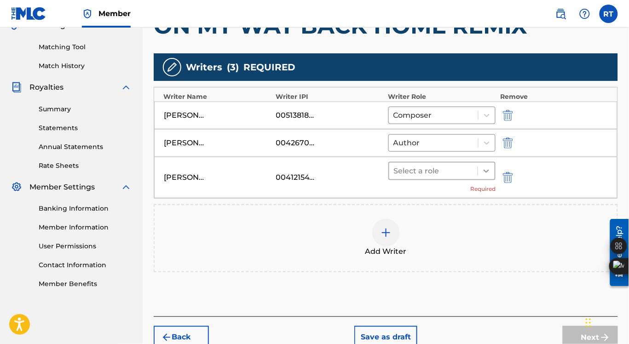
click at [487, 168] on icon at bounding box center [486, 171] width 9 height 9
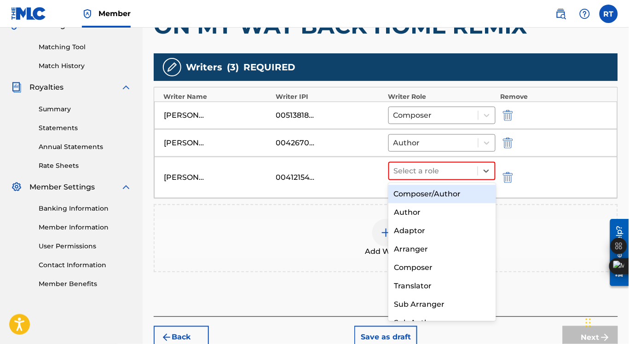
click at [459, 194] on div "Composer/Author" at bounding box center [443, 194] width 108 height 18
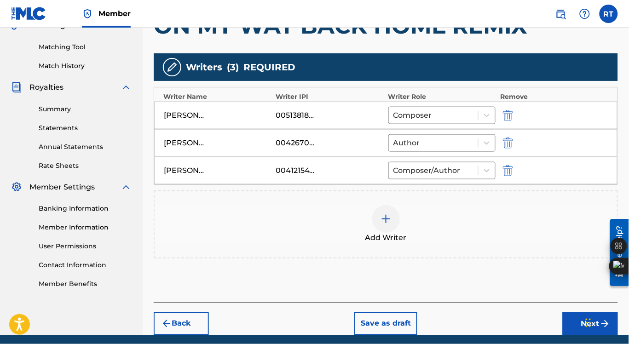
click at [386, 220] on img at bounding box center [386, 219] width 11 height 11
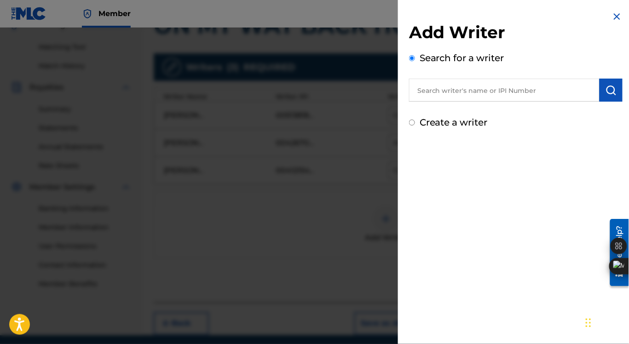
click at [452, 91] on input "text" at bounding box center [504, 90] width 191 height 23
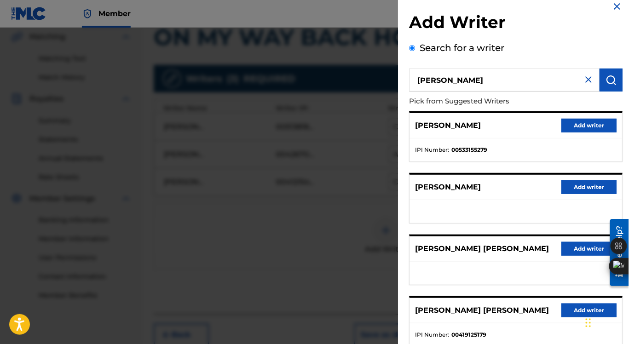
scroll to position [0, 0]
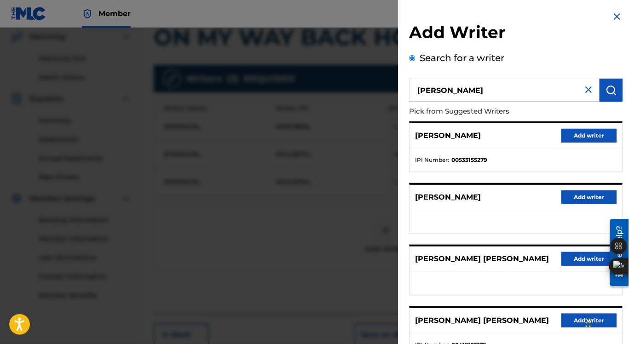
click at [487, 93] on input "[PERSON_NAME]" at bounding box center [504, 90] width 191 height 23
type input "COLLIE BUDDZ"
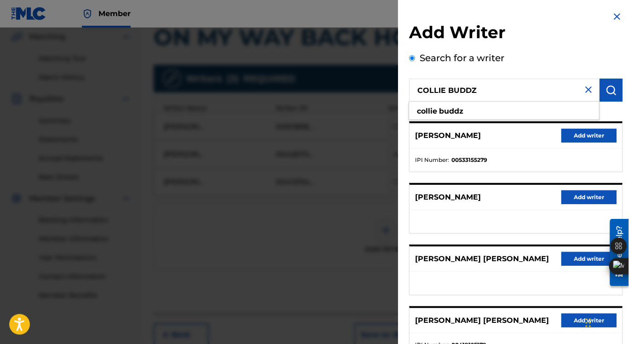
click at [610, 93] on img "submit" at bounding box center [611, 90] width 11 height 11
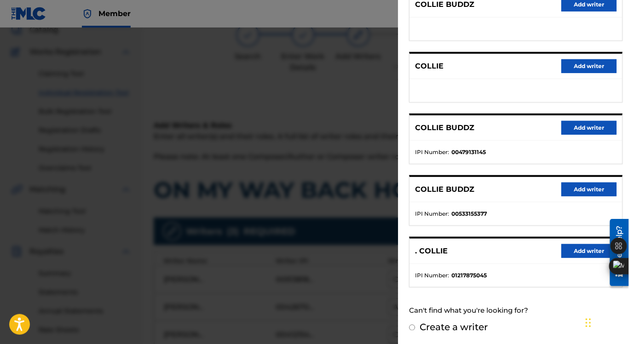
scroll to position [58, 0]
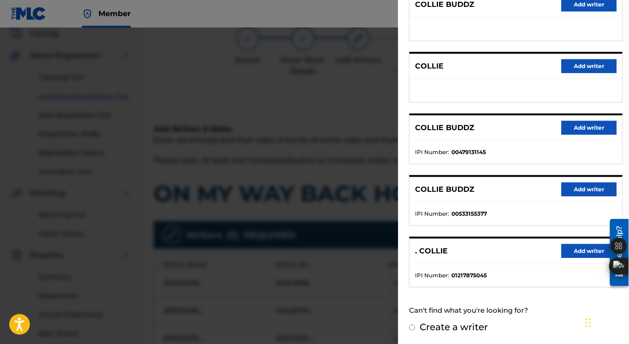
click at [588, 127] on button "Add writer" at bounding box center [589, 128] width 55 height 14
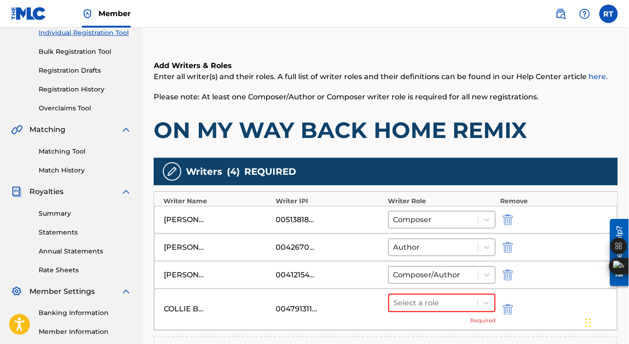
scroll to position [122, 0]
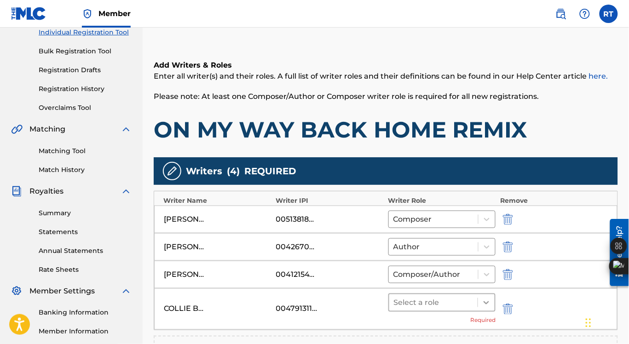
click at [484, 303] on icon at bounding box center [486, 302] width 9 height 9
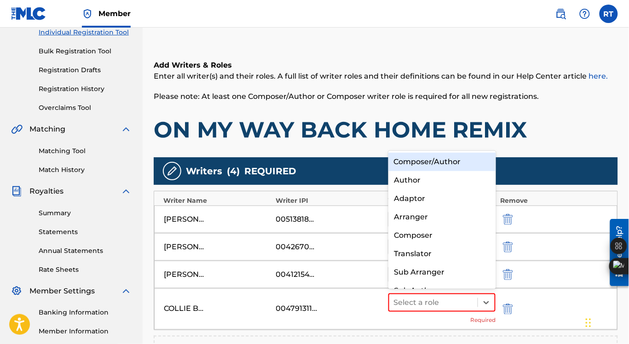
scroll to position [12, 0]
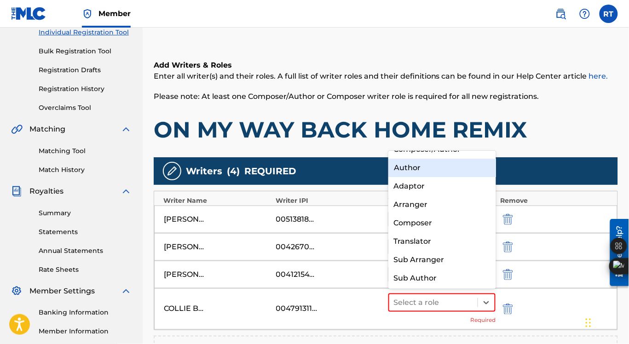
click at [453, 174] on div "Author" at bounding box center [443, 168] width 108 height 18
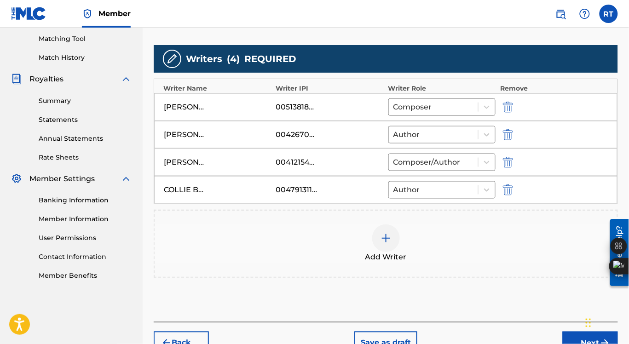
scroll to position [235, 0]
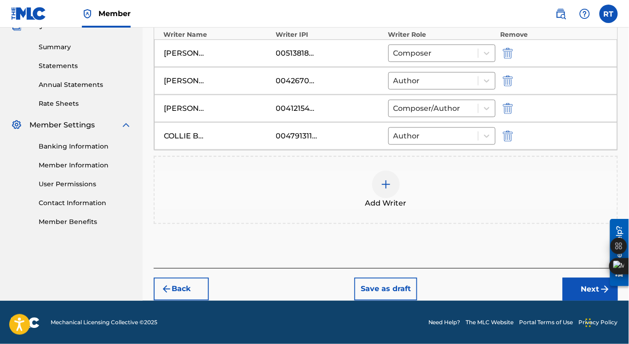
click at [595, 292] on button "Next" at bounding box center [590, 289] width 55 height 23
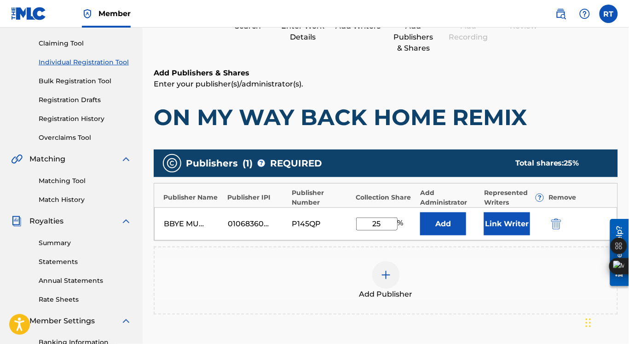
scroll to position [95, 0]
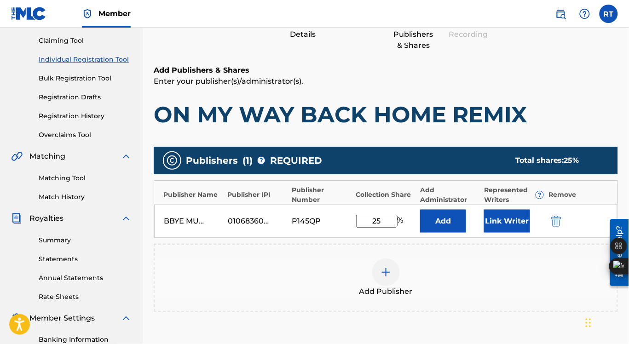
click at [378, 273] on div at bounding box center [386, 273] width 28 height 28
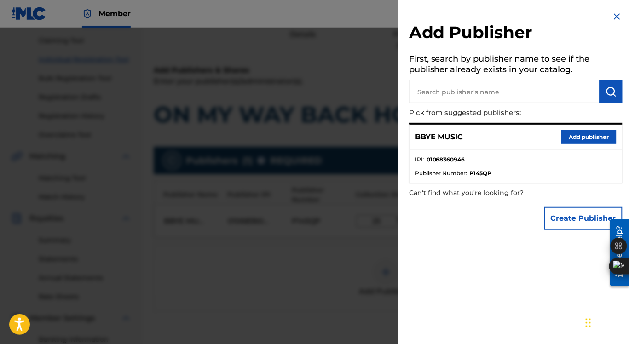
click at [434, 95] on input "text" at bounding box center [504, 91] width 191 height 23
click at [606, 94] on img "submit" at bounding box center [611, 91] width 11 height 11
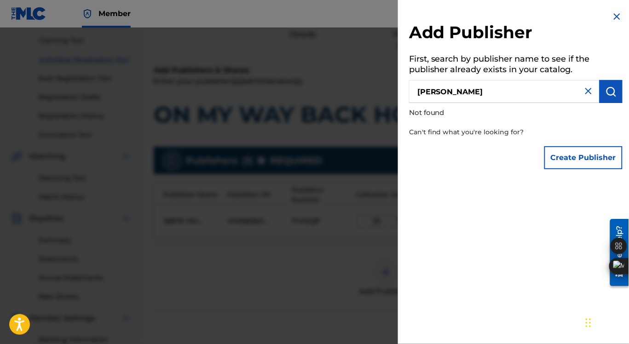
click at [476, 93] on input "[PERSON_NAME]" at bounding box center [504, 91] width 191 height 23
click at [487, 92] on input "[PERSON_NAME]" at bounding box center [504, 91] width 191 height 23
type input "emi"
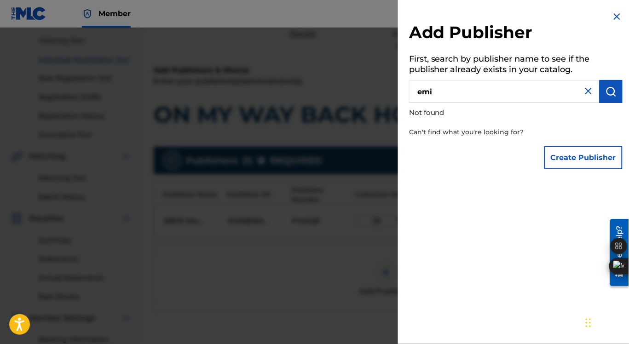
click at [614, 15] on img at bounding box center [617, 16] width 11 height 11
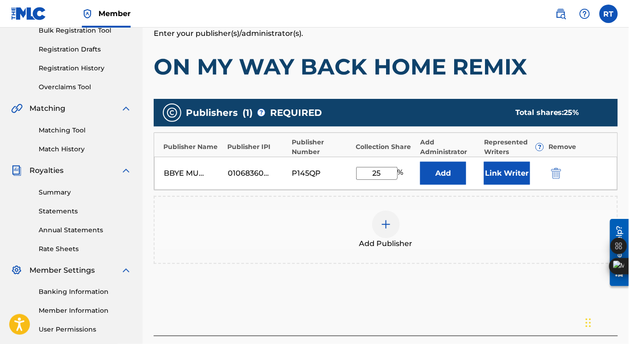
scroll to position [226, 0]
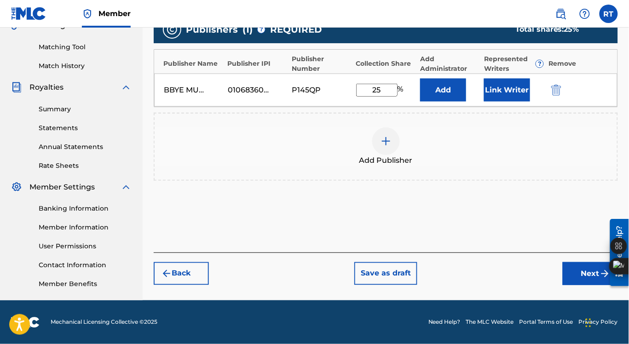
click at [587, 273] on button "Next" at bounding box center [590, 273] width 55 height 23
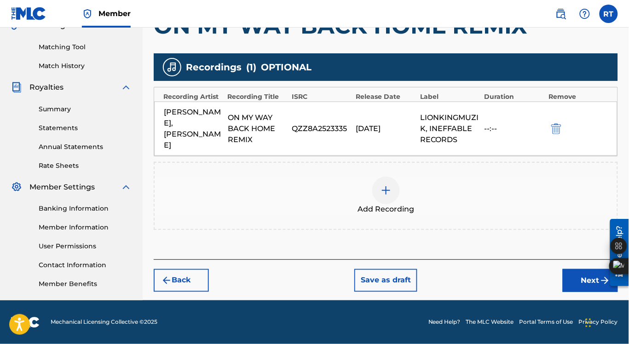
click at [586, 270] on button "Next" at bounding box center [590, 280] width 55 height 23
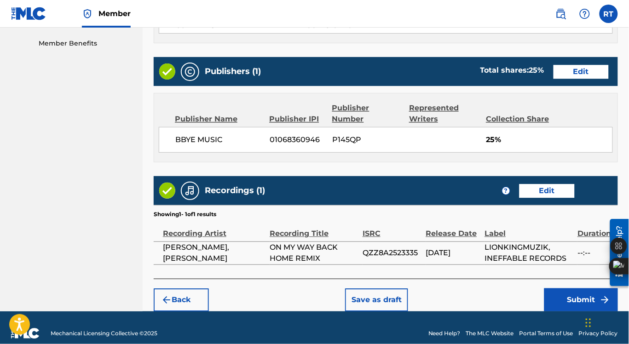
scroll to position [477, 0]
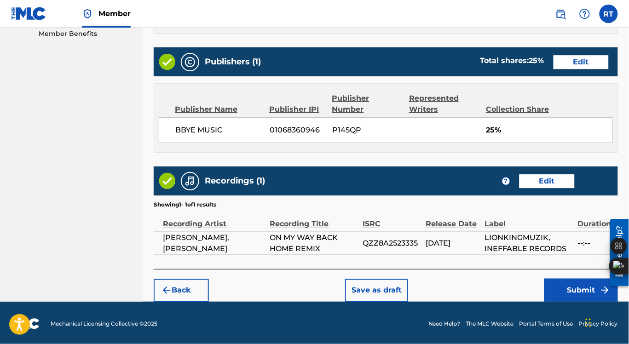
click at [543, 177] on button "Edit" at bounding box center [547, 181] width 55 height 14
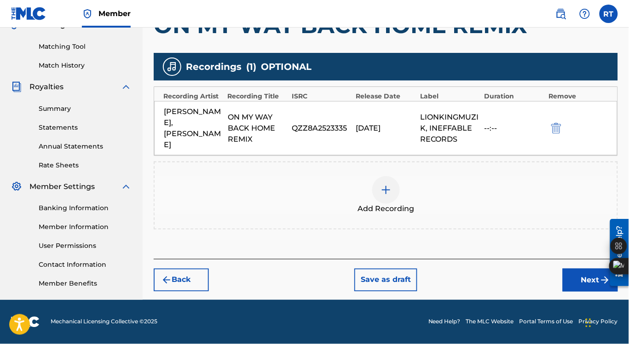
scroll to position [226, 0]
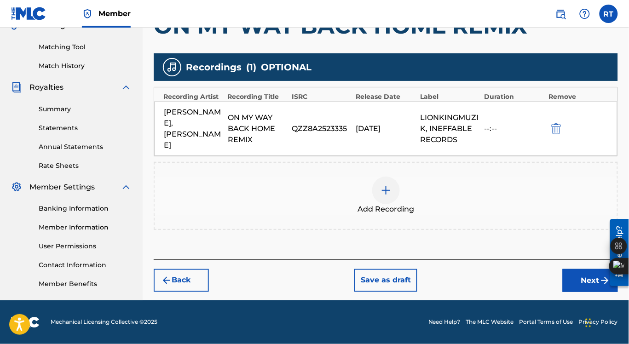
click at [584, 271] on button "Next" at bounding box center [590, 280] width 55 height 23
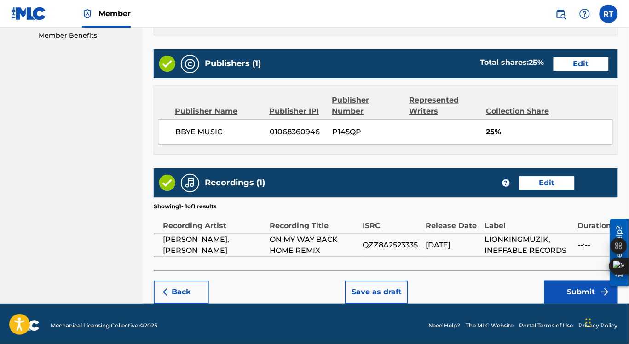
scroll to position [477, 0]
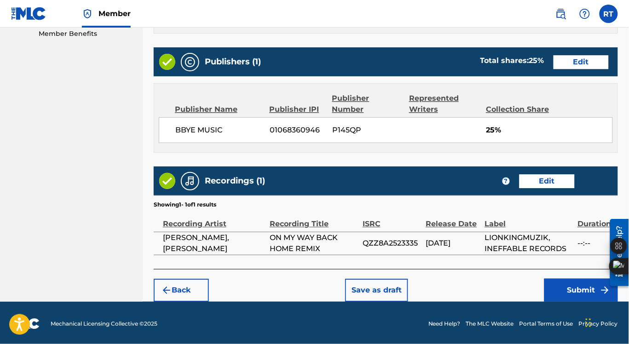
click at [579, 285] on button "Submit" at bounding box center [582, 290] width 74 height 23
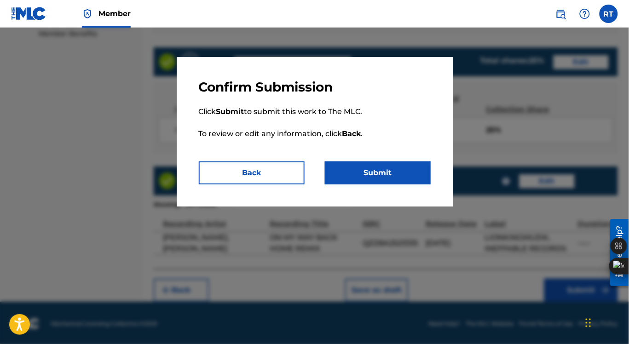
click at [386, 168] on button "Submit" at bounding box center [378, 173] width 106 height 23
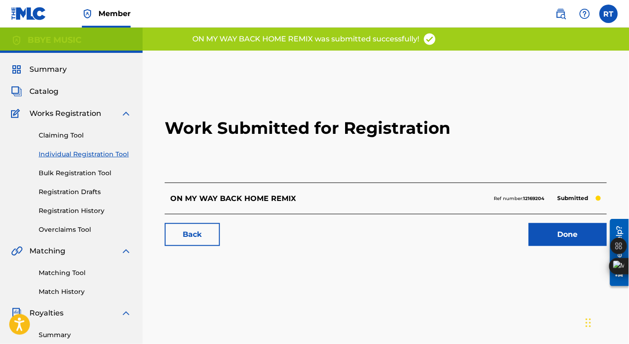
click at [557, 237] on link "Done" at bounding box center [568, 234] width 78 height 23
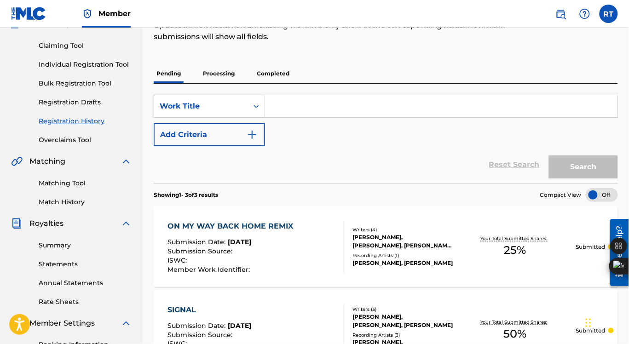
scroll to position [86, 0]
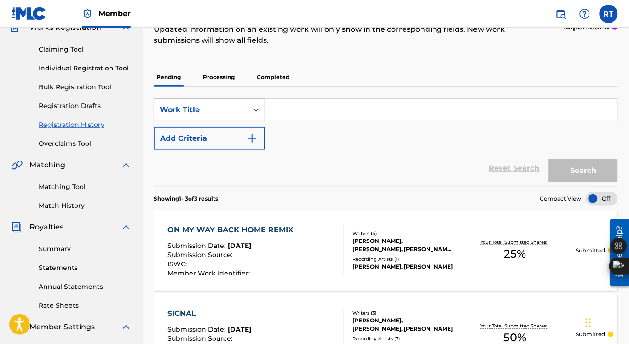
click at [107, 70] on link "Individual Registration Tool" at bounding box center [85, 69] width 93 height 10
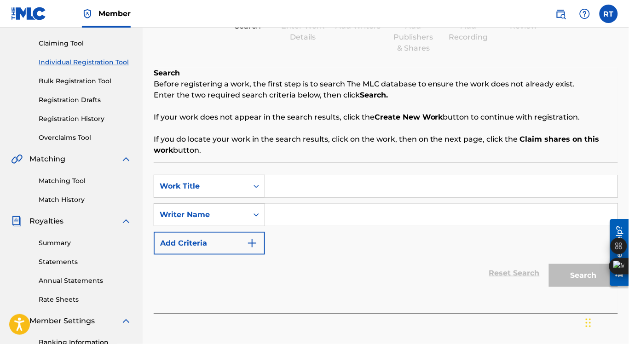
scroll to position [93, 0]
click at [294, 189] on input "Search Form" at bounding box center [441, 186] width 353 height 22
type input "i"
type input "I CAN DREAM ABOUT YOU"
click at [280, 215] on input "Search Form" at bounding box center [441, 214] width 353 height 22
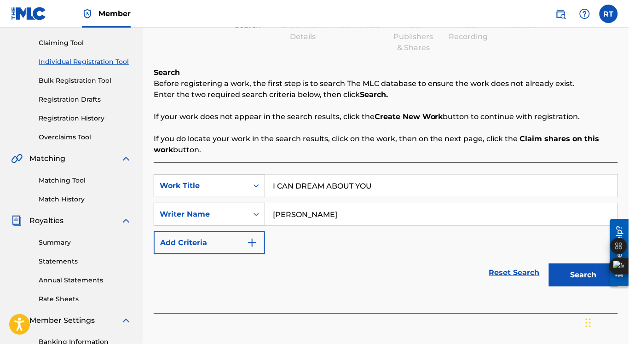
type input "[PERSON_NAME]"
click at [598, 276] on button "Search" at bounding box center [583, 275] width 69 height 23
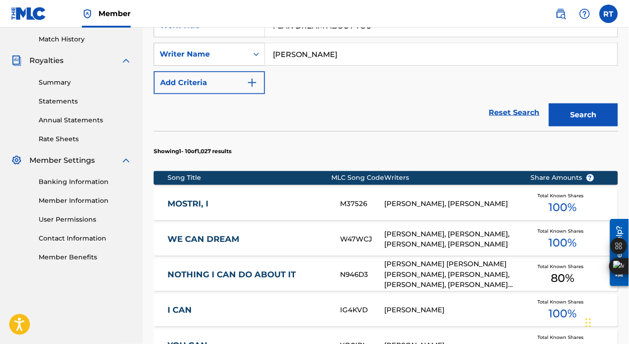
scroll to position [254, 0]
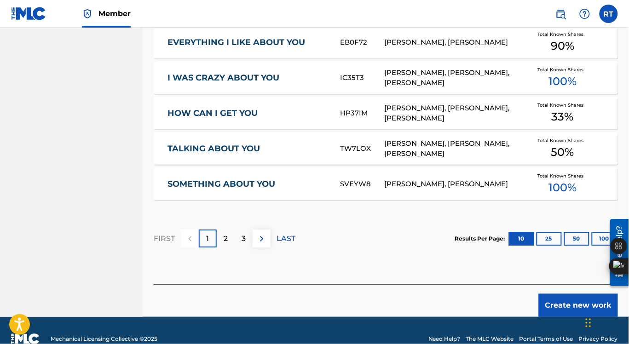
click at [569, 308] on button "Create new work" at bounding box center [578, 305] width 79 height 23
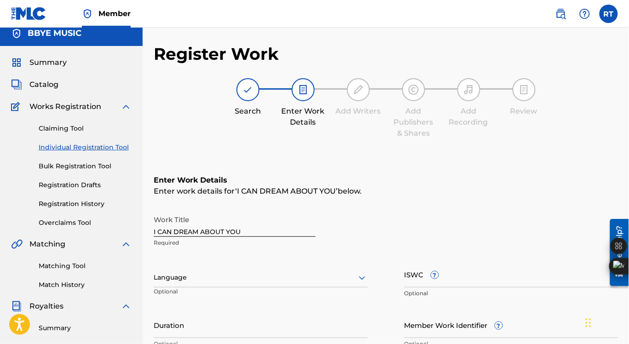
scroll to position [6, 0]
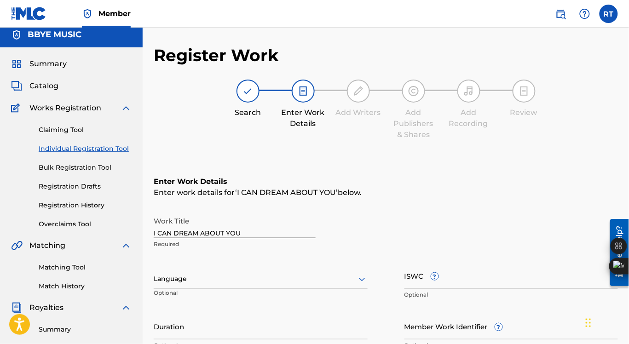
click at [361, 279] on icon at bounding box center [362, 280] width 6 height 4
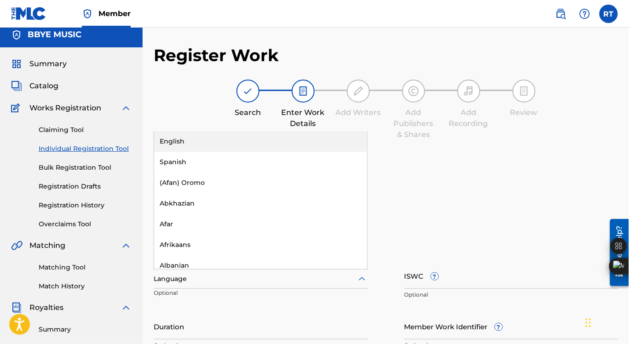
click at [250, 145] on div "English" at bounding box center [260, 141] width 213 height 21
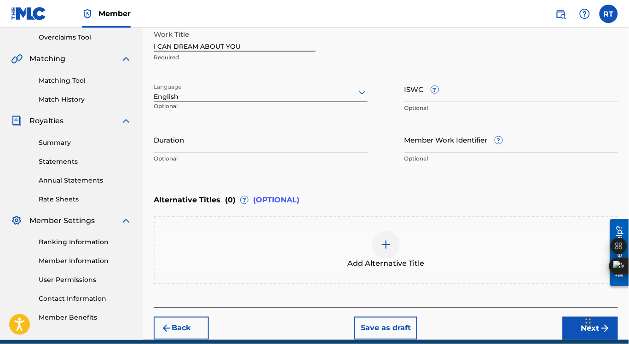
scroll to position [232, 0]
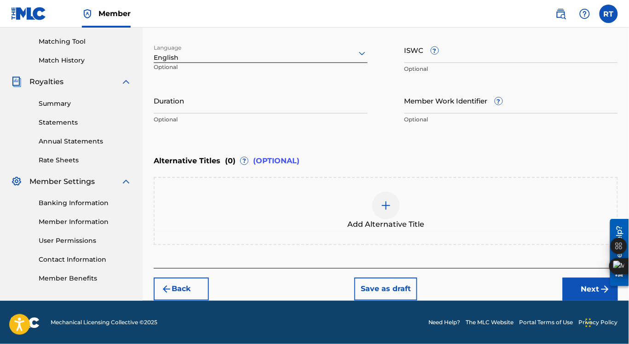
click at [588, 287] on button "Next" at bounding box center [590, 289] width 55 height 23
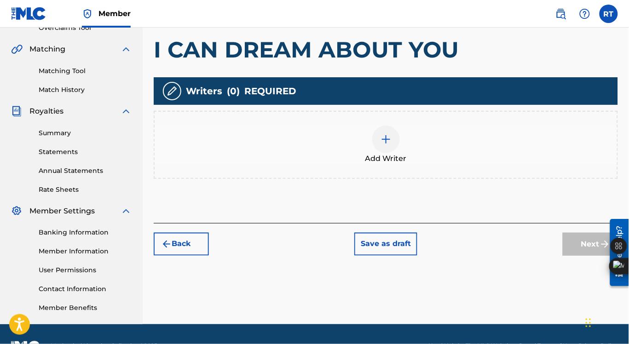
scroll to position [209, 0]
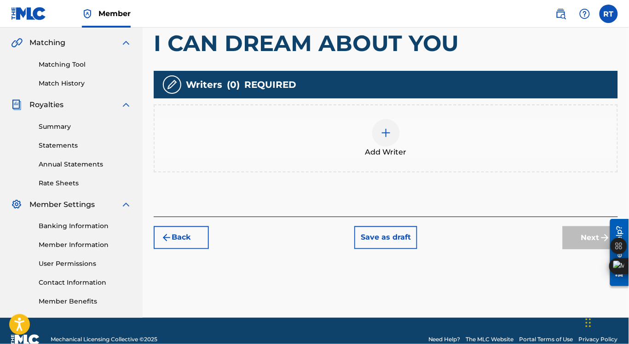
click at [385, 129] on img at bounding box center [386, 133] width 11 height 11
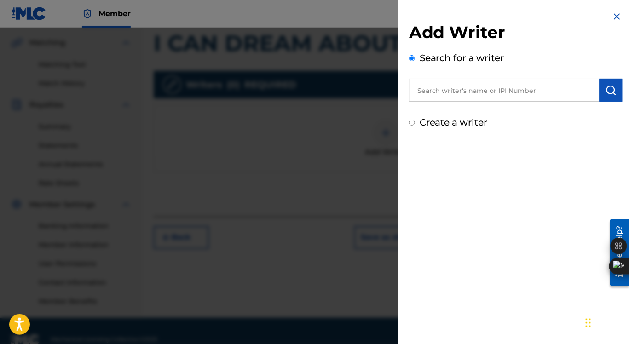
click at [441, 91] on input "text" at bounding box center [504, 90] width 191 height 23
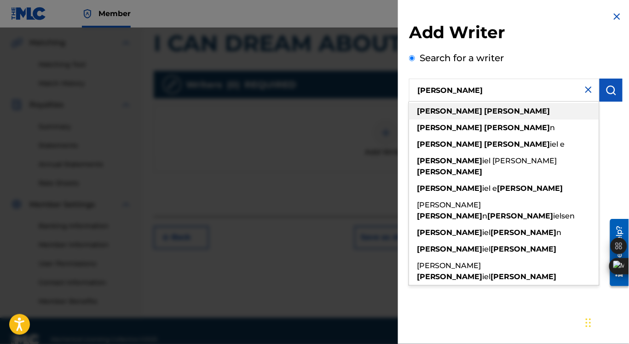
click at [485, 110] on strong "[PERSON_NAME]" at bounding box center [518, 111] width 66 height 9
type input "[PERSON_NAME]"
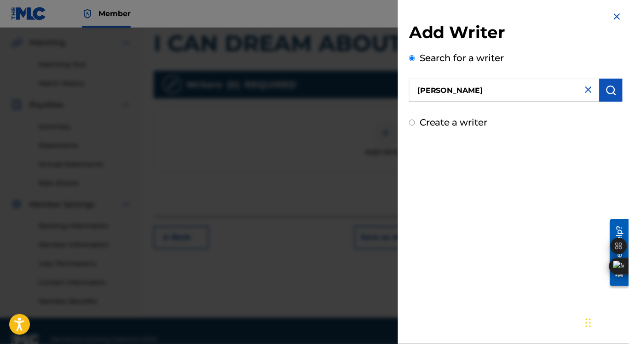
click at [610, 91] on img "submit" at bounding box center [611, 90] width 11 height 11
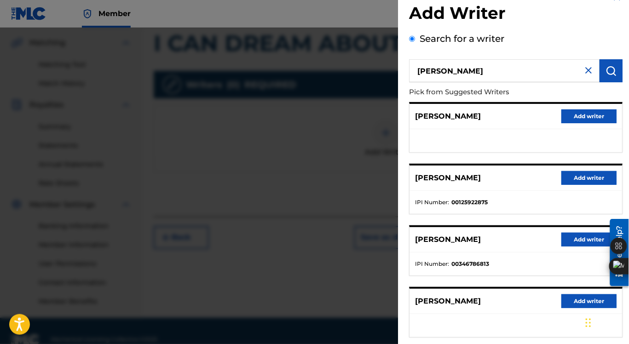
scroll to position [0, 0]
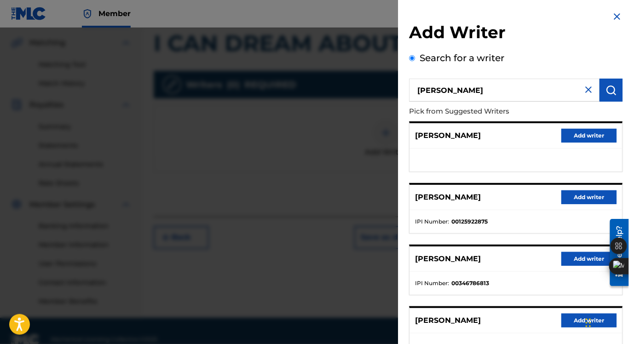
click at [582, 134] on button "Add writer" at bounding box center [589, 136] width 55 height 14
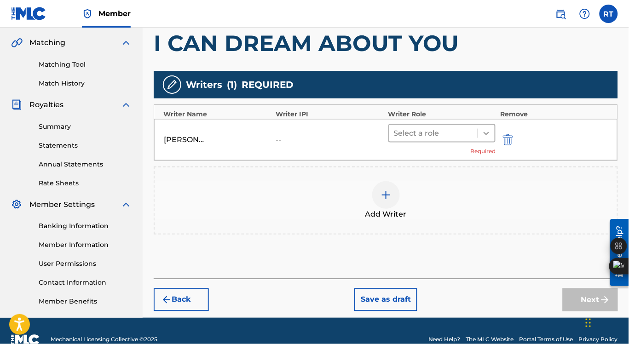
click at [487, 132] on icon at bounding box center [486, 133] width 9 height 9
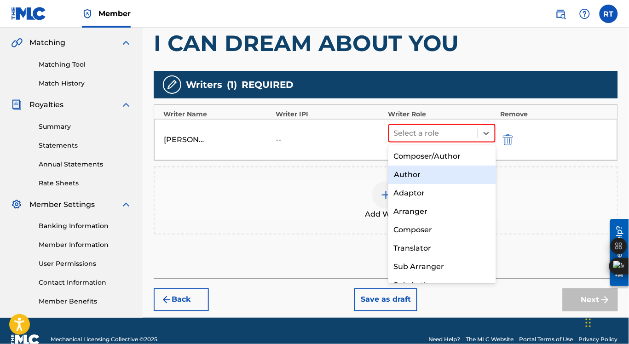
click at [435, 172] on div "Author" at bounding box center [443, 175] width 108 height 18
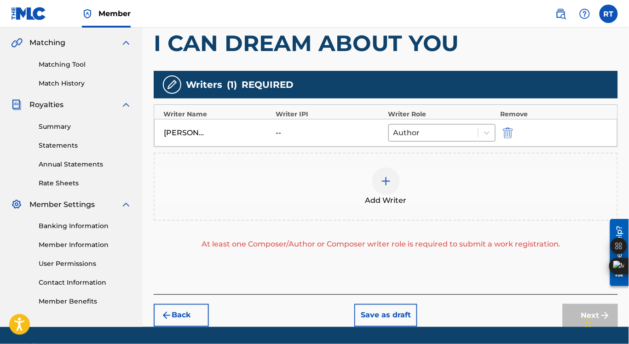
click at [385, 180] on img at bounding box center [386, 181] width 11 height 11
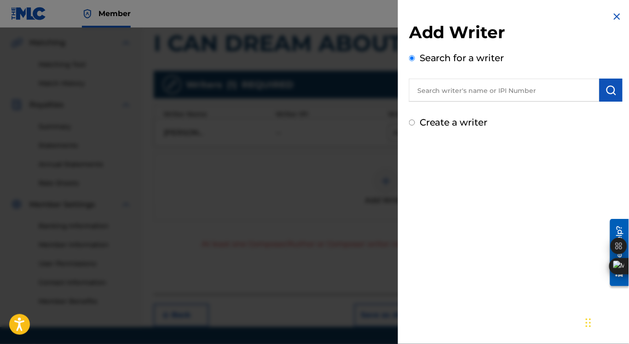
click at [458, 88] on input "text" at bounding box center [504, 90] width 191 height 23
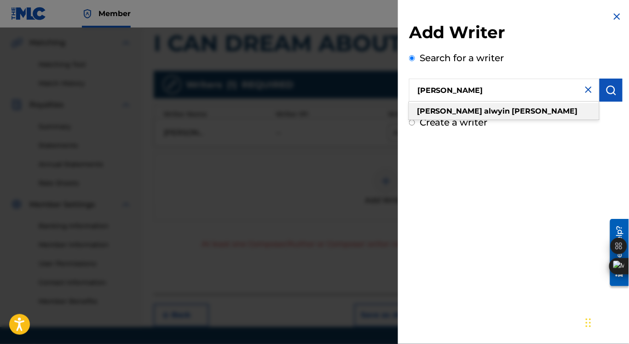
click at [512, 110] on strong "[PERSON_NAME]" at bounding box center [545, 111] width 66 height 9
type input "[PERSON_NAME]"
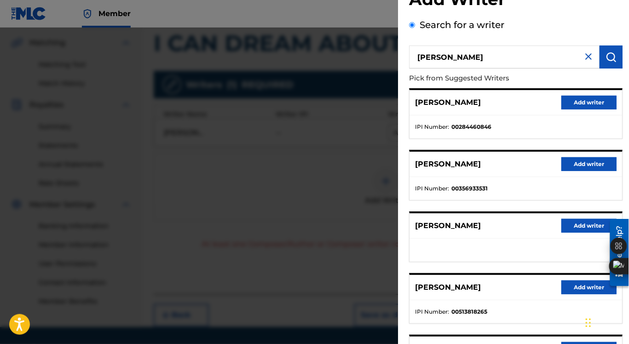
scroll to position [36, 0]
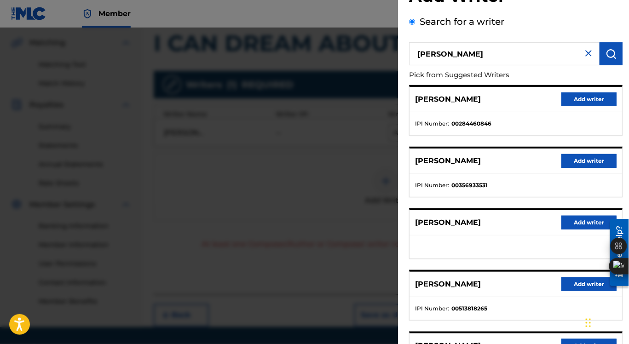
click at [586, 284] on button "Add writer" at bounding box center [589, 285] width 55 height 14
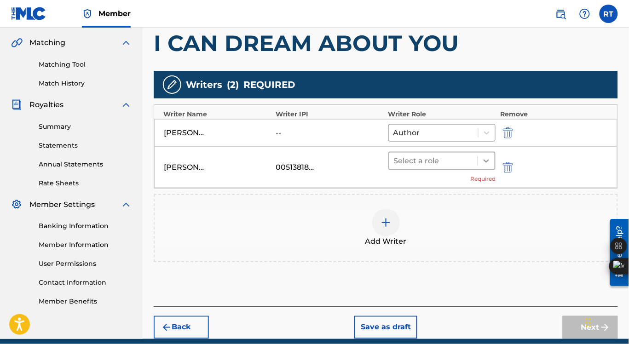
click at [488, 160] on icon at bounding box center [487, 161] width 6 height 3
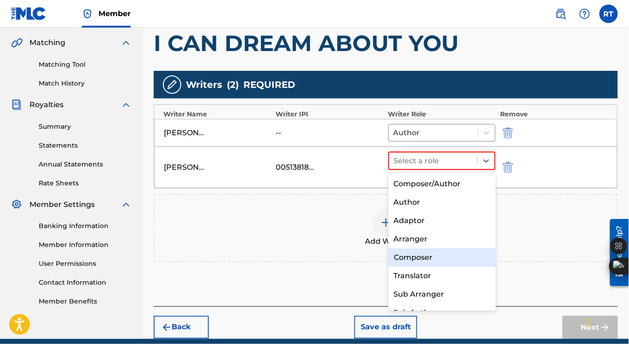
click at [425, 256] on div "Composer" at bounding box center [443, 258] width 108 height 18
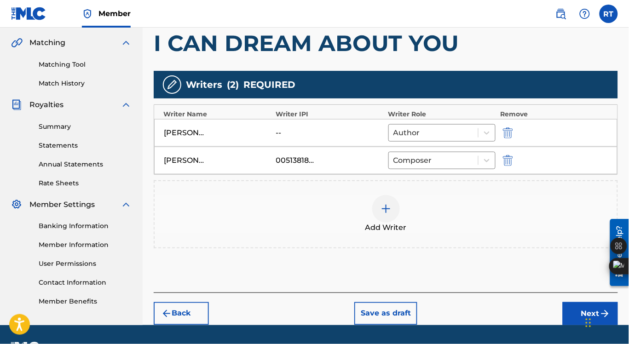
click at [587, 312] on div "Chat Widget" at bounding box center [606, 322] width 46 height 44
click at [587, 314] on div "Chat Widget" at bounding box center [606, 322] width 46 height 44
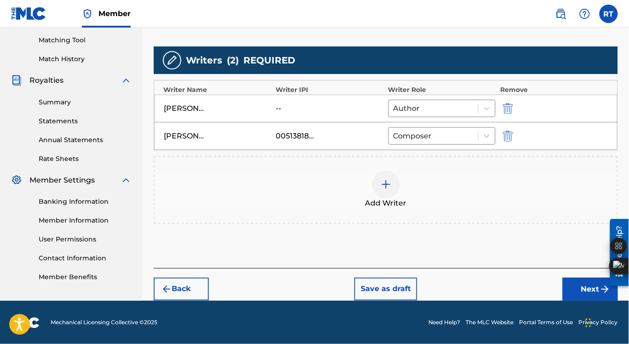
click at [584, 290] on button "Next" at bounding box center [590, 289] width 55 height 23
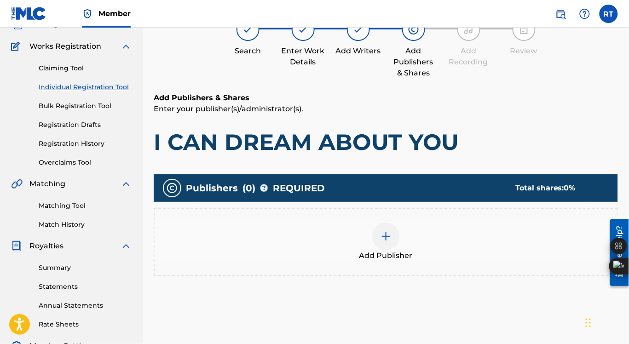
scroll to position [69, 0]
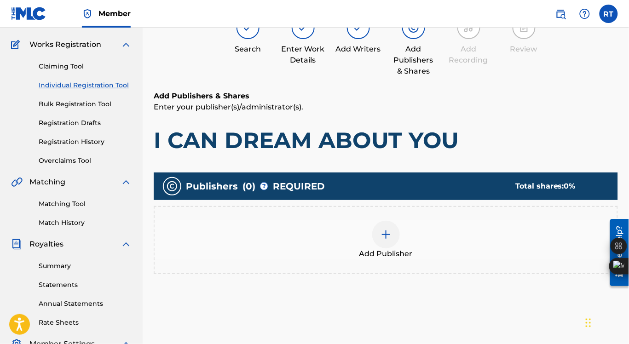
click at [387, 235] on img at bounding box center [386, 234] width 11 height 11
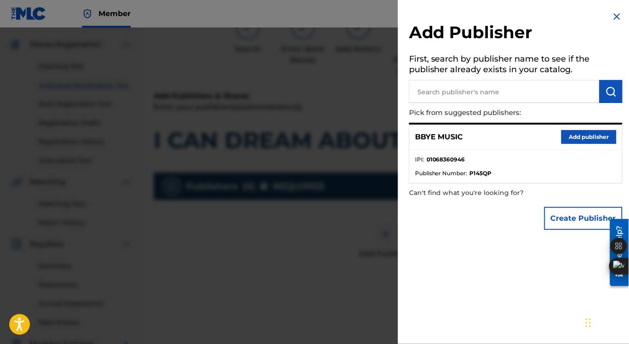
click at [580, 134] on button "Add publisher" at bounding box center [589, 137] width 55 height 14
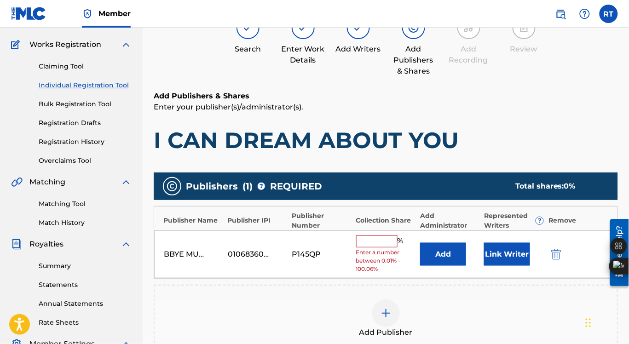
click at [381, 240] on input "text" at bounding box center [376, 242] width 41 height 12
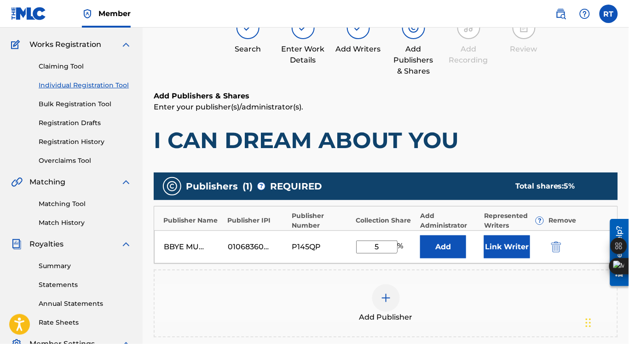
type input "50"
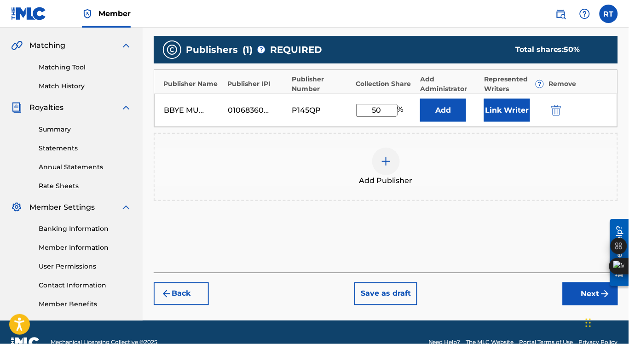
click at [592, 294] on button "Next" at bounding box center [590, 294] width 55 height 23
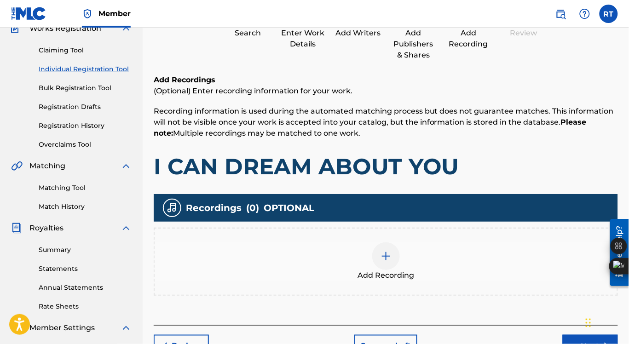
scroll to position [91, 0]
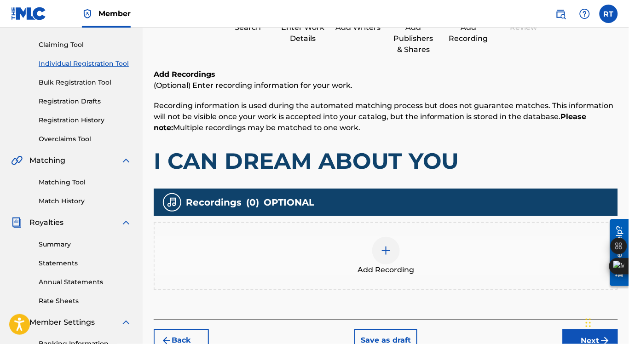
click at [385, 251] on img at bounding box center [386, 250] width 11 height 11
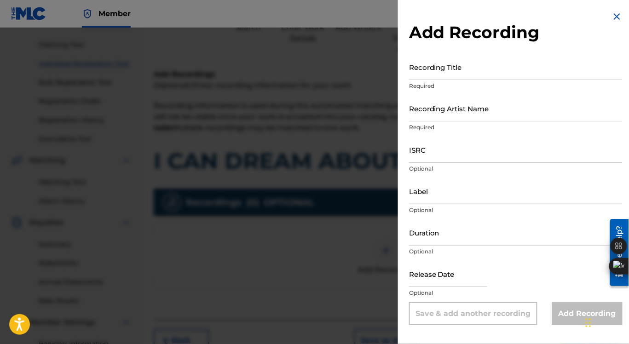
click at [455, 72] on input "Recording Title" at bounding box center [516, 67] width 214 height 26
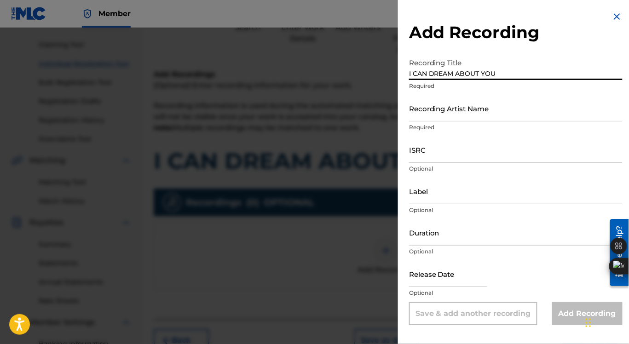
type input "I CAN DREAM ABOUT YOU"
click at [453, 109] on input "Recording Artist Name" at bounding box center [516, 108] width 214 height 26
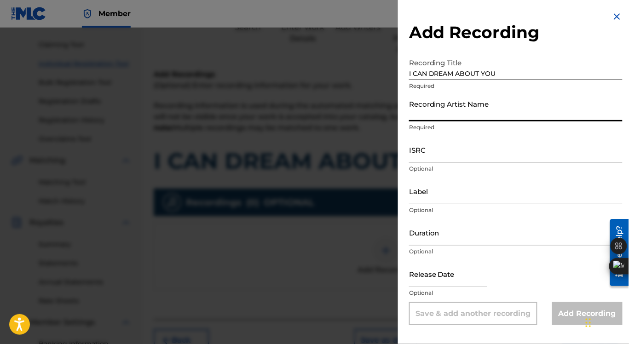
type input "[PERSON_NAME]"
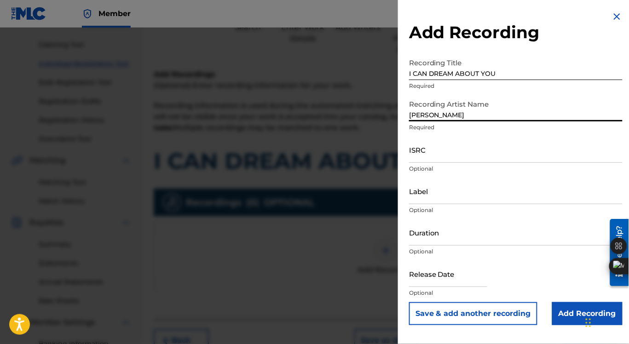
click at [449, 151] on input "ISRC" at bounding box center [516, 150] width 214 height 26
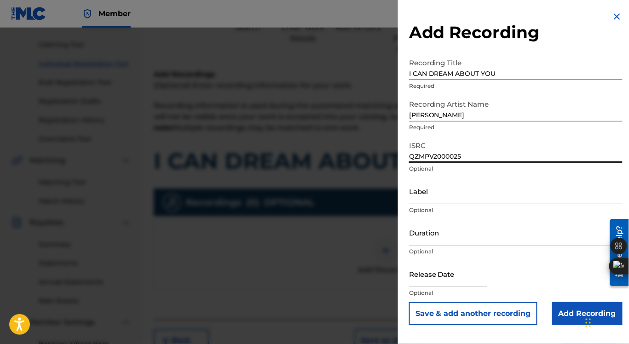
type input "QZMPV2000025"
click at [479, 198] on input "Label" at bounding box center [516, 191] width 214 height 26
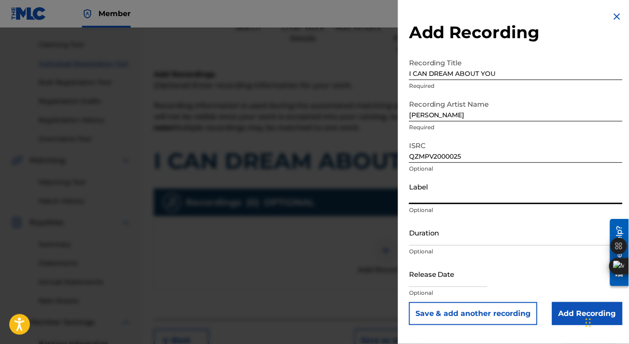
type input "LIONKINGMUZIK"
click at [470, 274] on input "text" at bounding box center [448, 274] width 78 height 26
select select "8"
select select "2025"
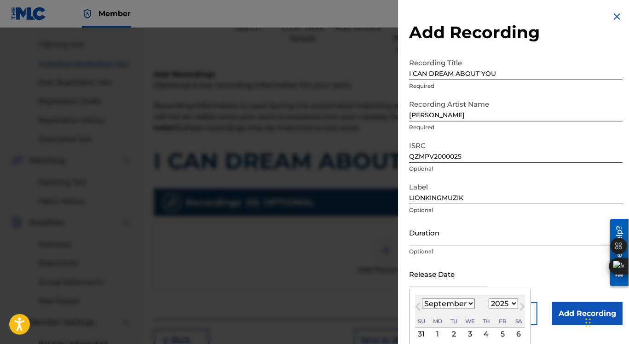
type input "[DATE]"
select select "6"
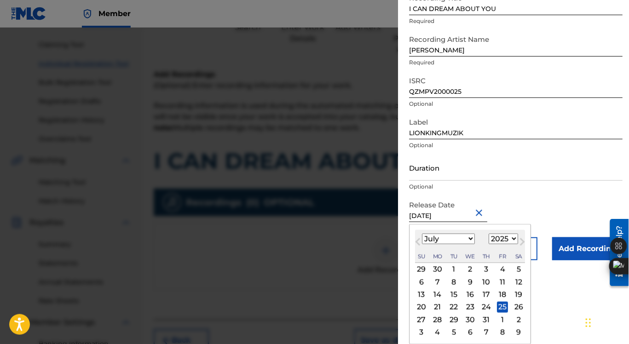
scroll to position [0, 0]
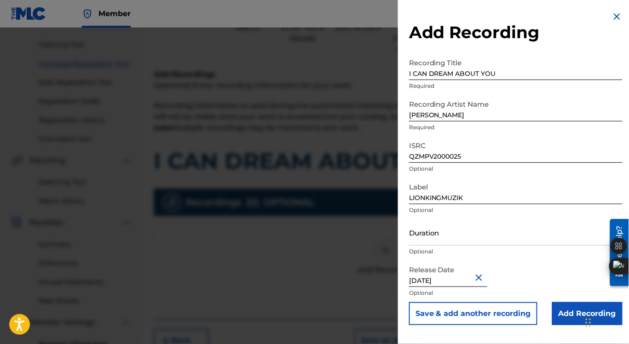
click at [570, 314] on input "Add Recording" at bounding box center [587, 313] width 70 height 23
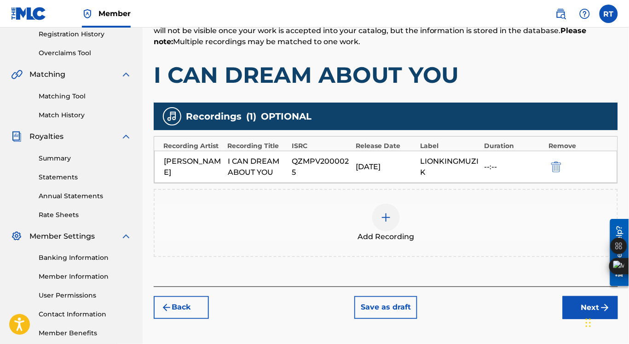
scroll to position [178, 0]
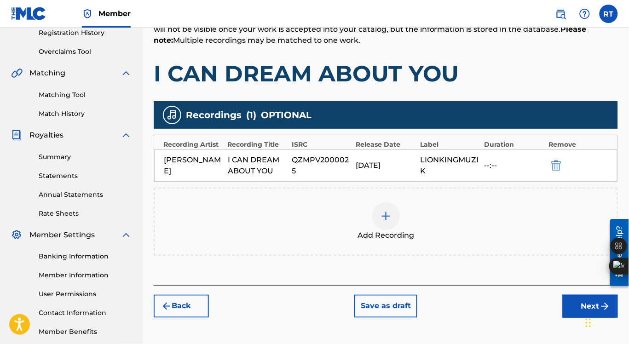
click at [583, 302] on button "Next" at bounding box center [590, 306] width 55 height 23
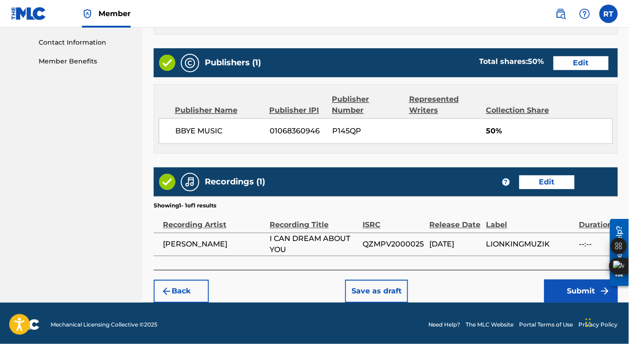
scroll to position [450, 0]
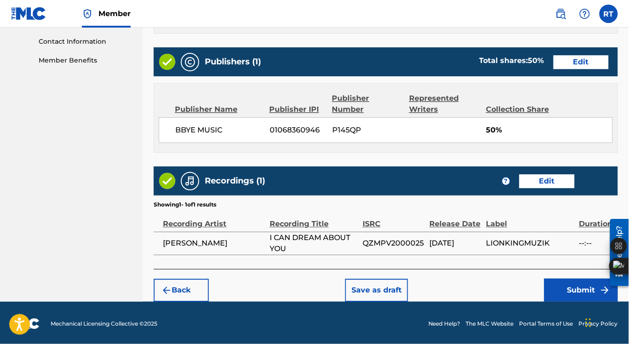
click at [571, 286] on button "Submit" at bounding box center [582, 290] width 74 height 23
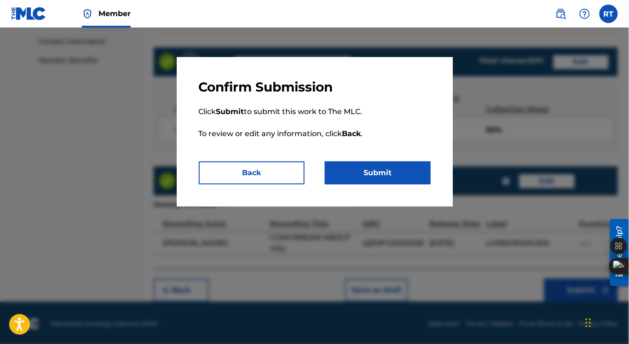
click at [400, 173] on button "Submit" at bounding box center [378, 173] width 106 height 23
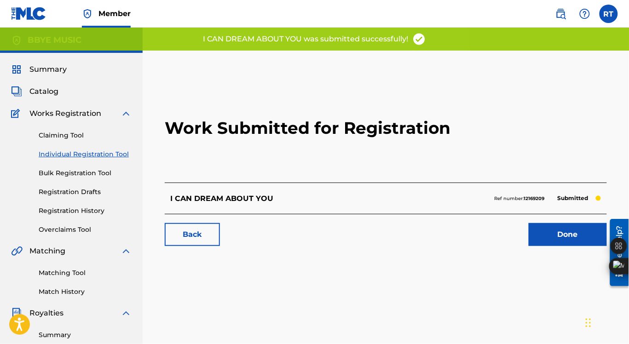
click at [569, 231] on link "Done" at bounding box center [568, 234] width 78 height 23
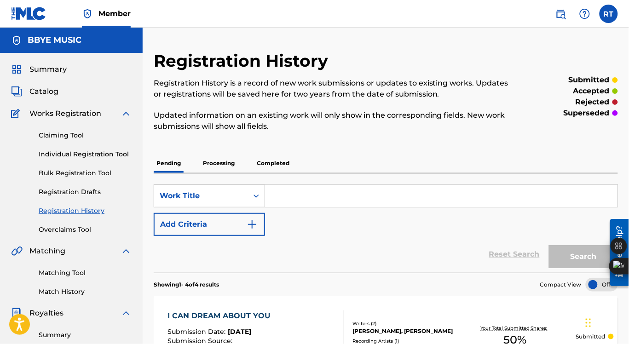
click at [70, 153] on link "Individual Registration Tool" at bounding box center [85, 155] width 93 height 10
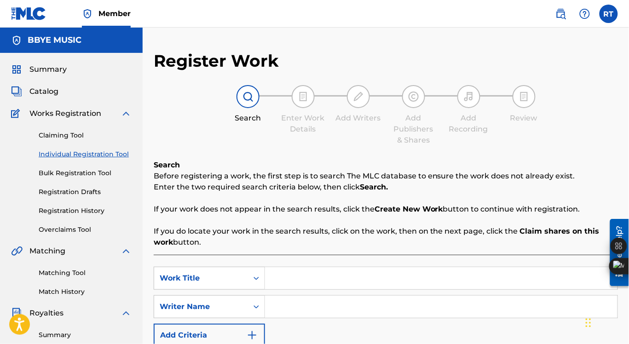
click at [48, 93] on span "Catalog" at bounding box center [43, 91] width 29 height 11
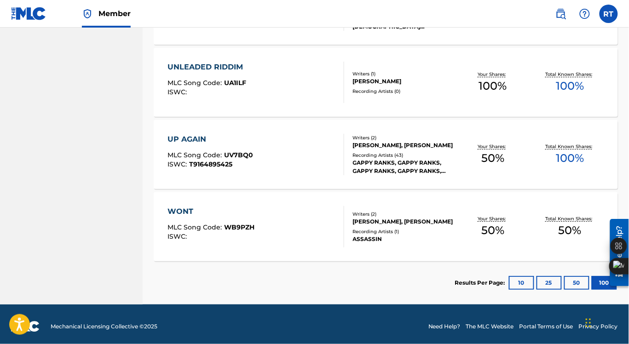
scroll to position [2512, 0]
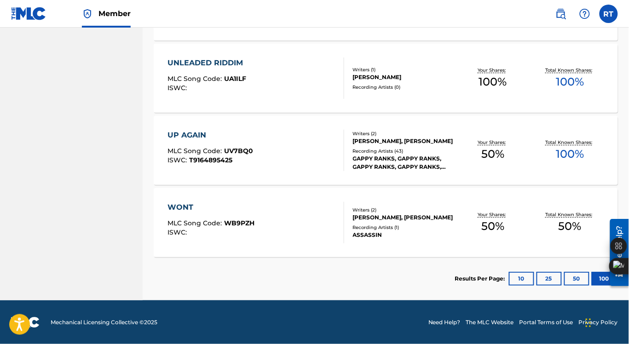
click at [552, 279] on button "25" at bounding box center [549, 279] width 25 height 14
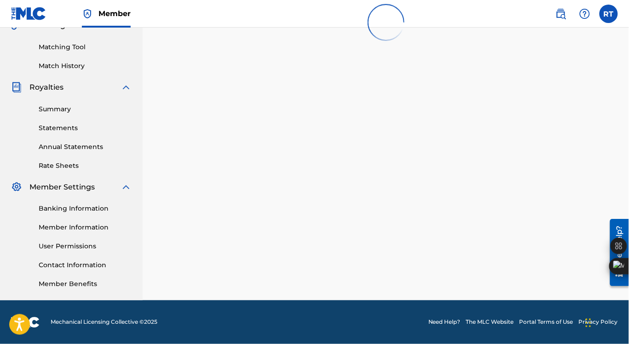
scroll to position [1793, 0]
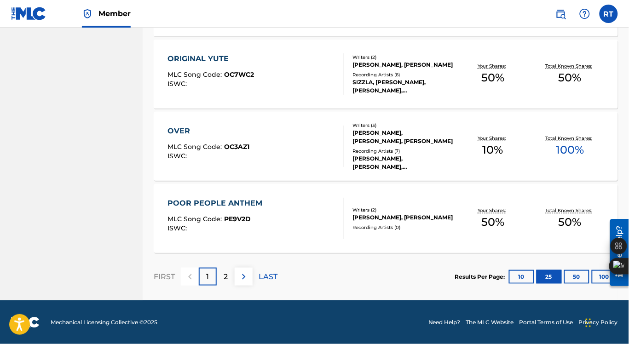
click at [266, 274] on p "LAST" at bounding box center [268, 277] width 19 height 11
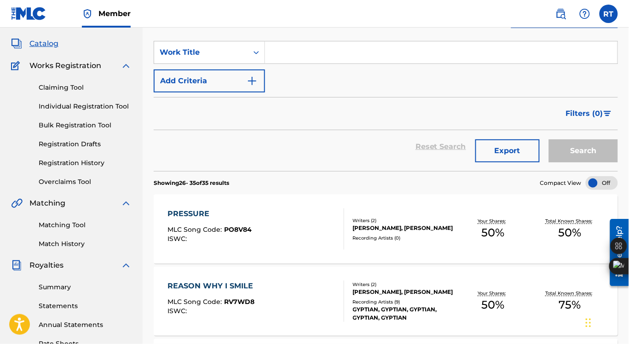
scroll to position [0, 0]
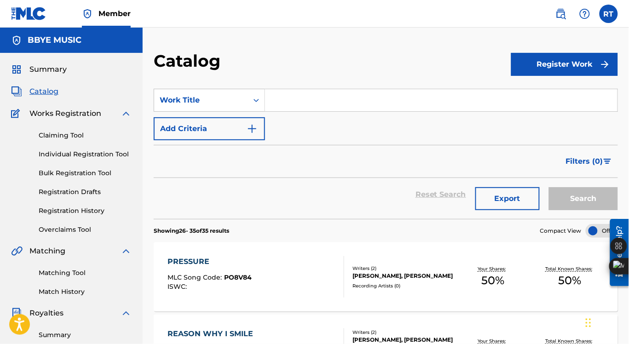
click at [289, 102] on input "Search Form" at bounding box center [441, 100] width 353 height 22
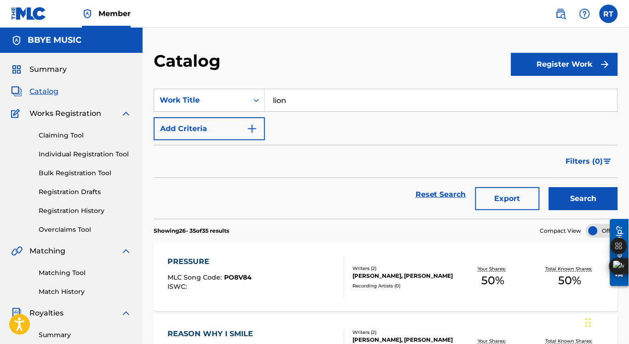
type input "lion"
click at [52, 92] on span "Catalog" at bounding box center [43, 91] width 29 height 11
click at [583, 200] on button "Search" at bounding box center [583, 198] width 69 height 23
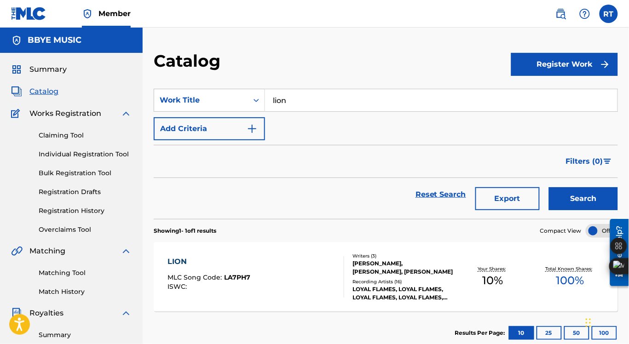
click at [39, 92] on span "Catalog" at bounding box center [43, 91] width 29 height 11
click at [605, 19] on label at bounding box center [609, 14] width 18 height 18
click at [609, 14] on input "RT [PERSON_NAME] [EMAIL_ADDRESS][DOMAIN_NAME] Notification Preferences Profile …" at bounding box center [609, 14] width 0 height 0
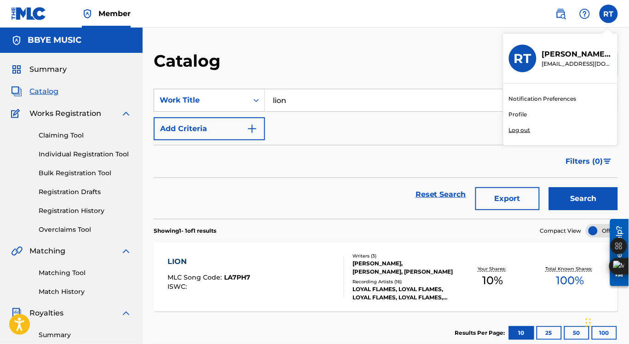
click at [517, 115] on link "Profile" at bounding box center [518, 114] width 18 height 8
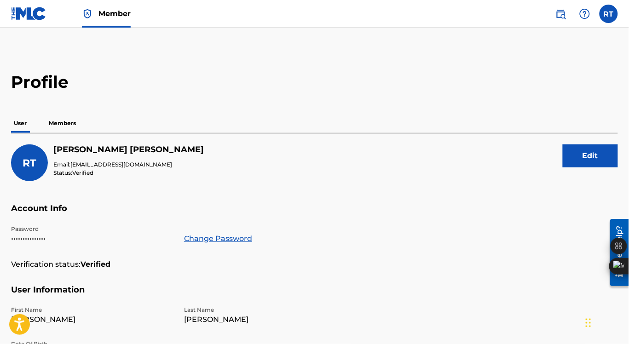
click at [31, 16] on img at bounding box center [28, 13] width 35 height 13
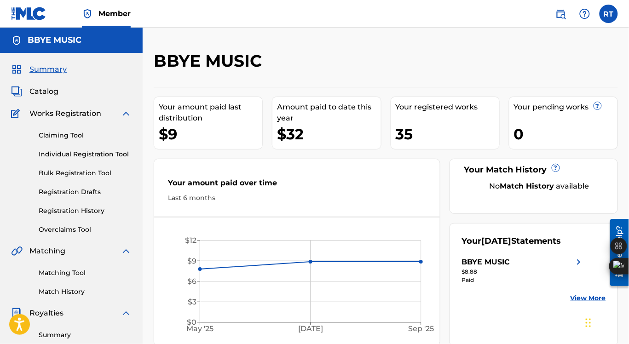
click at [52, 92] on span "Catalog" at bounding box center [43, 91] width 29 height 11
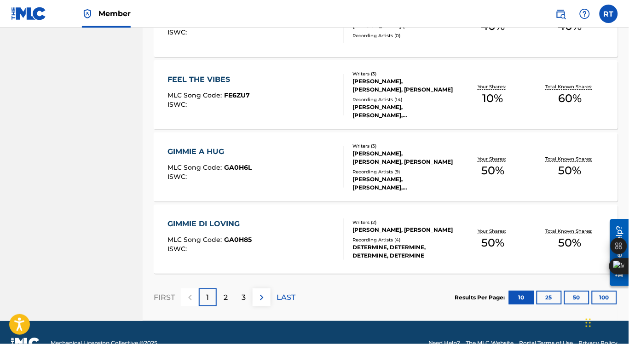
scroll to position [709, 0]
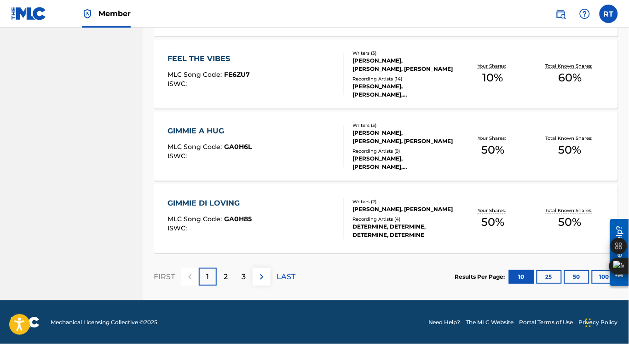
click at [230, 277] on div "2" at bounding box center [226, 277] width 18 height 18
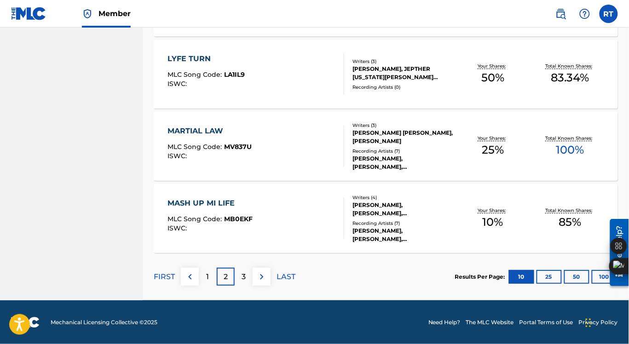
click at [245, 279] on p "3" at bounding box center [244, 277] width 4 height 11
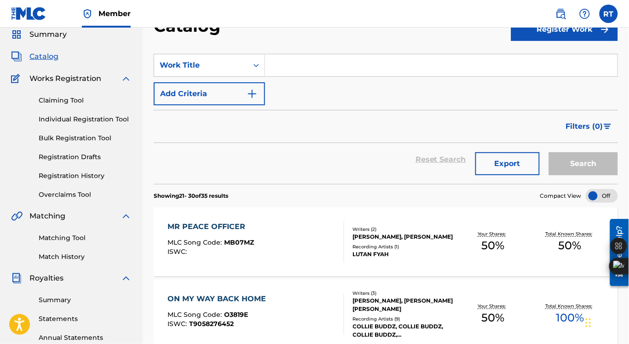
scroll to position [0, 0]
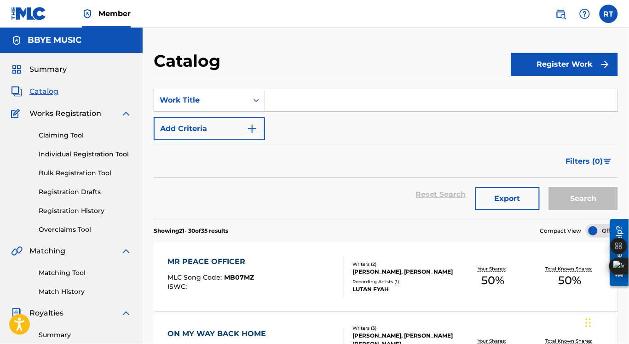
click at [308, 100] on input "Search Form" at bounding box center [441, 100] width 353 height 22
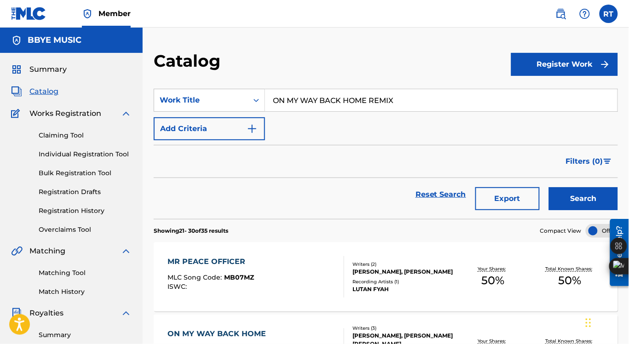
type input "ON MY WAY BACK HOME REMIX"
click at [582, 196] on button "Search" at bounding box center [583, 198] width 69 height 23
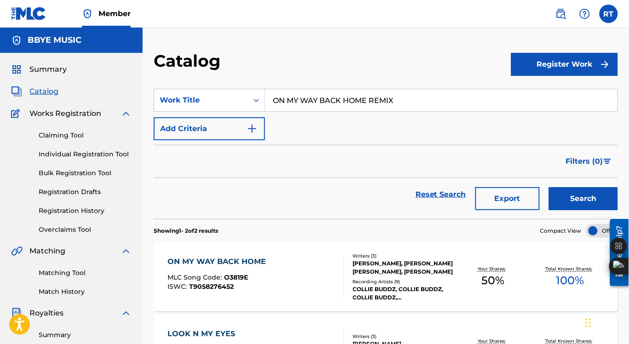
click at [56, 70] on span "Summary" at bounding box center [47, 69] width 37 height 11
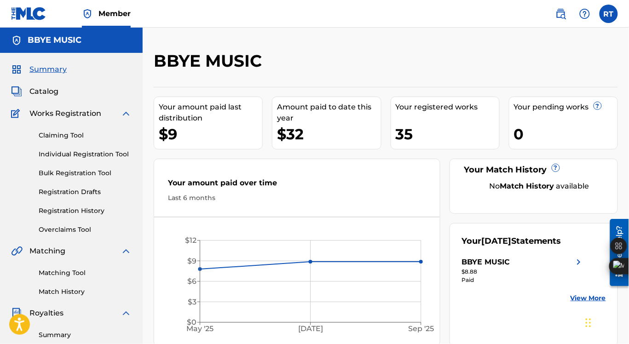
click at [76, 153] on link "Individual Registration Tool" at bounding box center [85, 155] width 93 height 10
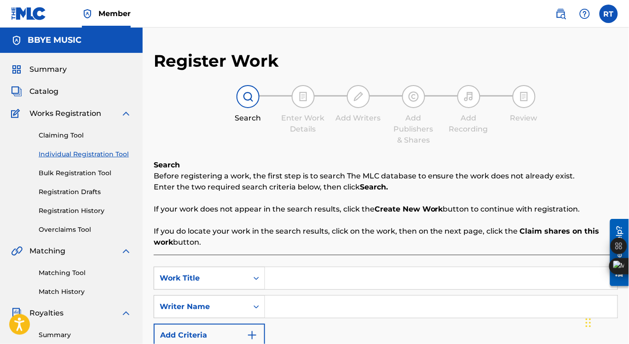
click at [51, 94] on span "Catalog" at bounding box center [43, 91] width 29 height 11
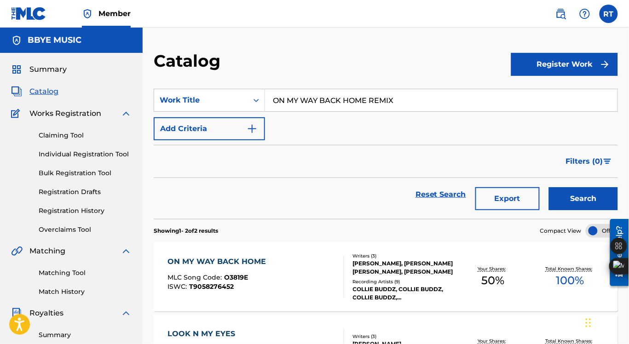
click at [252, 128] on img "Search Form" at bounding box center [252, 128] width 11 height 11
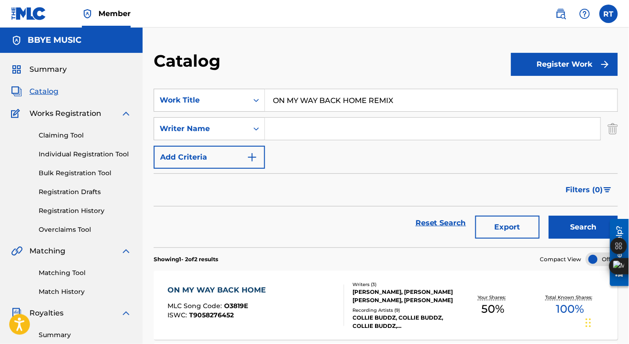
click at [252, 128] on icon "Search Form" at bounding box center [256, 128] width 9 height 9
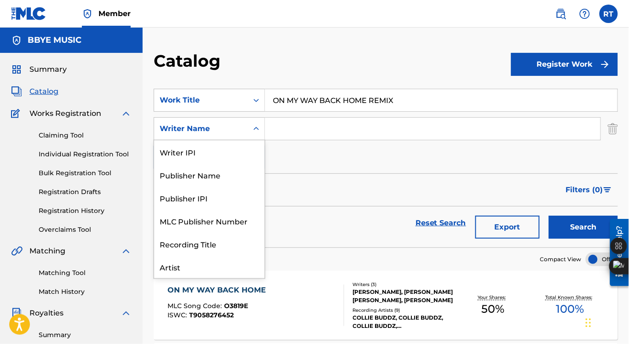
scroll to position [46, 0]
click at [290, 151] on div "SearchWithCriteria4143df23-3194-4b30-9140-cbf07c2059b5 Work Title ON MY WAY BAC…" at bounding box center [386, 129] width 465 height 80
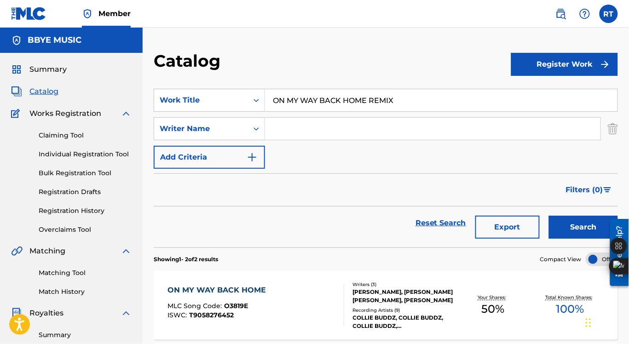
click at [611, 129] on img "Search Form" at bounding box center [613, 128] width 10 height 23
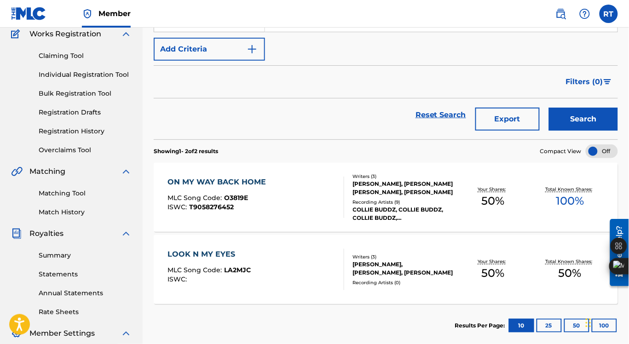
scroll to position [0, 0]
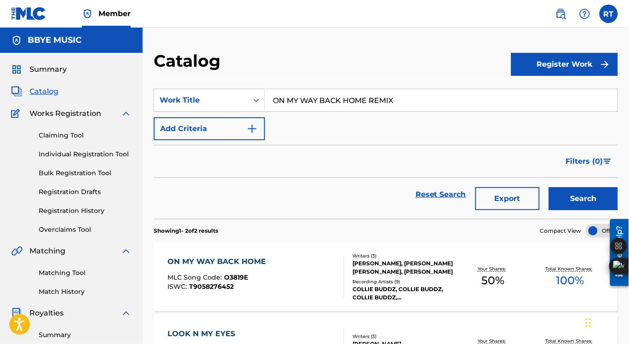
click at [576, 192] on button "Search" at bounding box center [583, 198] width 69 height 23
click at [559, 66] on button "Register Work" at bounding box center [564, 64] width 107 height 23
click at [547, 88] on link "Individual" at bounding box center [564, 94] width 107 height 22
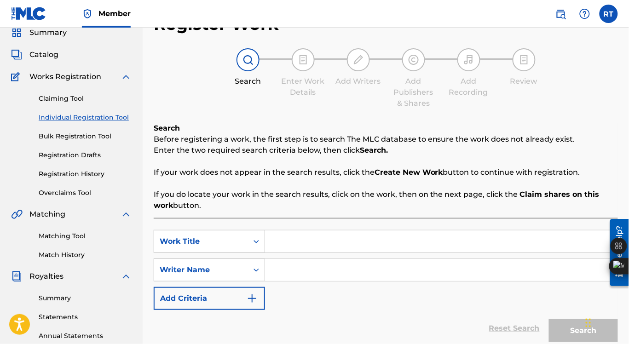
scroll to position [38, 0]
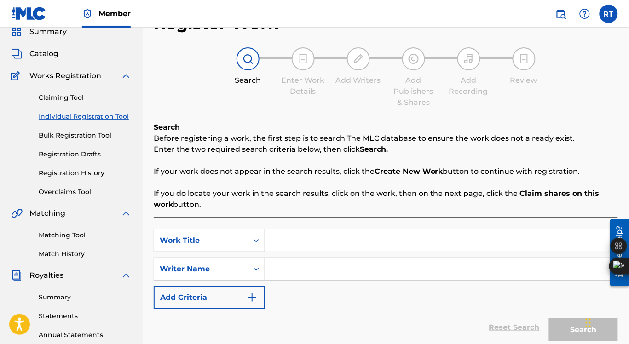
click at [289, 243] on input "Search Form" at bounding box center [441, 241] width 353 height 22
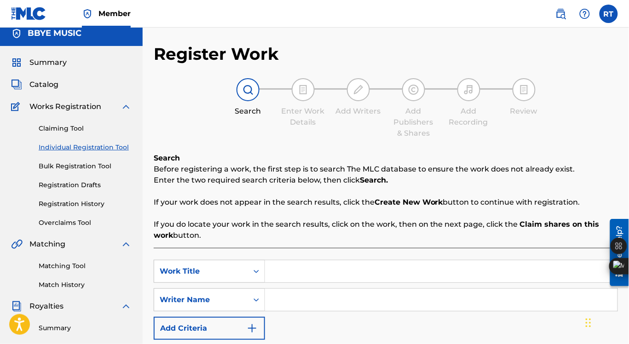
scroll to position [0, 0]
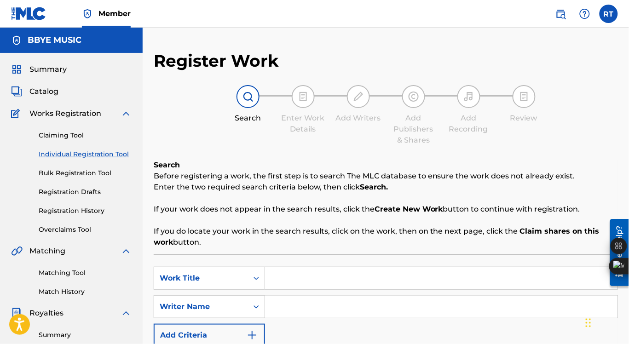
click at [56, 42] on h5 "BBYE MUSIC" at bounding box center [55, 40] width 54 height 11
click at [308, 99] on img at bounding box center [303, 96] width 11 height 11
click at [126, 114] on img at bounding box center [126, 113] width 11 height 11
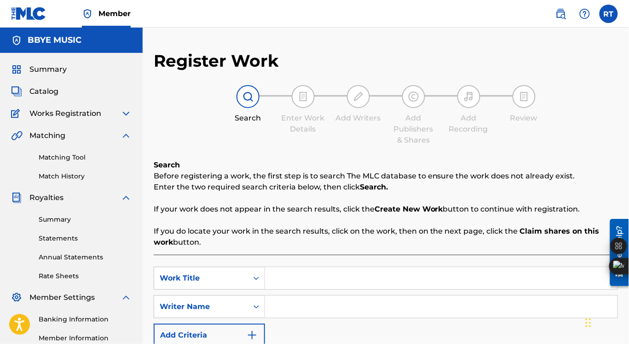
click at [126, 114] on img at bounding box center [126, 113] width 11 height 11
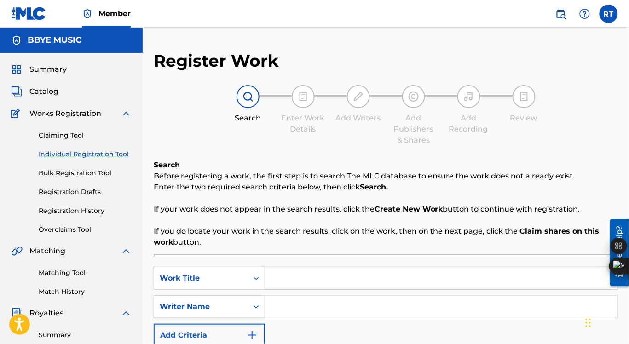
click at [87, 192] on link "Registration Drafts" at bounding box center [85, 192] width 93 height 10
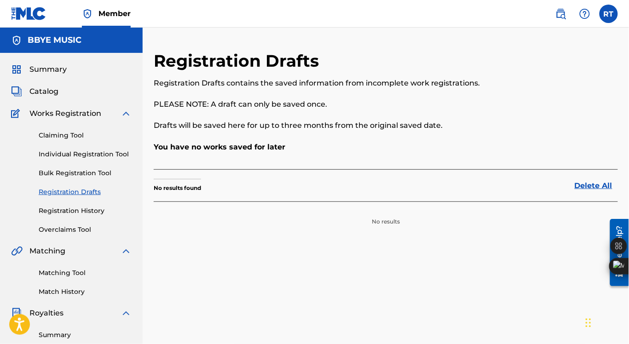
click at [87, 208] on link "Registration History" at bounding box center [85, 211] width 93 height 10
